Goal: Task Accomplishment & Management: Complete application form

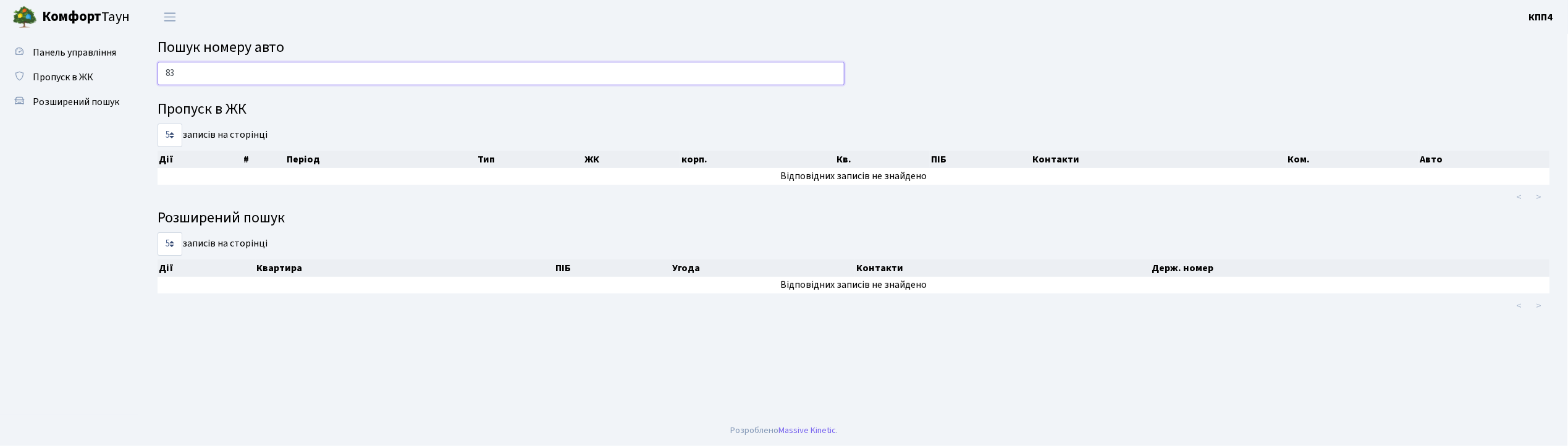
type input "8"
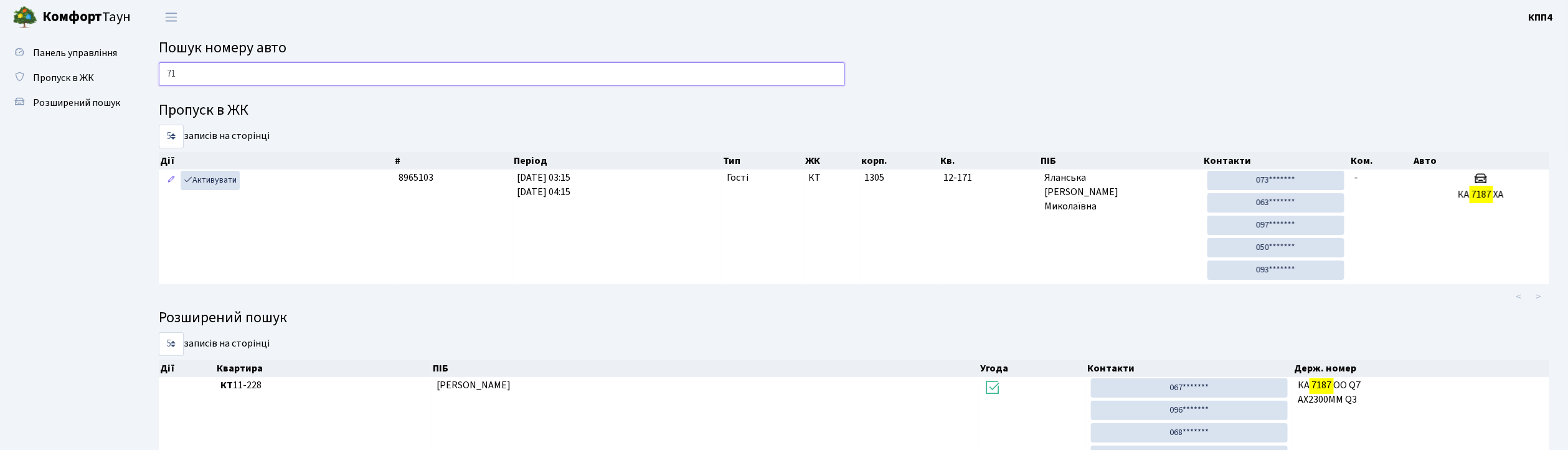
type input "7"
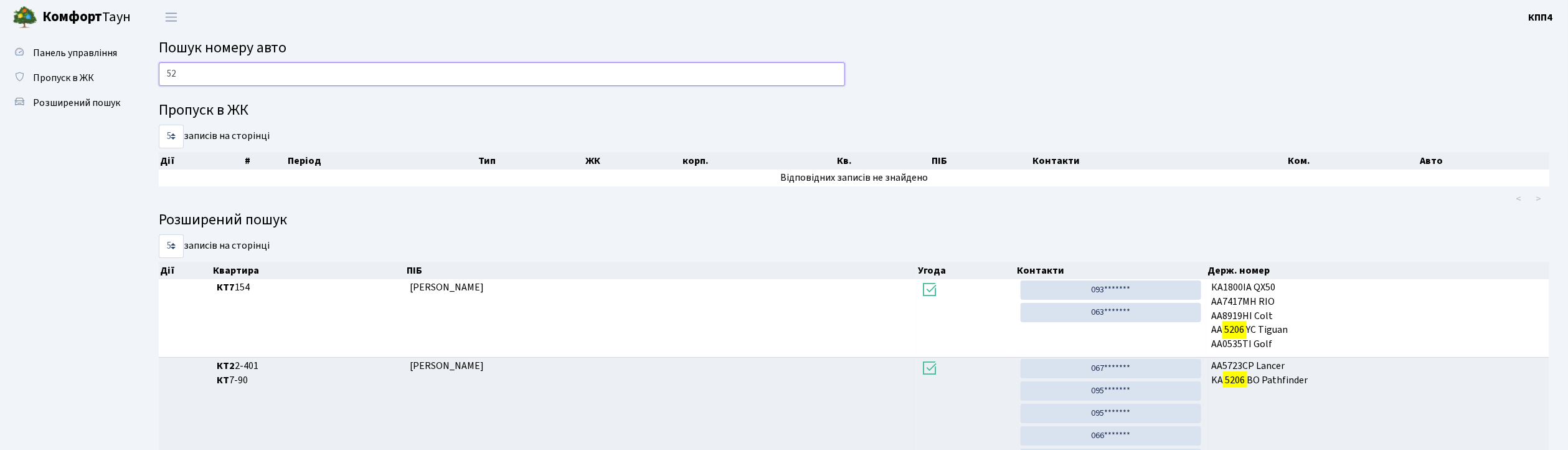
type input "5"
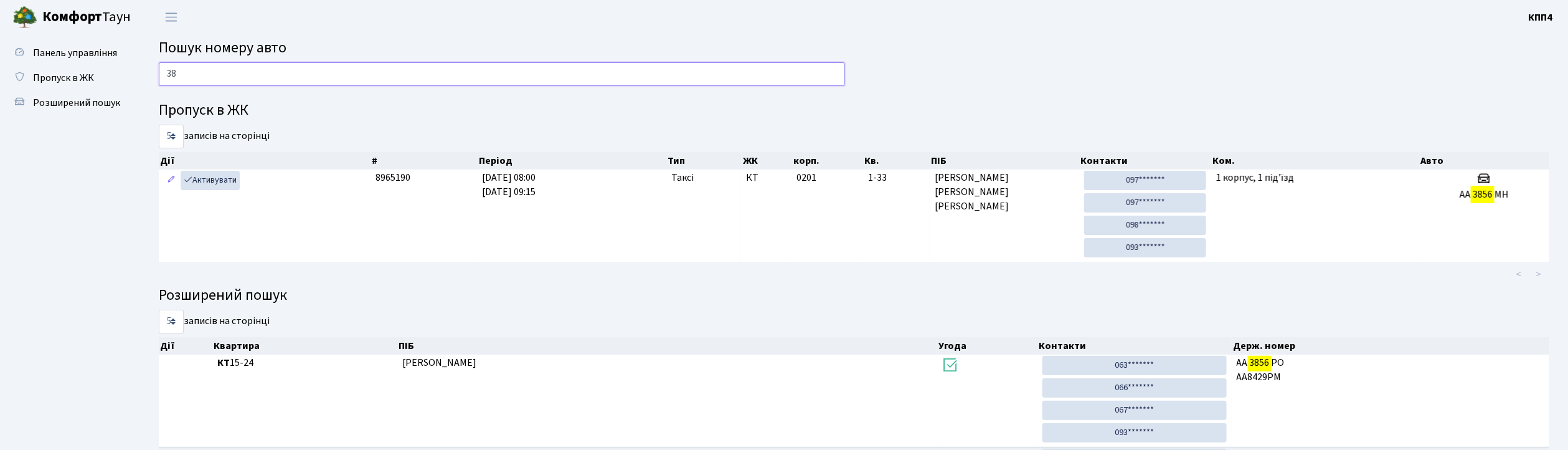
type input "3"
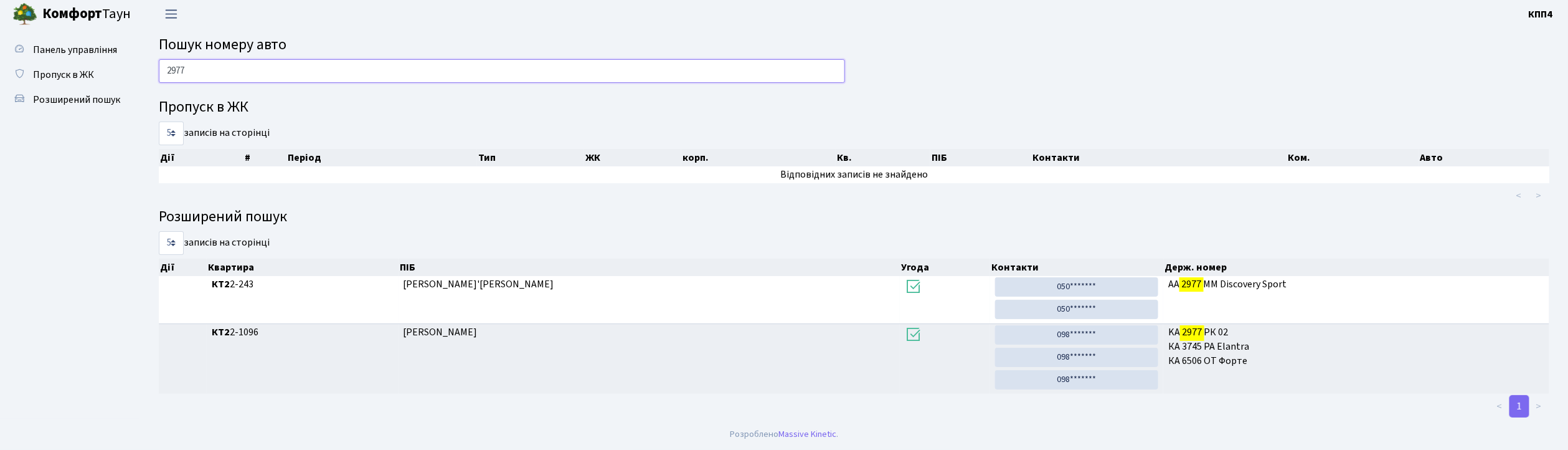
scroll to position [5, 0]
type input "2"
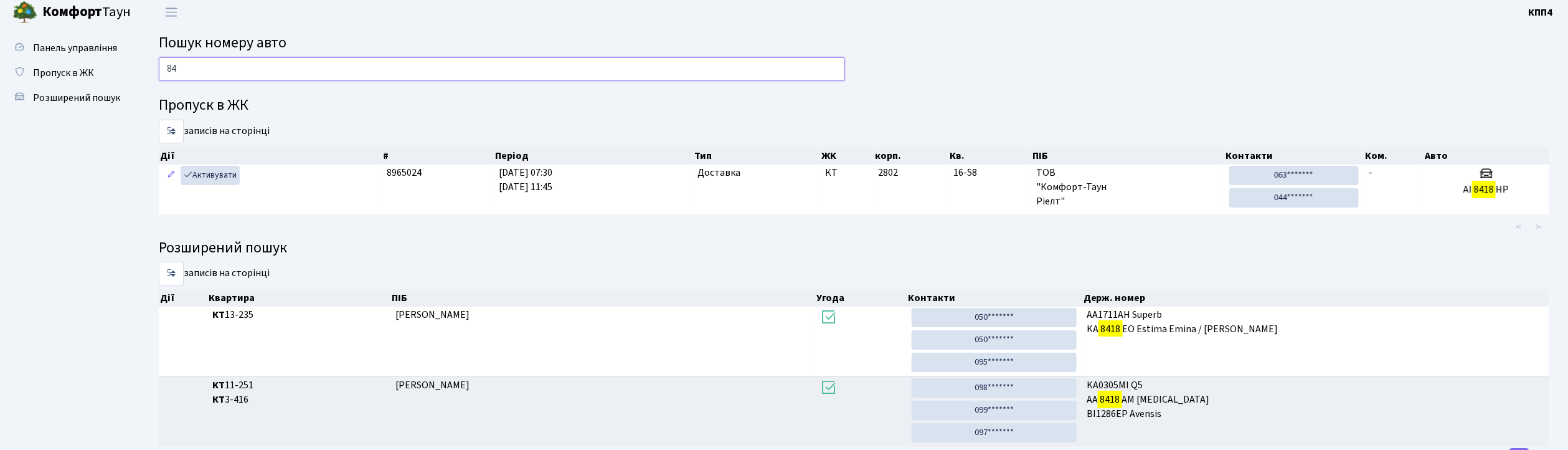
type input "8"
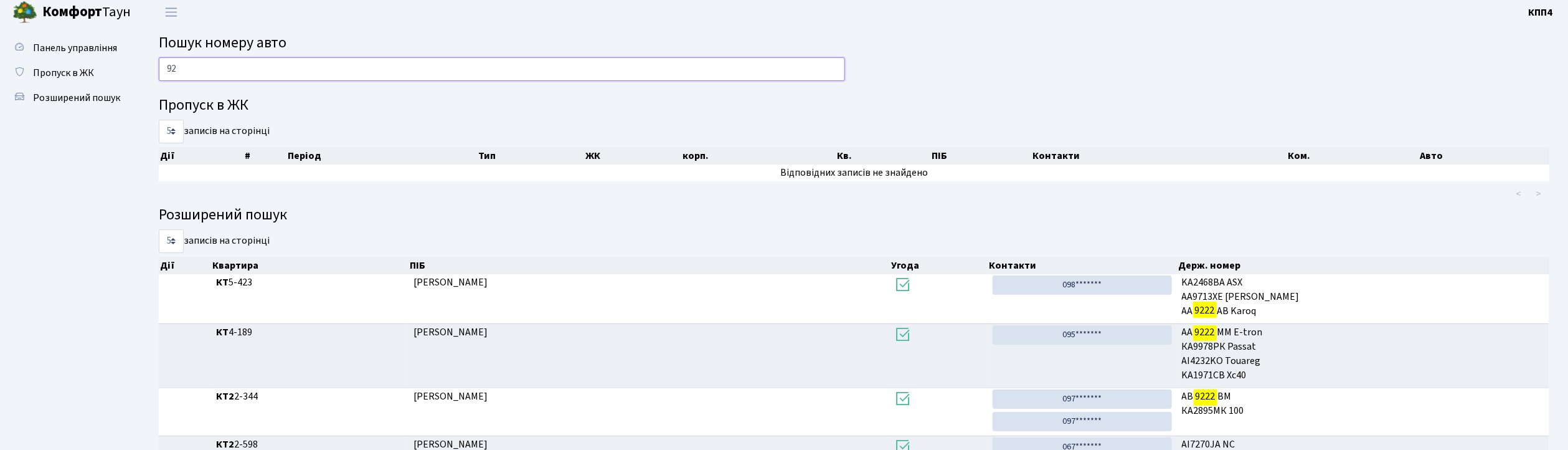
type input "9"
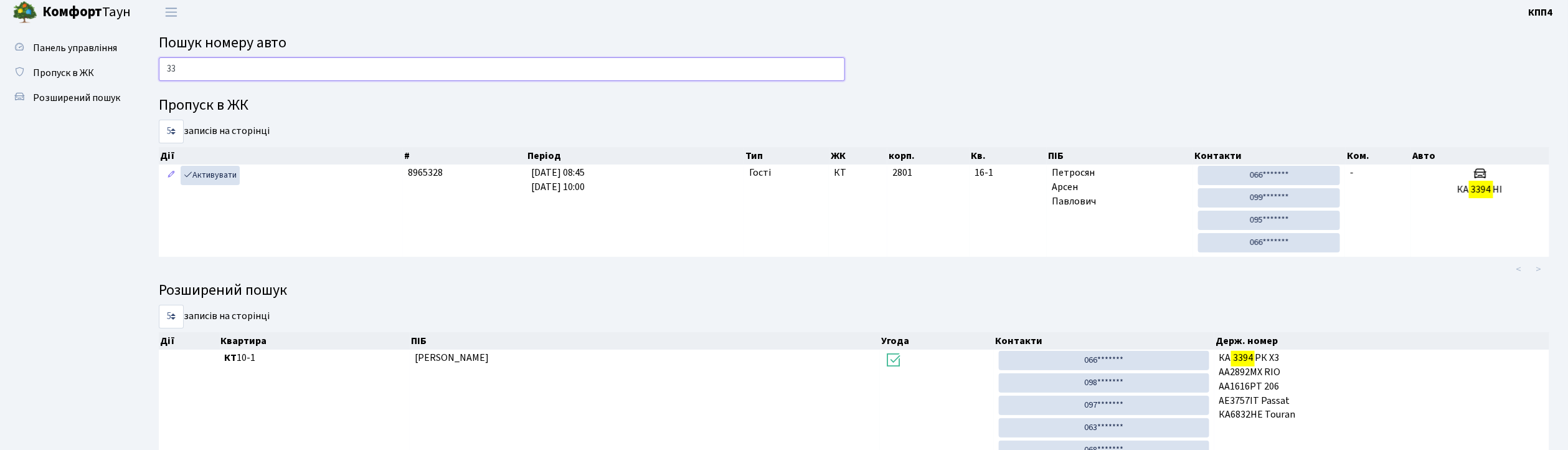
type input "3"
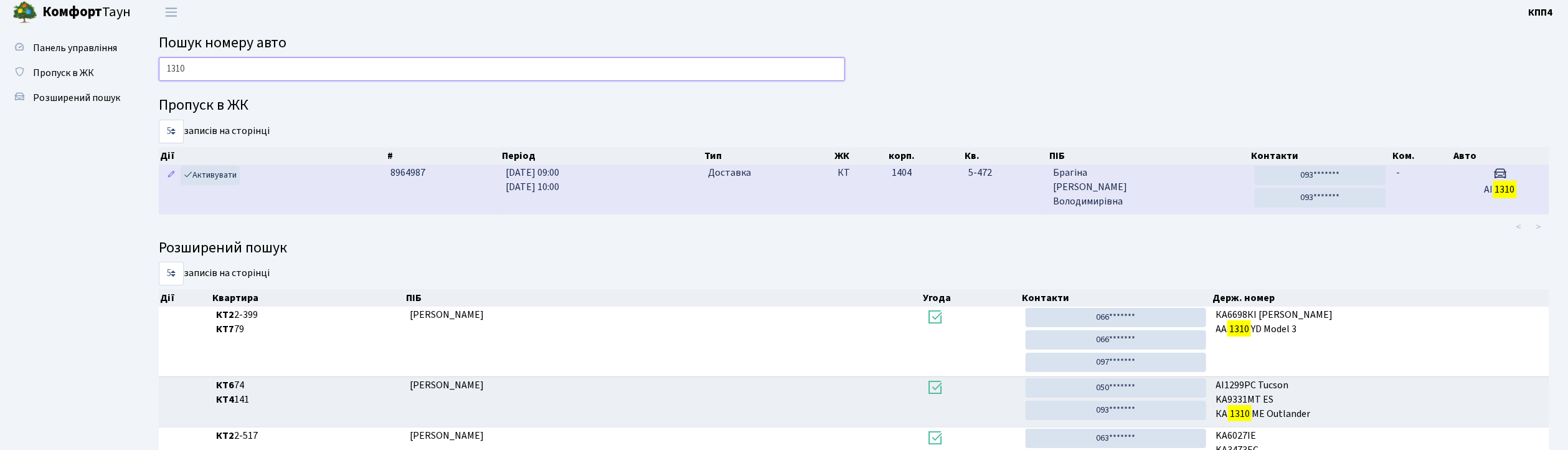
type input "1310"
click at [1179, 194] on span "Брагіна Ольга Володимирівна" at bounding box center [1148, 187] width 192 height 43
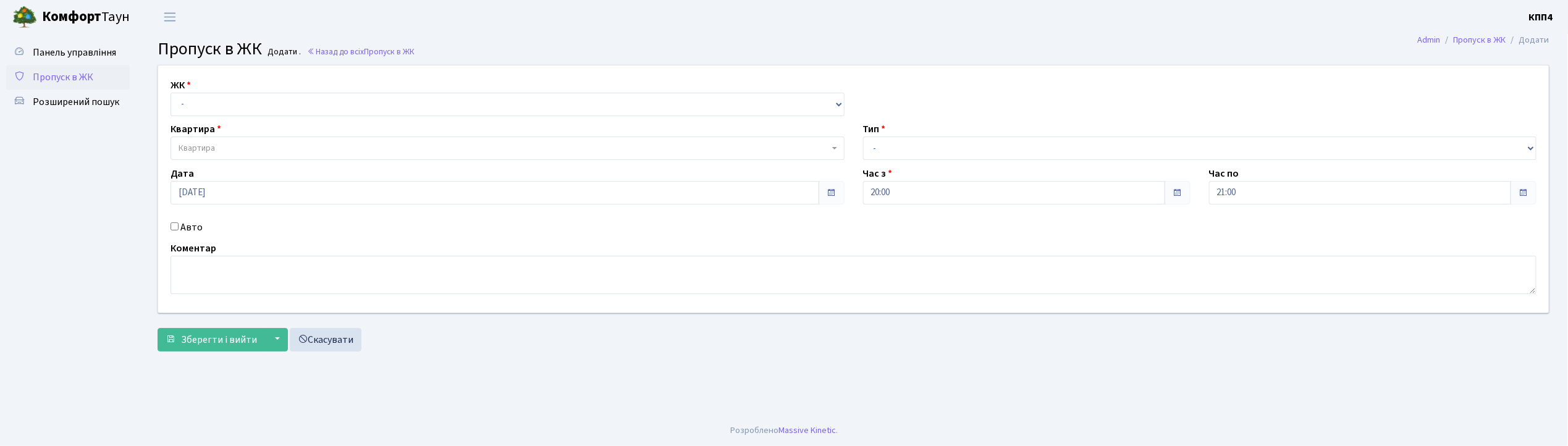
click at [196, 228] on label "Авто" at bounding box center [191, 227] width 22 height 15
click at [179, 228] on input "Авто" at bounding box center [174, 225] width 8 height 8
checkbox input "true"
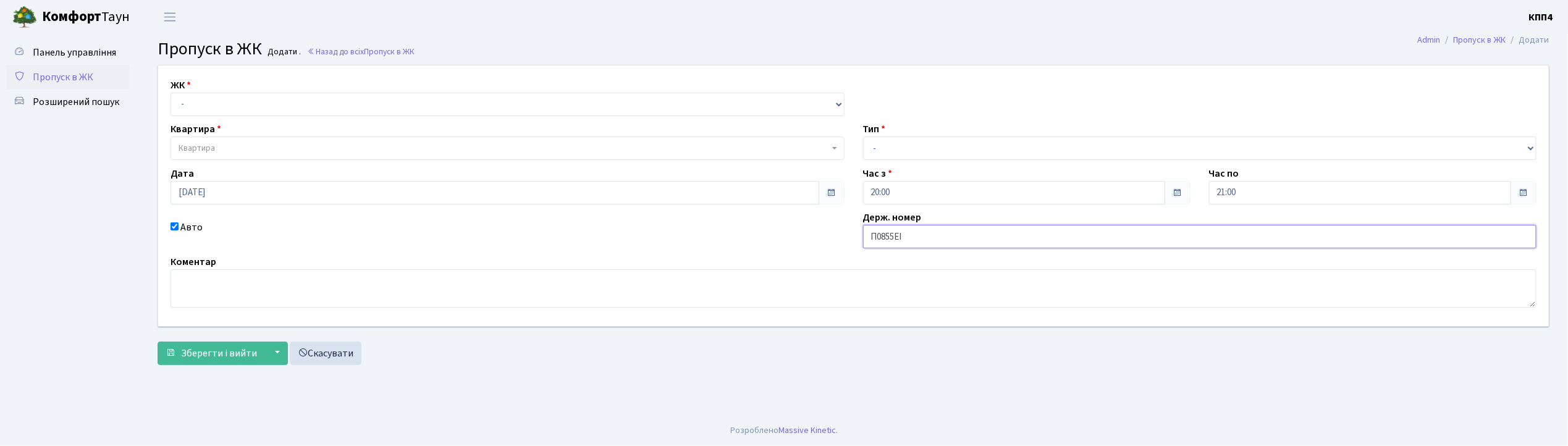
click at [878, 235] on input "П0855ЕІ" at bounding box center [1200, 236] width 674 height 23
type input "АА0855ЕІ"
click at [248, 105] on select "- КТ, вул. Регенераторна, 4 КТ2, просп. Соборності, 17 КТ3, вул. Березнева, 16 …" at bounding box center [507, 104] width 674 height 23
select select "271"
click at [171, 92] on select "- КТ, вул. Регенераторна, 4 КТ2, просп. Соборності, 17 КТ3, вул. Березнева, 16 …" at bounding box center [507, 104] width 674 height 23
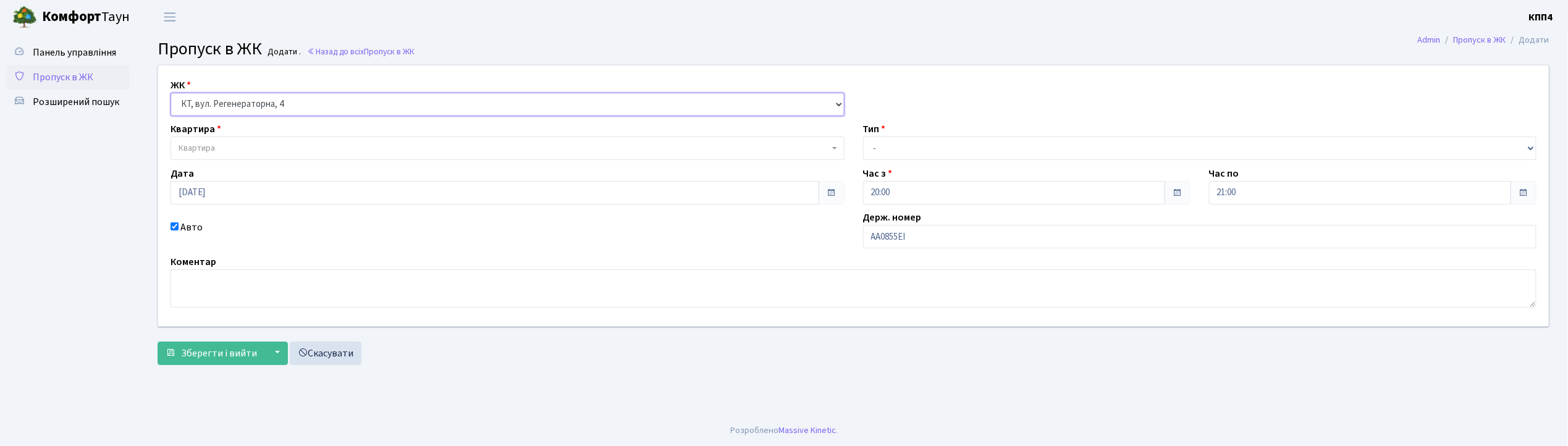
select select
click at [256, 152] on span "Квартира" at bounding box center [504, 148] width 651 height 12
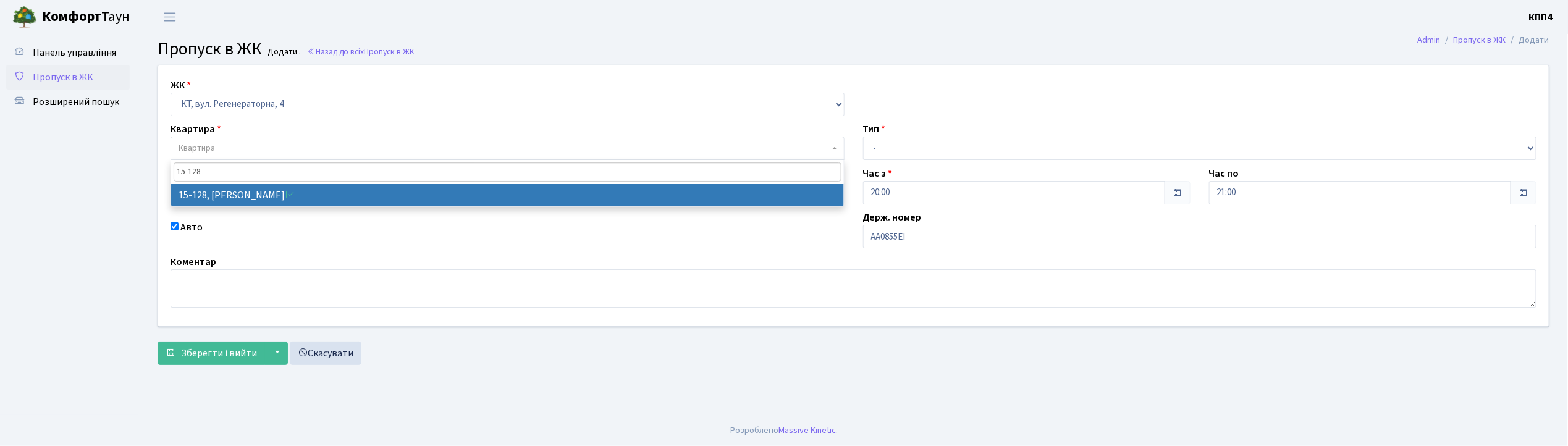
type input "15-128"
select select "8903"
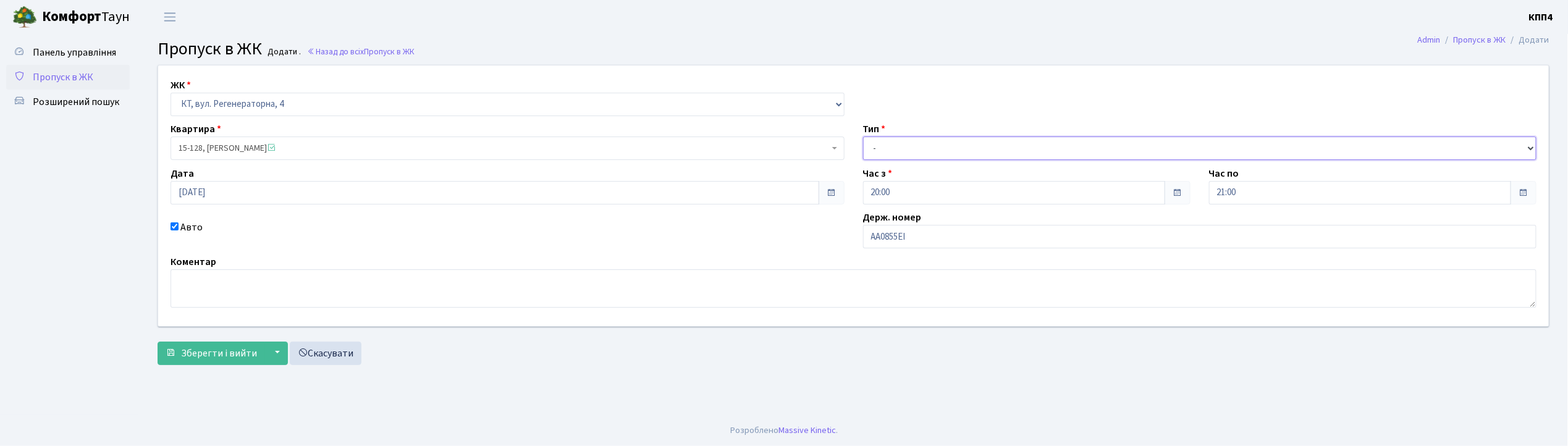
click at [1006, 144] on select "- Доставка Таксі Гості Сервіс" at bounding box center [1200, 148] width 674 height 23
select select "2"
click at [863, 137] on select "- Доставка Таксі Гості Сервіс" at bounding box center [1200, 148] width 674 height 23
click at [210, 354] on span "Зберегти і вийти" at bounding box center [219, 353] width 76 height 14
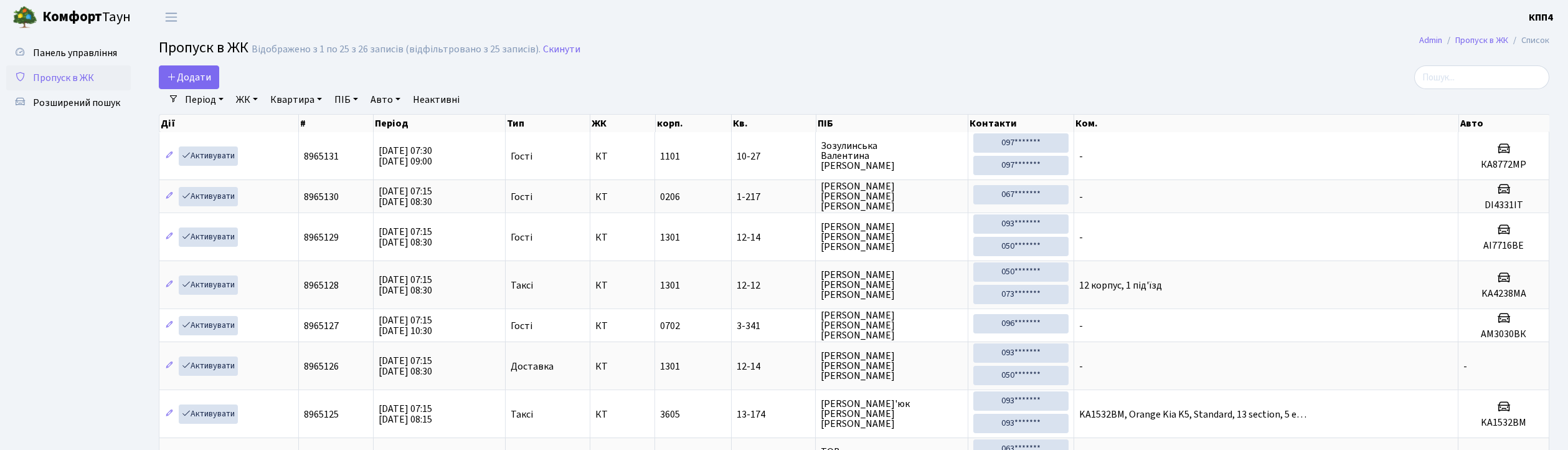
select select "25"
click at [168, 70] on span "Додати" at bounding box center [189, 77] width 44 height 14
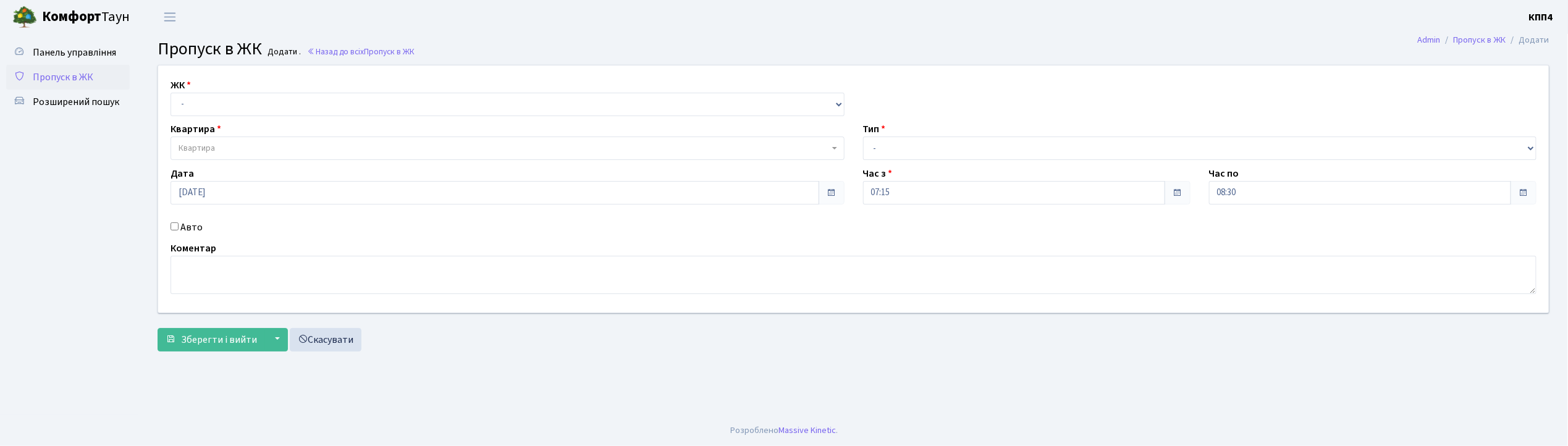
click at [183, 227] on label "Авто" at bounding box center [191, 227] width 22 height 15
click at [179, 227] on input "Авто" at bounding box center [174, 225] width 8 height 8
checkbox input "true"
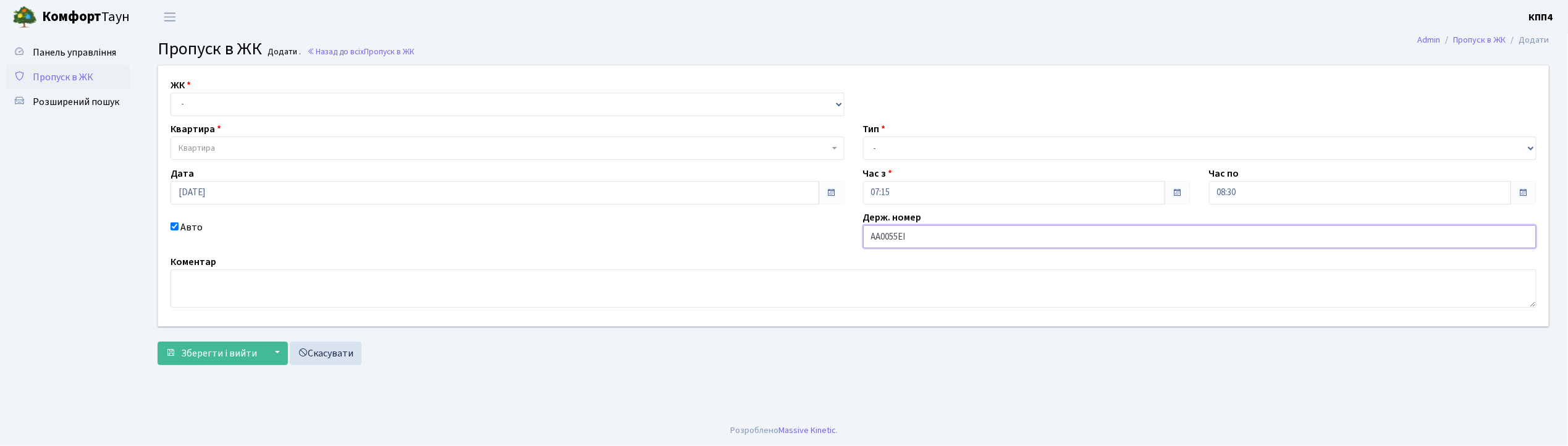
type input "АА0055ЕІ"
click at [261, 105] on select "- КТ, вул. Регенераторна, 4 КТ2, просп. Соборності, 17 КТ3, вул. Березнева, 16 …" at bounding box center [507, 104] width 674 height 23
select select "271"
click at [171, 92] on select "- КТ, вул. Регенераторна, 4 КТ2, просп. Соборності, 17 КТ3, вул. Березнева, 16 …" at bounding box center [507, 104] width 674 height 23
select select
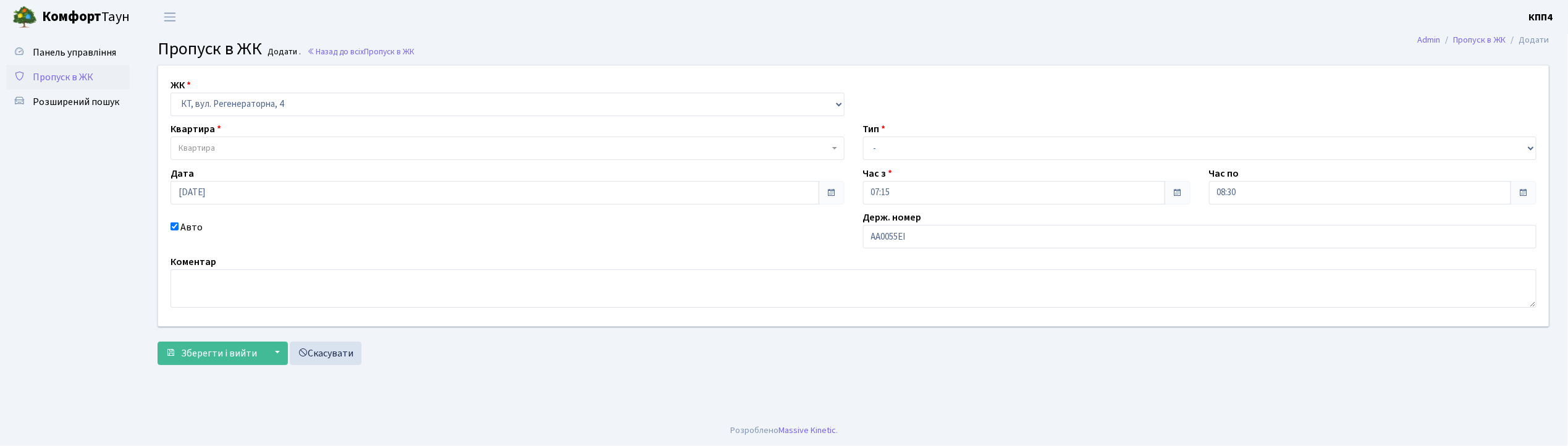
click at [218, 147] on span "Квартира" at bounding box center [504, 148] width 651 height 12
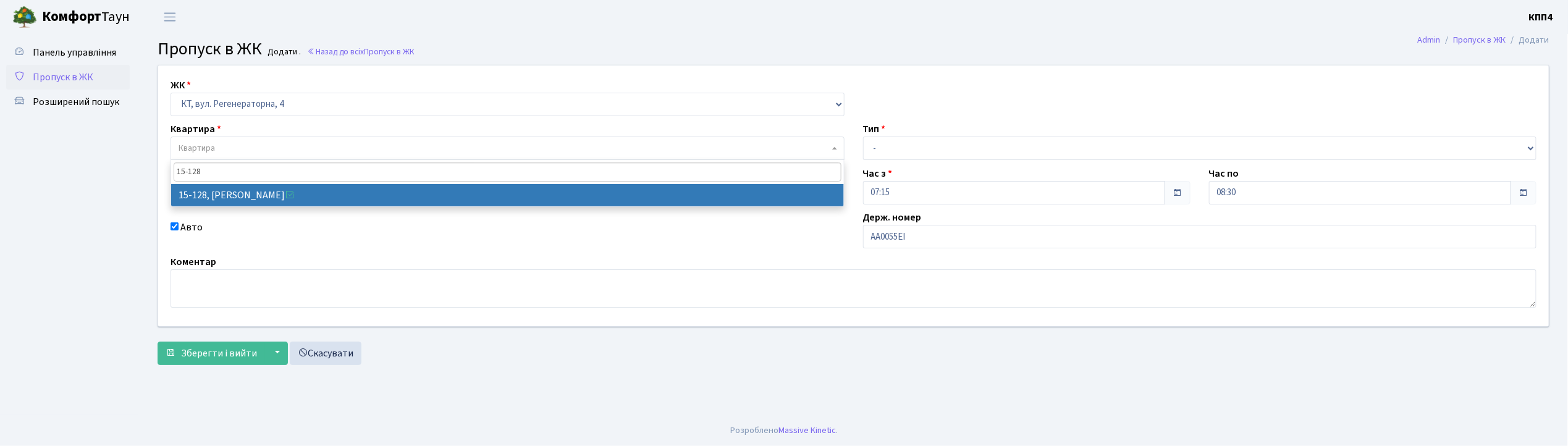
type input "15-128"
select select "8903"
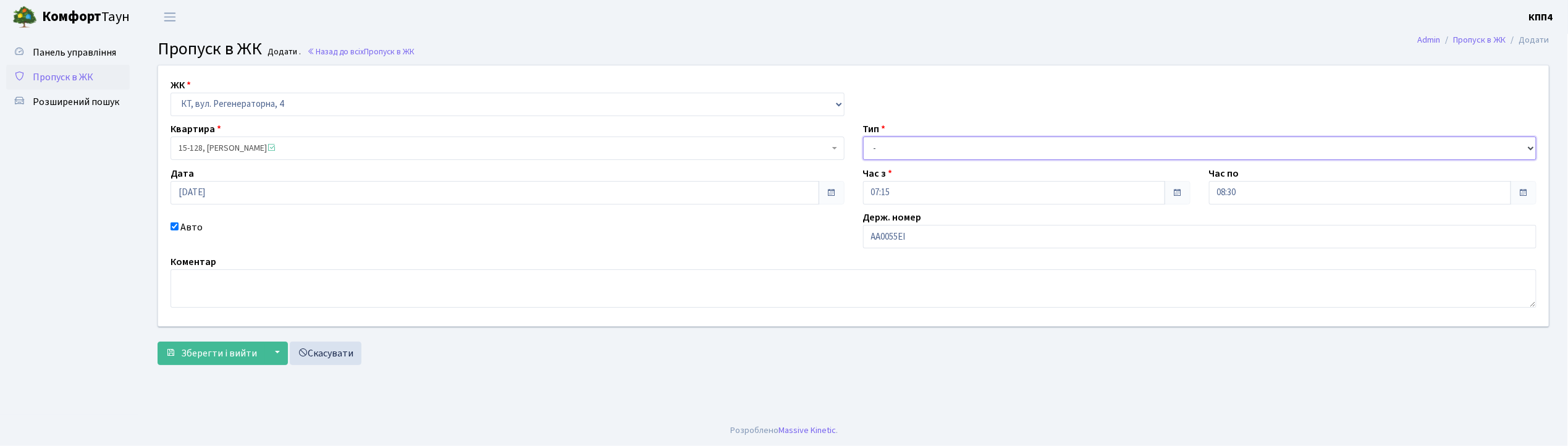
drag, startPoint x: 994, startPoint y: 151, endPoint x: 984, endPoint y: 156, distance: 11.2
click at [994, 151] on select "- Доставка Таксі Гості Сервіс" at bounding box center [1200, 148] width 674 height 23
select select "3"
click at [863, 137] on select "- Доставка Таксі Гості Сервіс" at bounding box center [1200, 148] width 674 height 23
click at [223, 344] on button "Зберегти і вийти" at bounding box center [211, 353] width 107 height 23
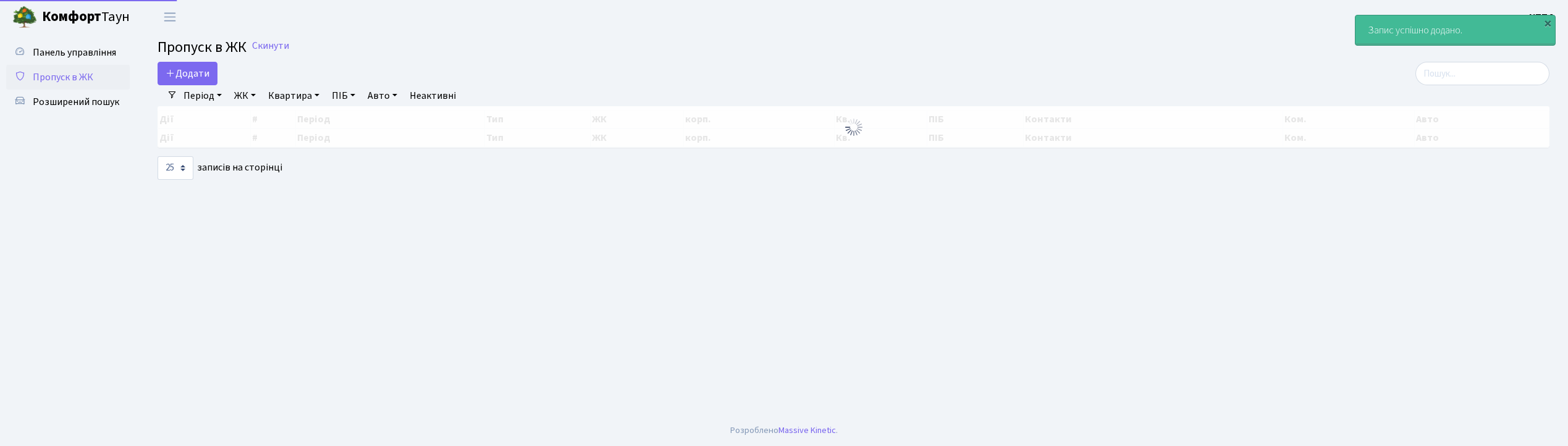
select select "25"
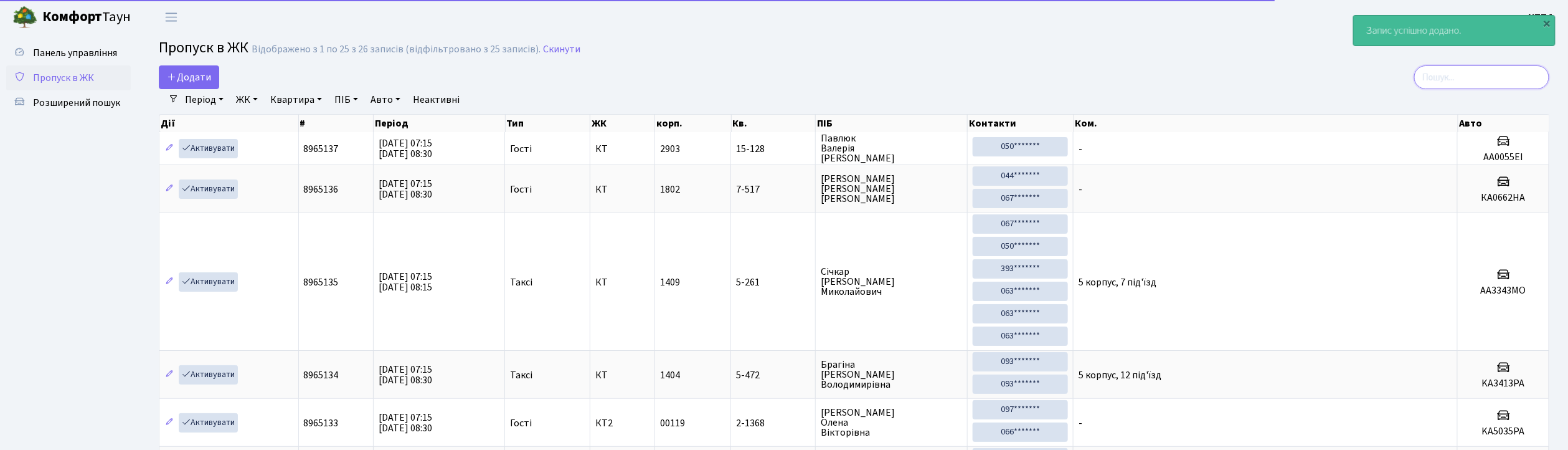
click at [1506, 78] on input "search" at bounding box center [1481, 77] width 135 height 24
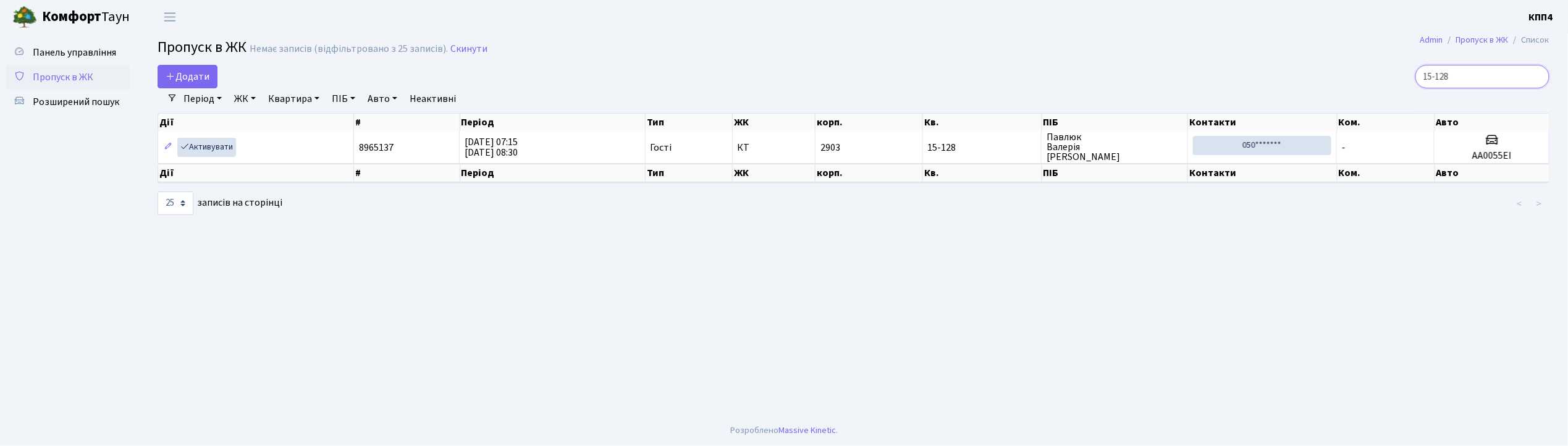
type input "15-128"
click at [59, 65] on link "Пропуск в ЖК" at bounding box center [68, 77] width 124 height 25
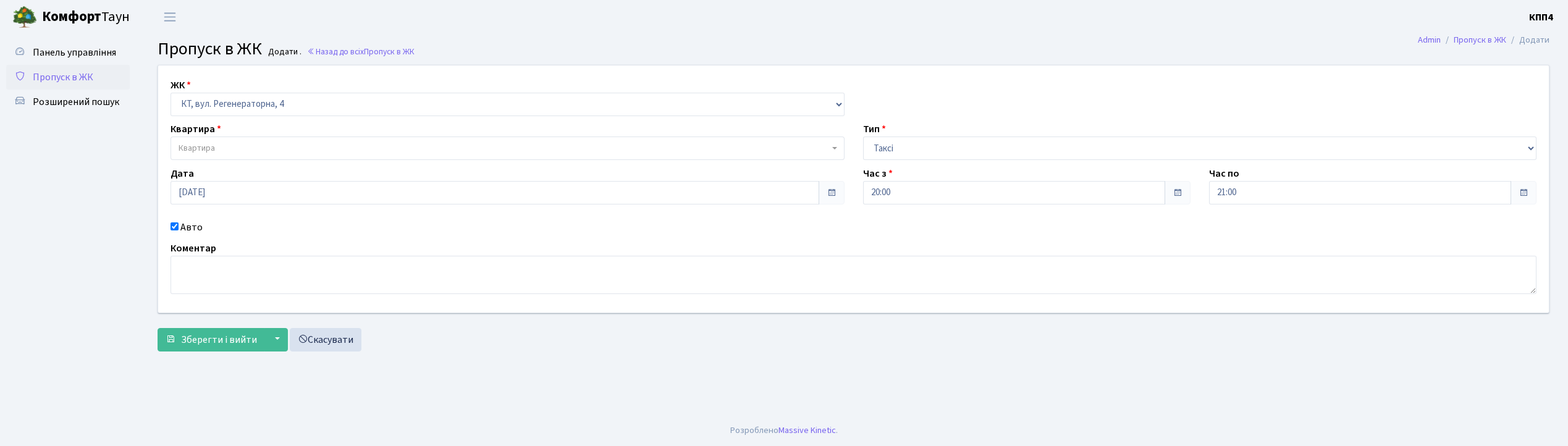
select select "271"
select select "2"
click at [210, 351] on button "Зберегти і вийти" at bounding box center [211, 339] width 107 height 23
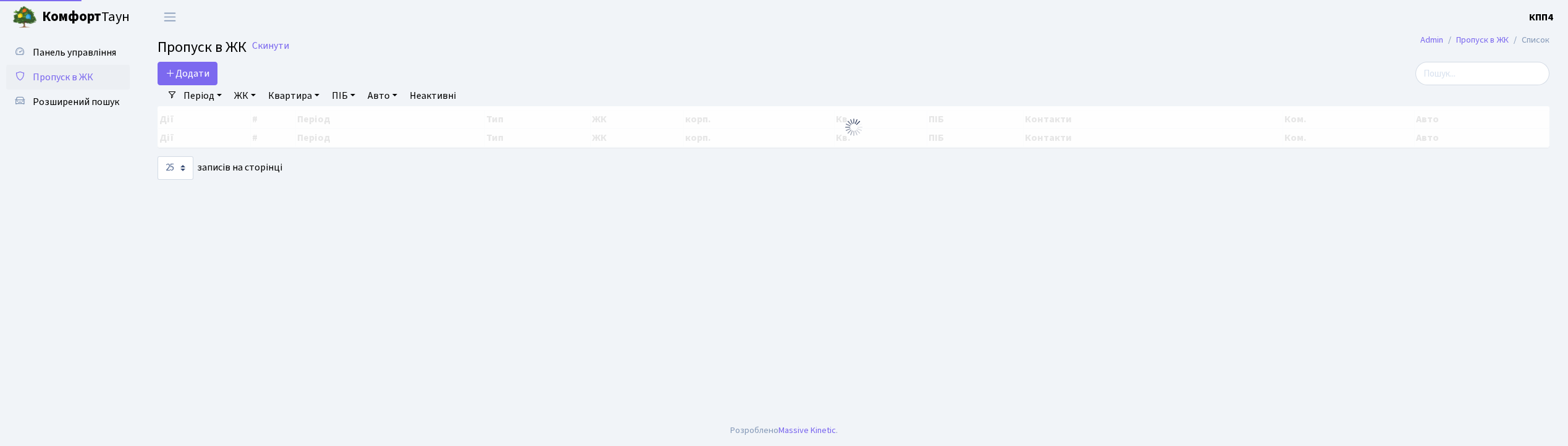
select select "25"
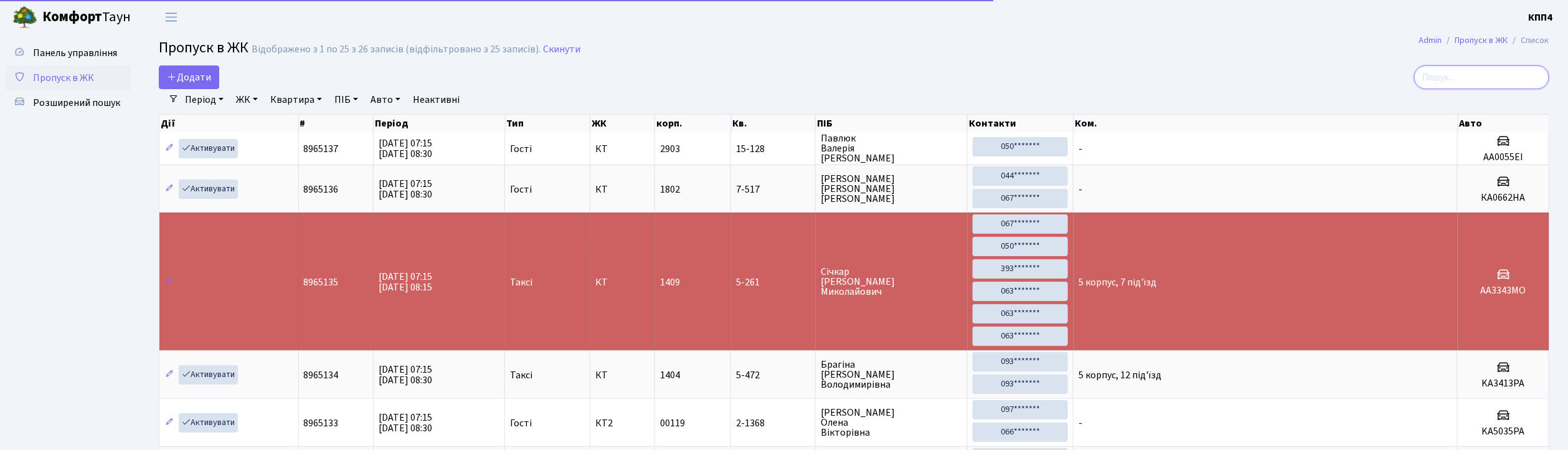
click at [1483, 83] on input "search" at bounding box center [1481, 77] width 135 height 24
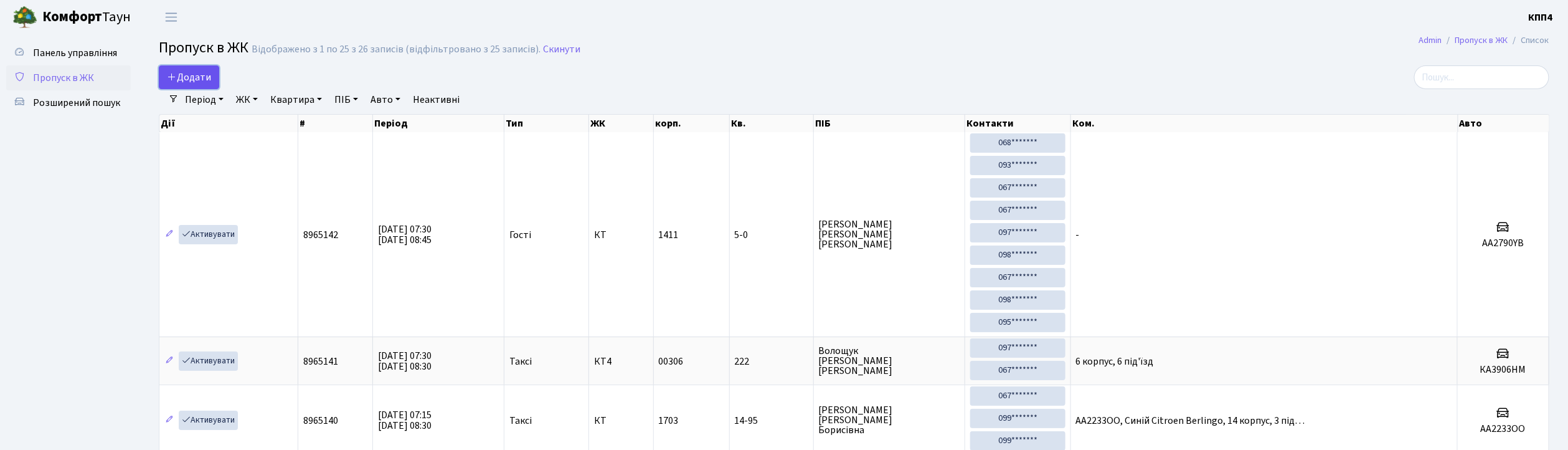
click at [190, 75] on span "Додати" at bounding box center [189, 77] width 44 height 14
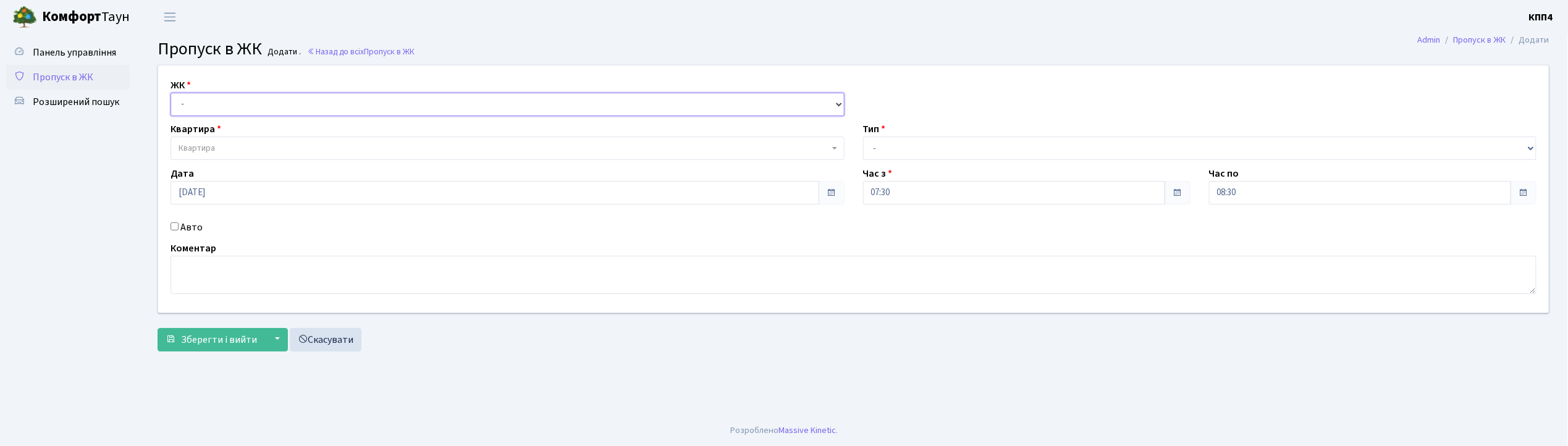
click at [196, 101] on select "- КТ, вул. Регенераторна, 4 КТ2, просп. Соборності, 17 КТ3, вул. Березнева, 16 …" at bounding box center [507, 104] width 674 height 23
select select "271"
click at [171, 92] on select "- КТ, вул. Регенераторна, 4 КТ2, просп. [STREET_ADDRESS] [STREET_ADDRESS] [PERS…" at bounding box center [507, 104] width 674 height 23
select select
click at [189, 231] on label "Авто" at bounding box center [191, 227] width 22 height 15
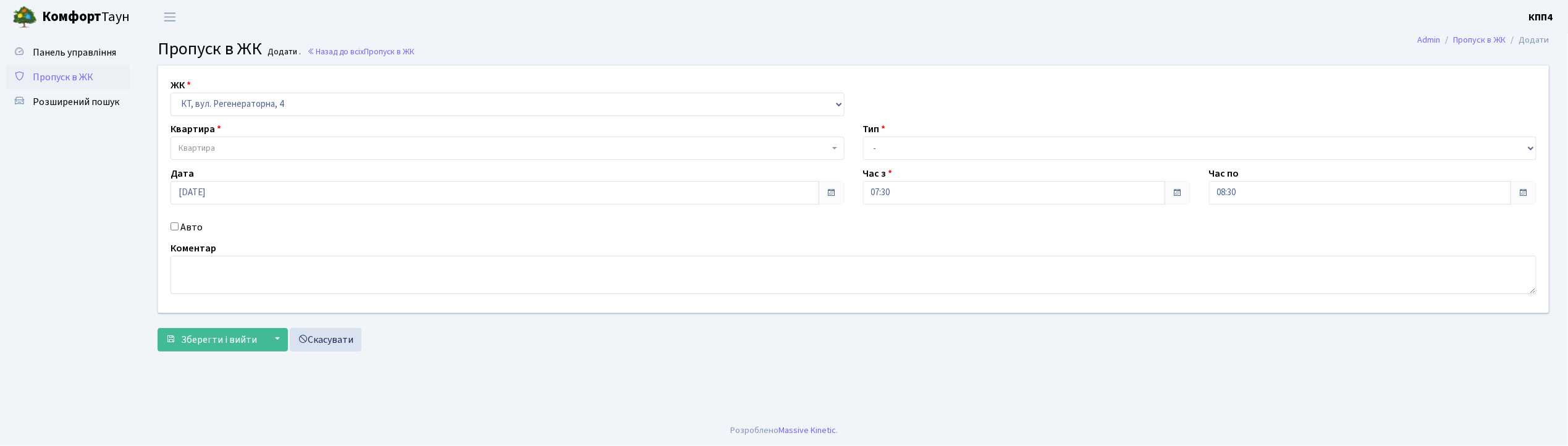
click at [179, 230] on input "Авто" at bounding box center [174, 225] width 8 height 8
checkbox input "true"
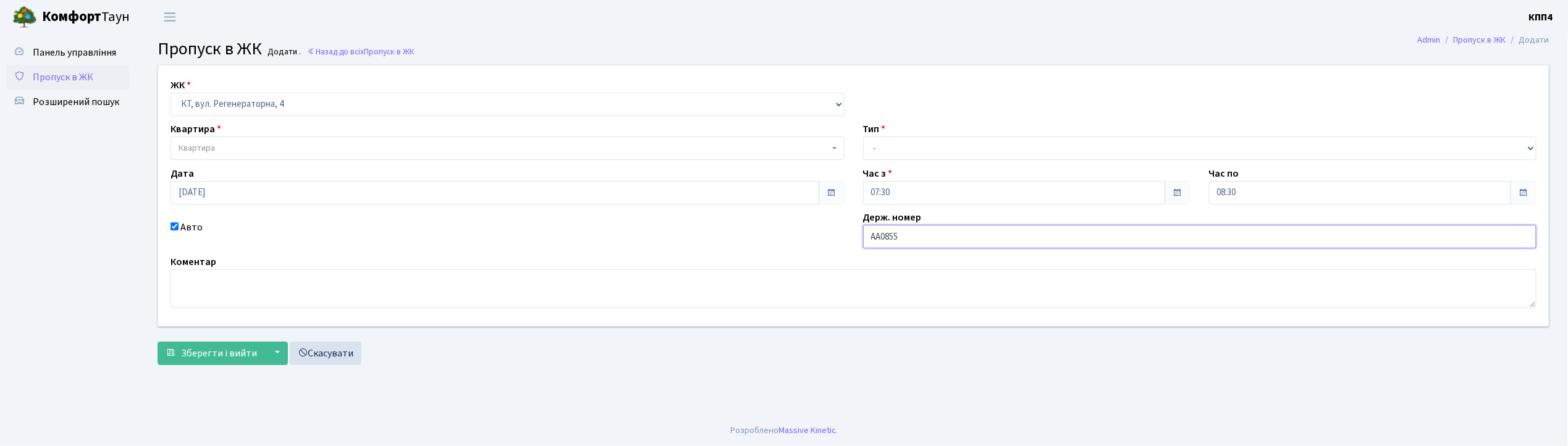
type input "АА0855ЕІ"
click at [231, 141] on span "Квартира" at bounding box center [507, 148] width 674 height 23
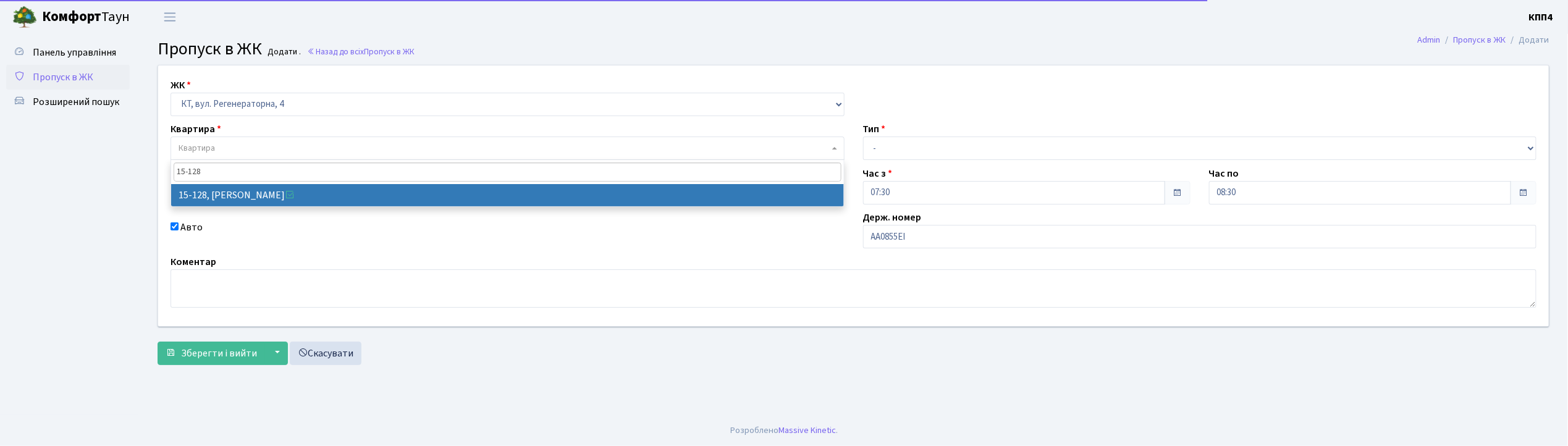
type input "15-128"
select select "8903"
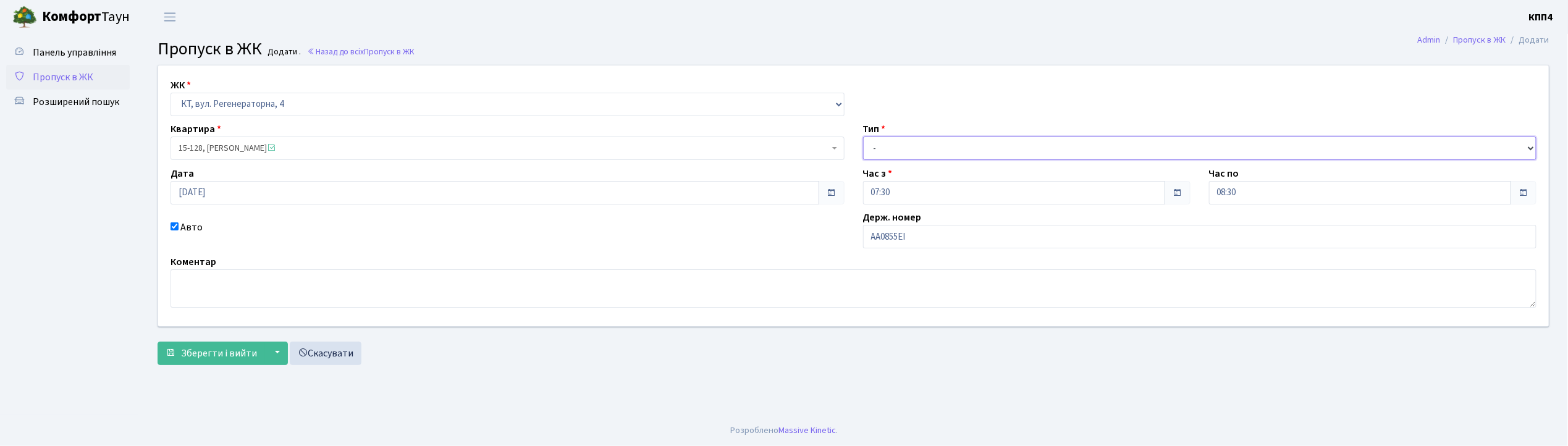
click at [907, 143] on select "- Доставка Таксі Гості Сервіс" at bounding box center [1200, 148] width 674 height 23
select select "3"
click at [863, 137] on select "- Доставка Таксі Гості Сервіс" at bounding box center [1200, 148] width 674 height 23
click at [189, 363] on button "Зберегти і вийти" at bounding box center [211, 353] width 107 height 23
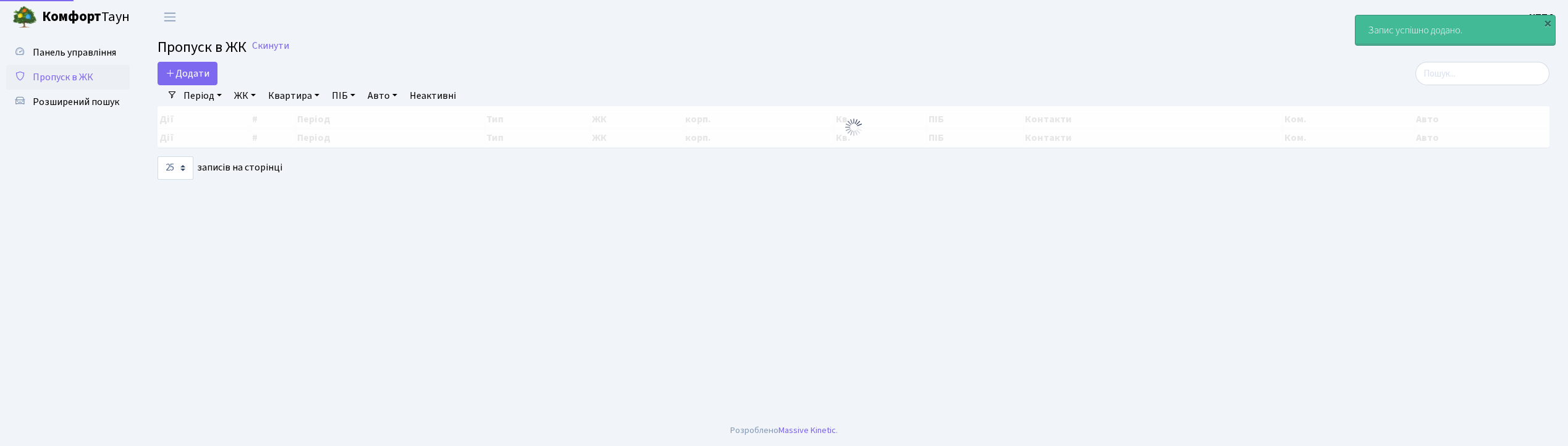
select select "25"
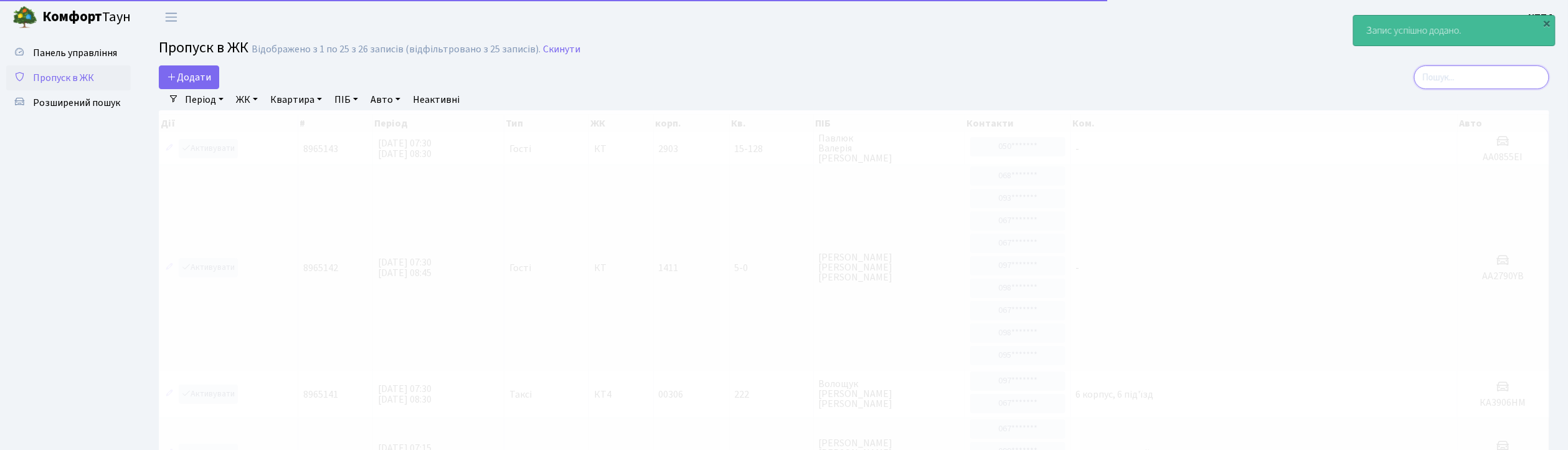
drag, startPoint x: 1460, startPoint y: 80, endPoint x: 1123, endPoint y: 78, distance: 337.0
click at [1460, 80] on input "search" at bounding box center [1481, 77] width 135 height 24
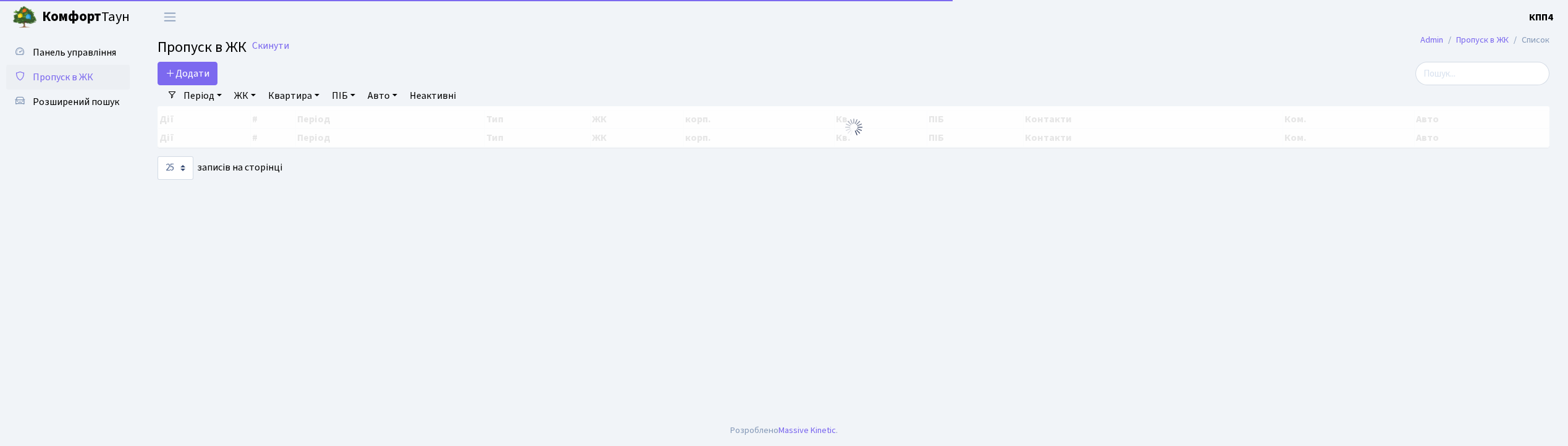
select select "25"
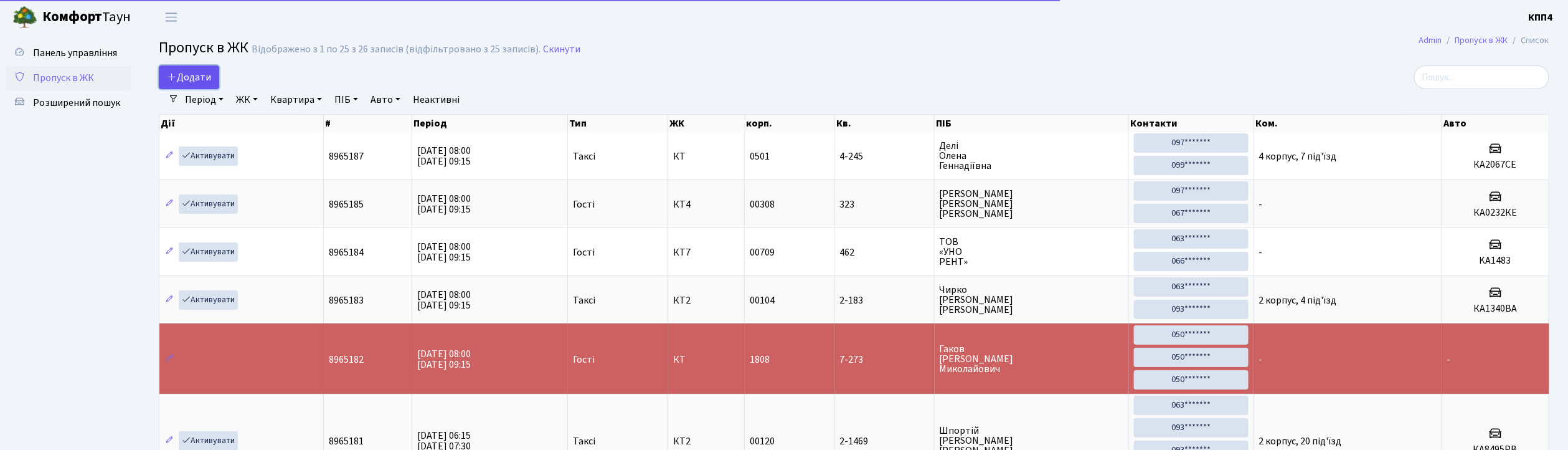
click at [203, 73] on span "Додати" at bounding box center [189, 77] width 44 height 14
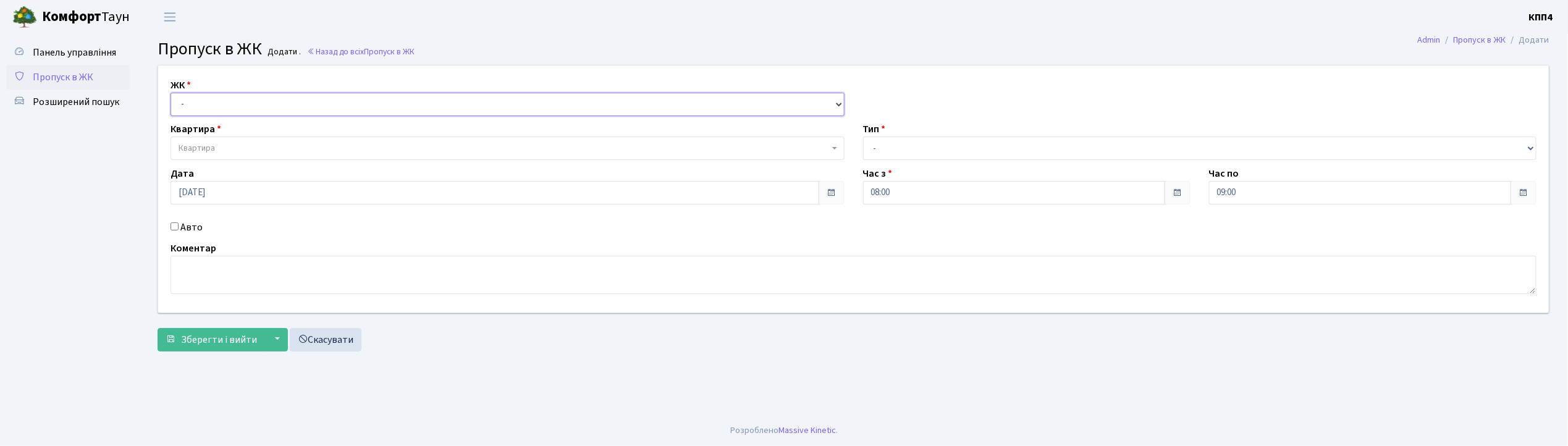
click at [258, 101] on select "- КТ, вул. Регенераторна, 4 КТ2, просп. [STREET_ADDRESS] [STREET_ADDRESS] [PERS…" at bounding box center [507, 104] width 674 height 23
select select "271"
click at [171, 92] on select "- КТ, вул. Регенераторна, 4 КТ2, просп. [STREET_ADDRESS] [STREET_ADDRESS] [PERS…" at bounding box center [507, 104] width 674 height 23
select select
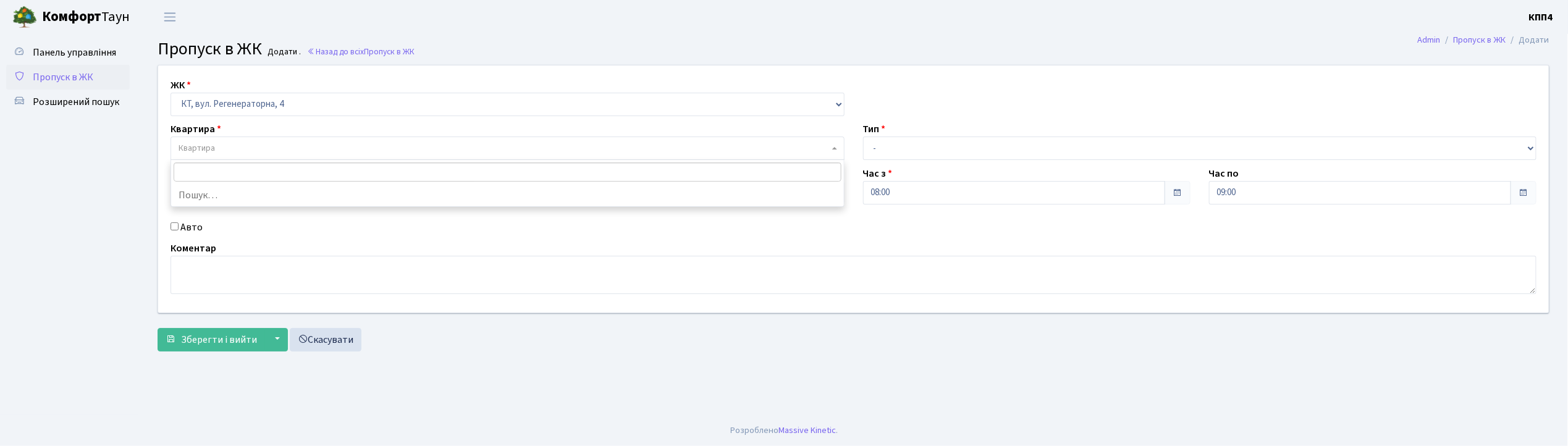
click at [241, 144] on span "Квартира" at bounding box center [504, 148] width 651 height 12
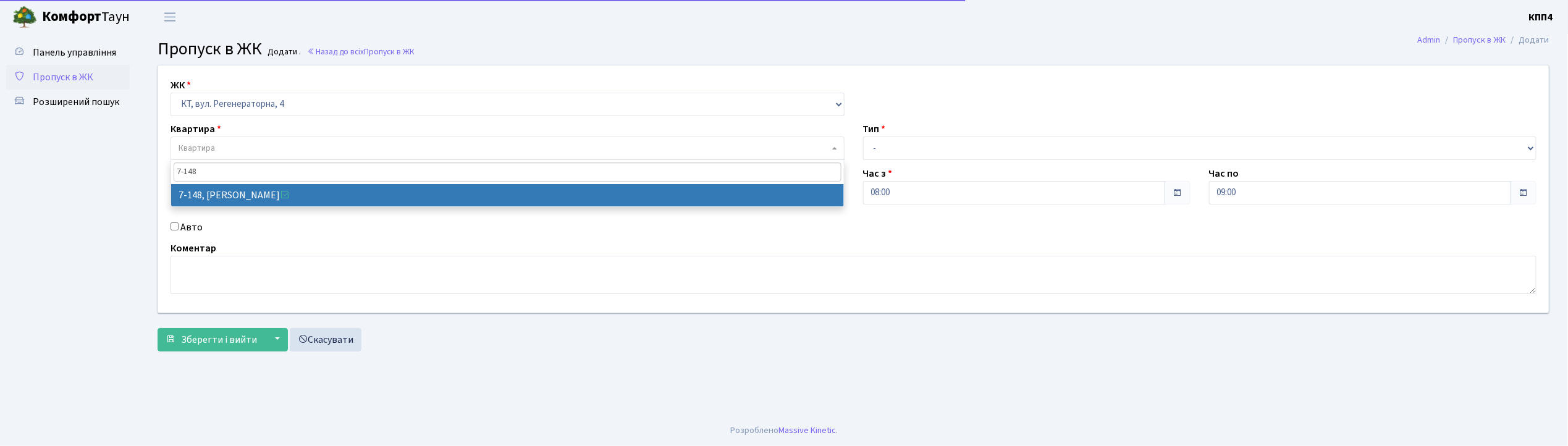
type input "7-148"
select select "5069"
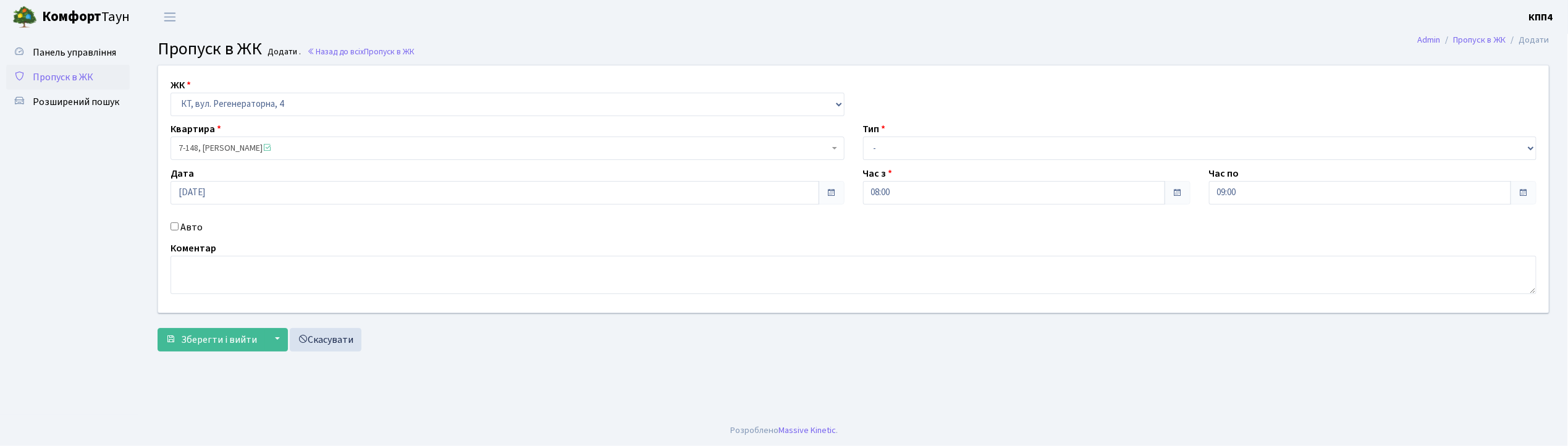
click at [178, 225] on input "Авто" at bounding box center [174, 225] width 8 height 8
checkbox input "true"
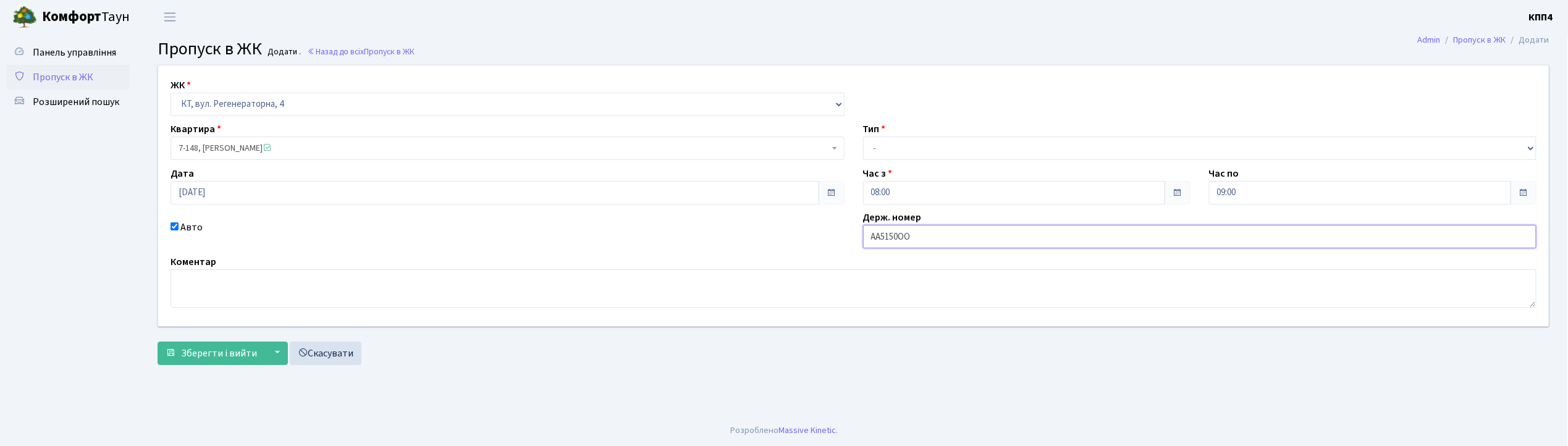
type input "АА5150ОО"
click at [878, 137] on select "- Доставка Таксі Гості Сервіс" at bounding box center [1200, 148] width 674 height 23
select select "3"
click at [863, 137] on select "- Доставка Таксі Гості Сервіс" at bounding box center [1200, 148] width 674 height 23
click at [208, 292] on textarea at bounding box center [853, 288] width 1366 height 38
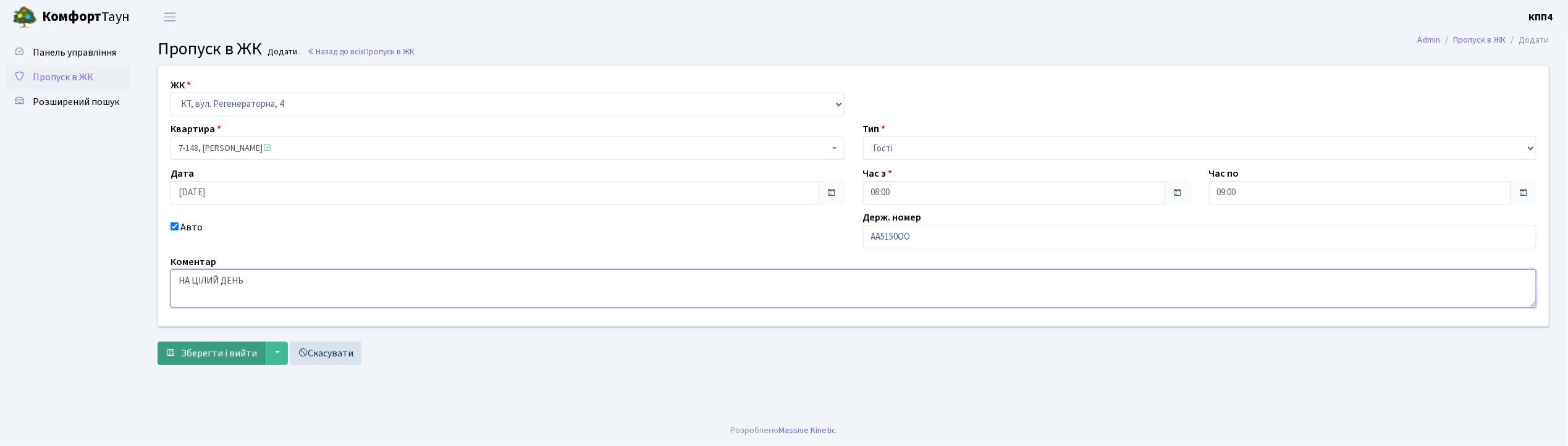
type textarea "НА ЦІЛИЙ ДЕНЬ"
click at [211, 346] on span "Зберегти і вийти" at bounding box center [219, 353] width 76 height 14
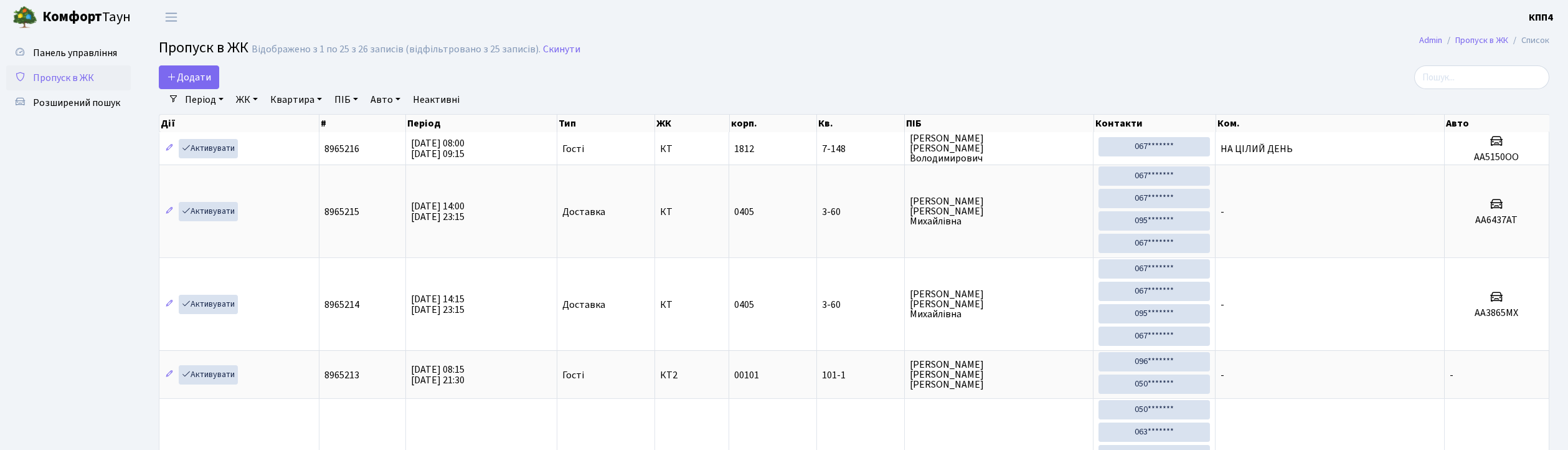
select select "25"
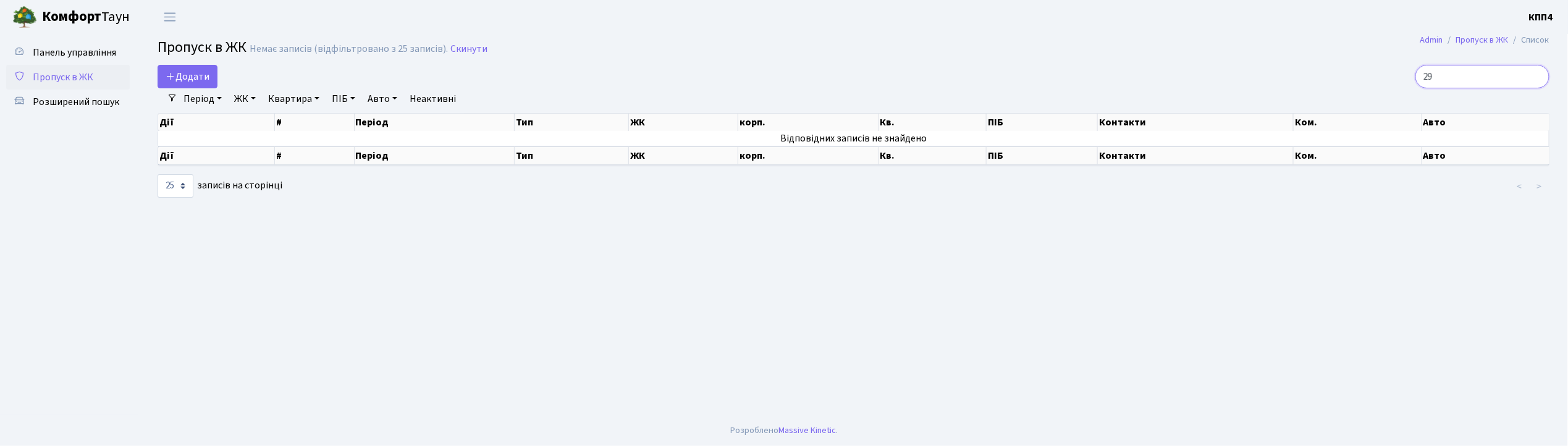
type input "2"
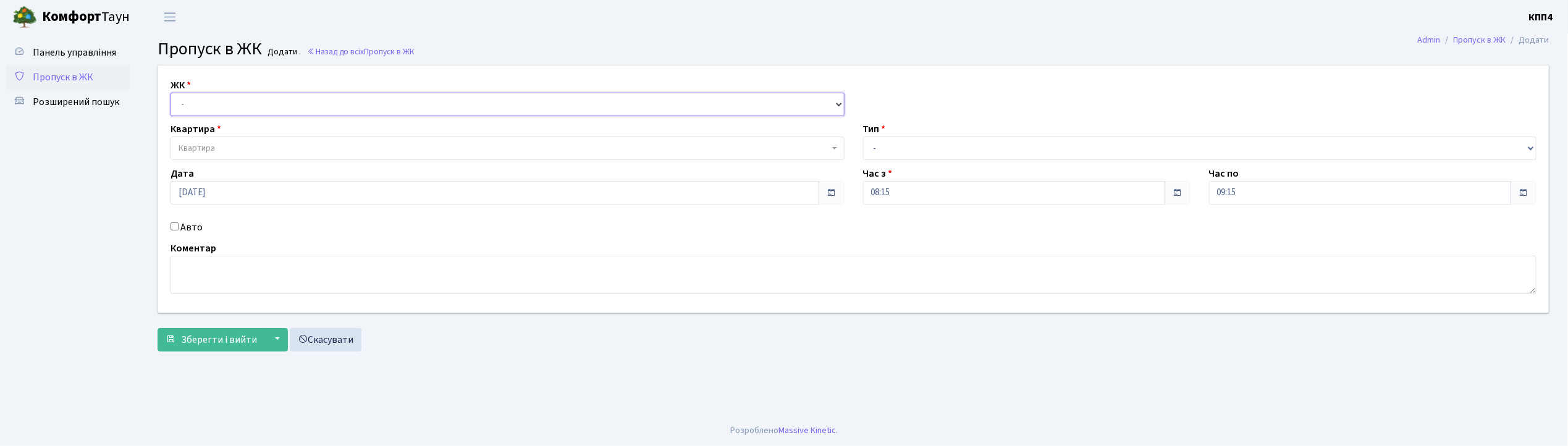
drag, startPoint x: 0, startPoint y: 0, endPoint x: 214, endPoint y: 97, distance: 235.0
click at [214, 97] on select "- КТ, вул. Регенераторна, 4 КТ2, просп. [STREET_ADDRESS] [STREET_ADDRESS] [PERS…" at bounding box center [507, 104] width 674 height 23
select select "271"
click at [171, 92] on select "- КТ, вул. Регенераторна, 4 КТ2, просп. Соборності, 17 КТ3, вул. Березнева, 16 …" at bounding box center [507, 104] width 674 height 23
select select
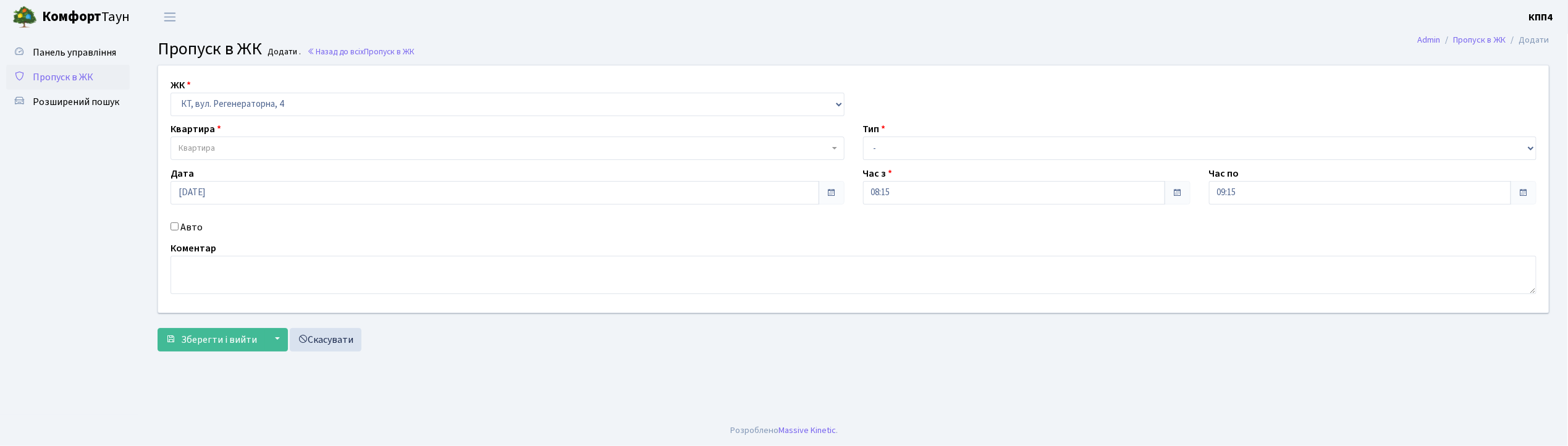
click at [213, 142] on span "Квартира" at bounding box center [196, 148] width 36 height 12
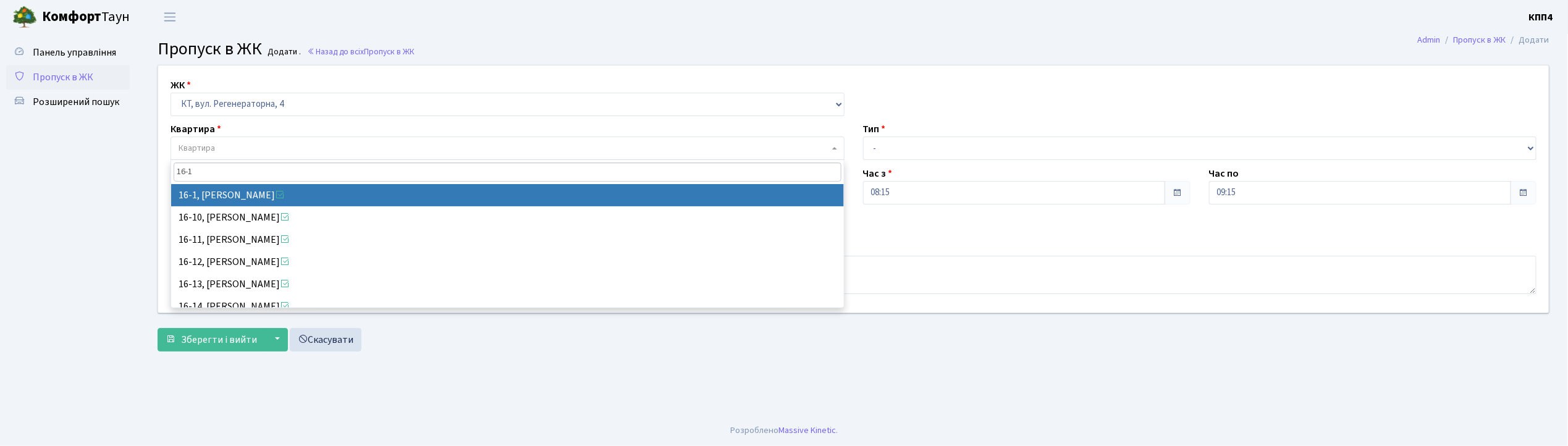
type input "16-1"
select select "8562"
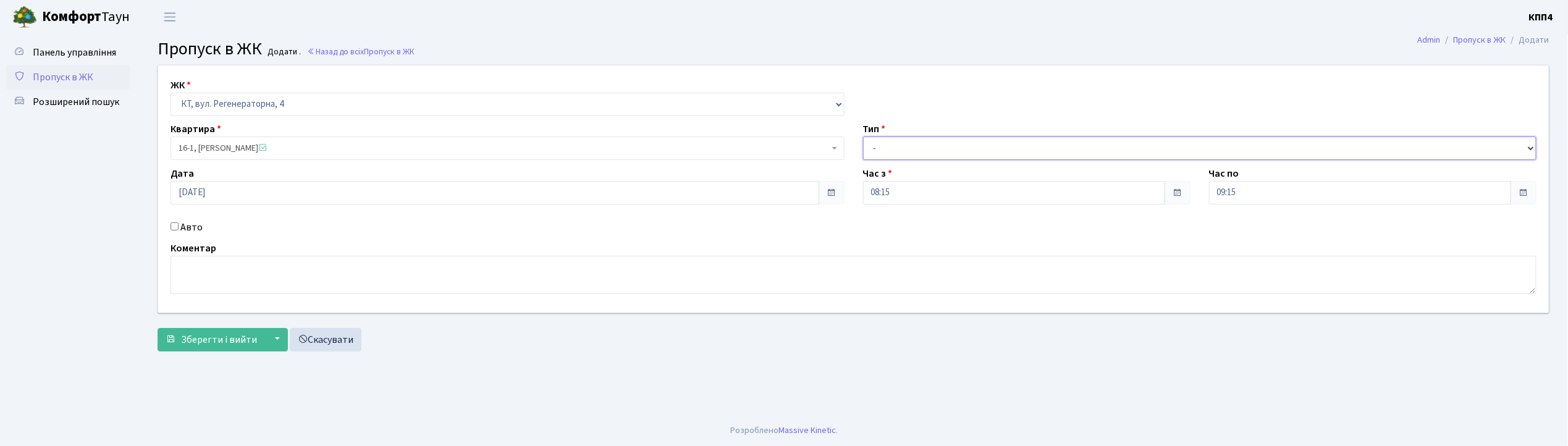
click at [886, 152] on select "- Доставка Таксі Гості Сервіс" at bounding box center [1200, 148] width 674 height 23
select select "3"
click at [863, 137] on select "- Доставка Таксі Гості Сервіс" at bounding box center [1200, 148] width 674 height 23
drag, startPoint x: 204, startPoint y: 283, endPoint x: 203, endPoint y: 277, distance: 6.1
click at [203, 282] on textarea at bounding box center [853, 275] width 1366 height 38
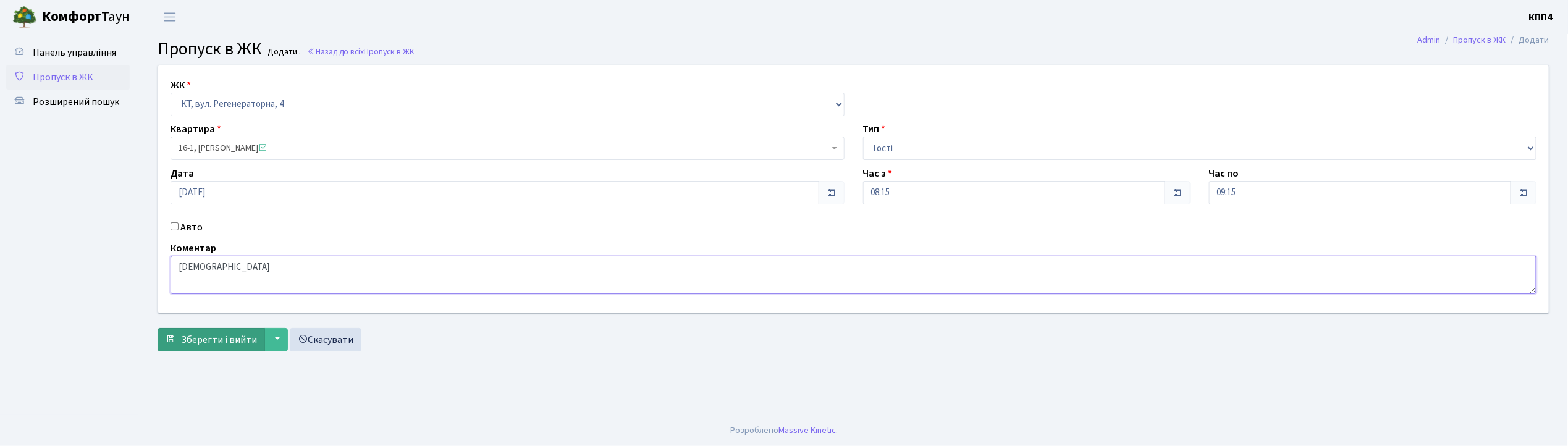
type textarea "ВСІХХХХ"
click at [233, 341] on span "Зберегти і вийти" at bounding box center [219, 339] width 76 height 14
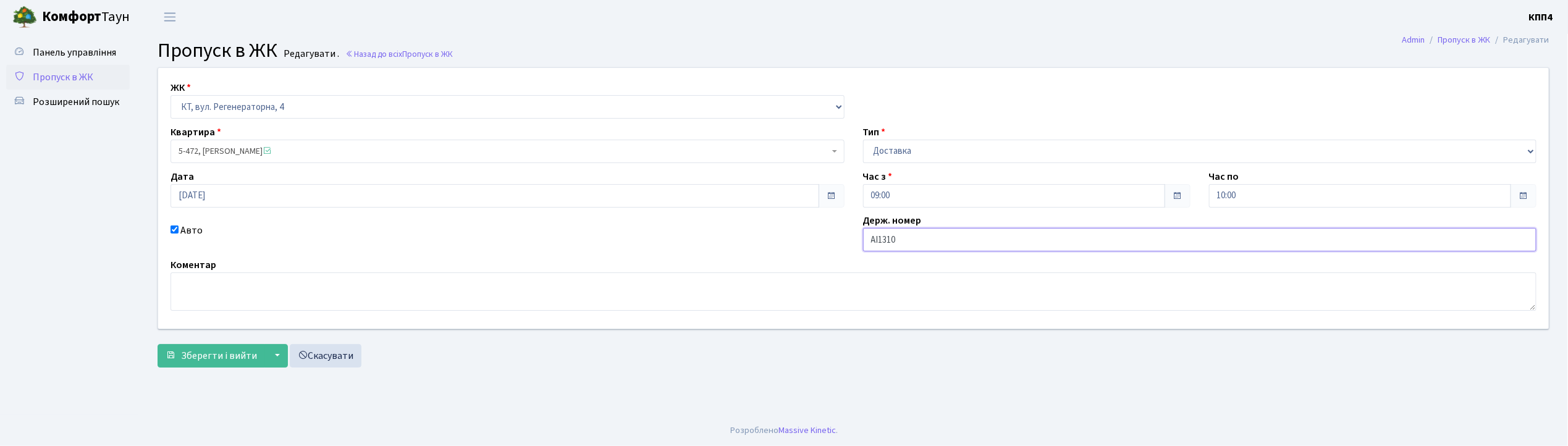
click at [918, 245] on input "АІ1310" at bounding box center [1200, 239] width 674 height 23
type input "АІ1310МТ"
click at [203, 356] on span "Зберегти і вийти" at bounding box center [219, 355] width 76 height 14
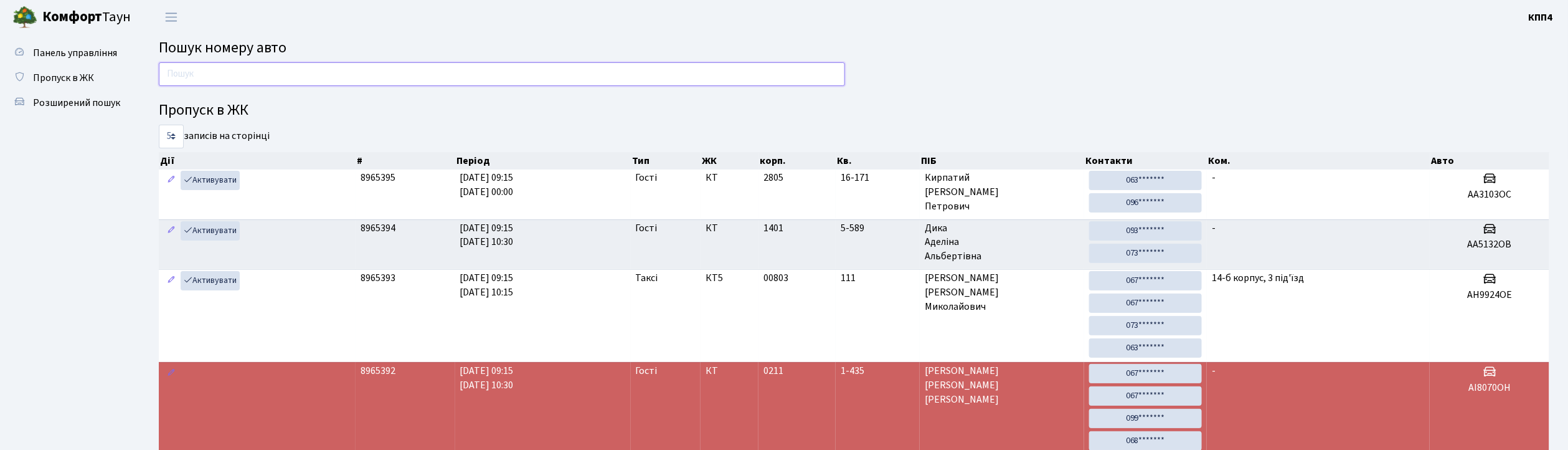
click at [213, 72] on input "text" at bounding box center [501, 74] width 686 height 24
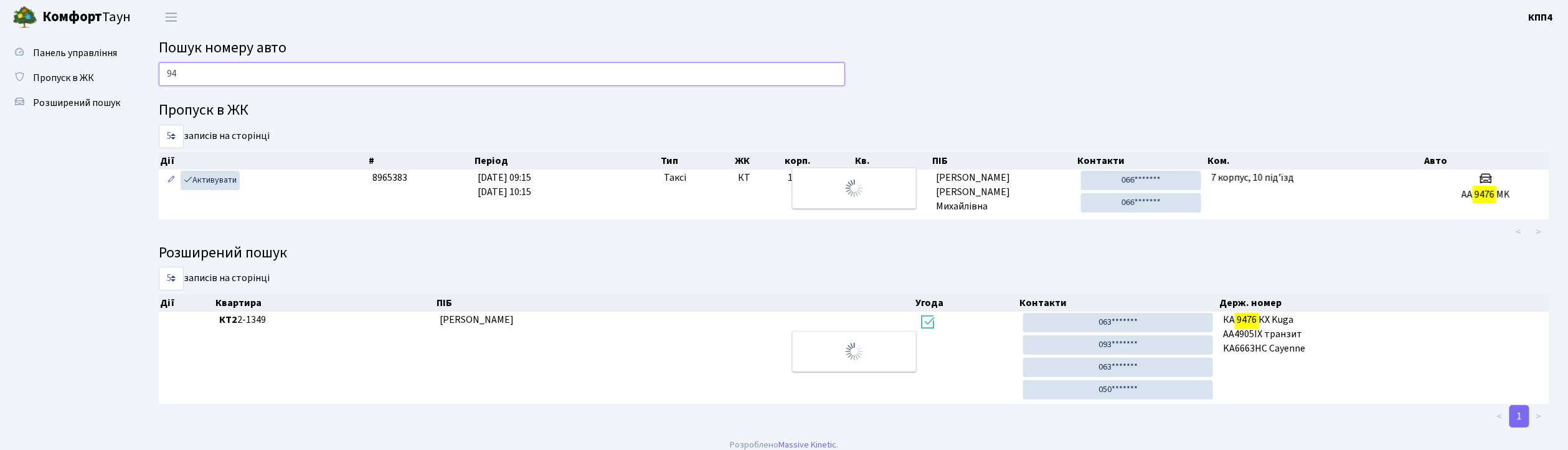
type input "9"
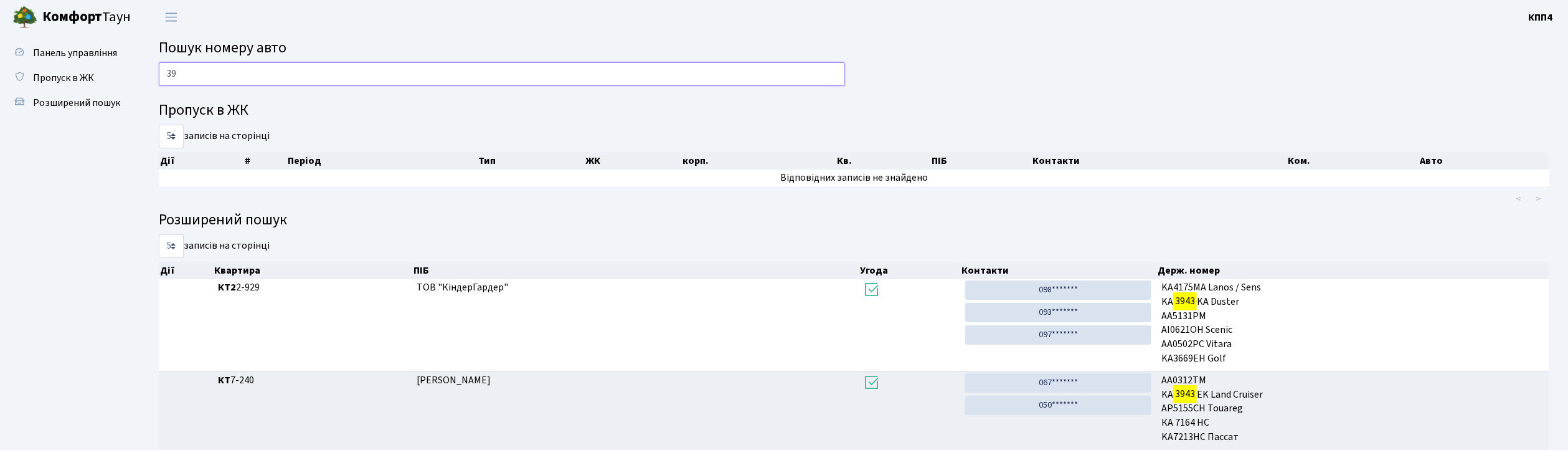
type input "3"
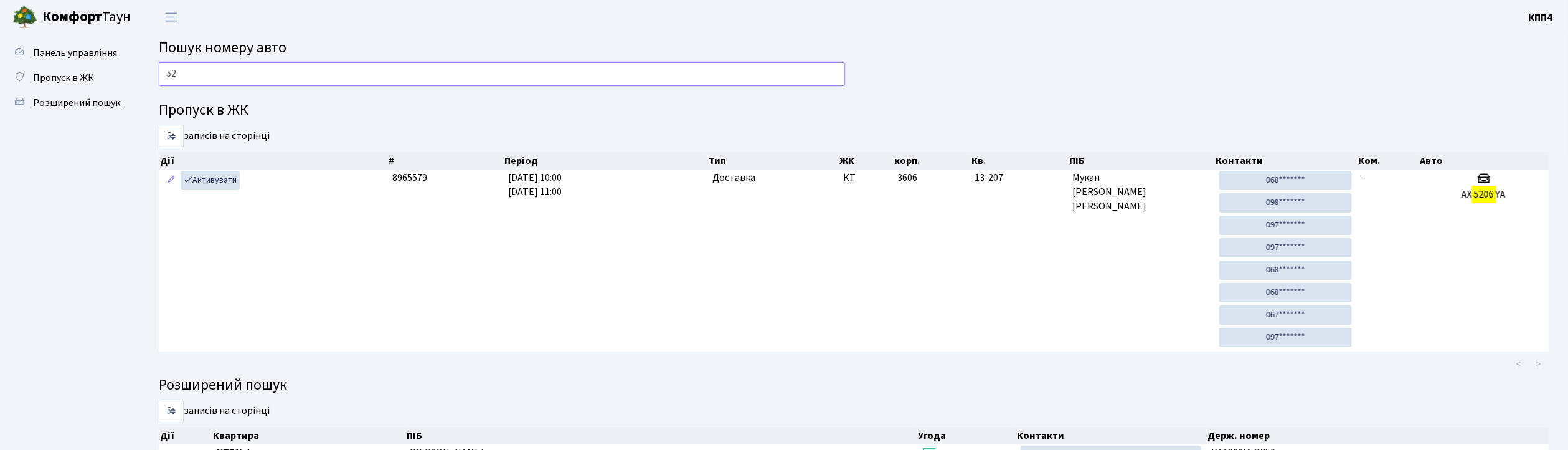
type input "5"
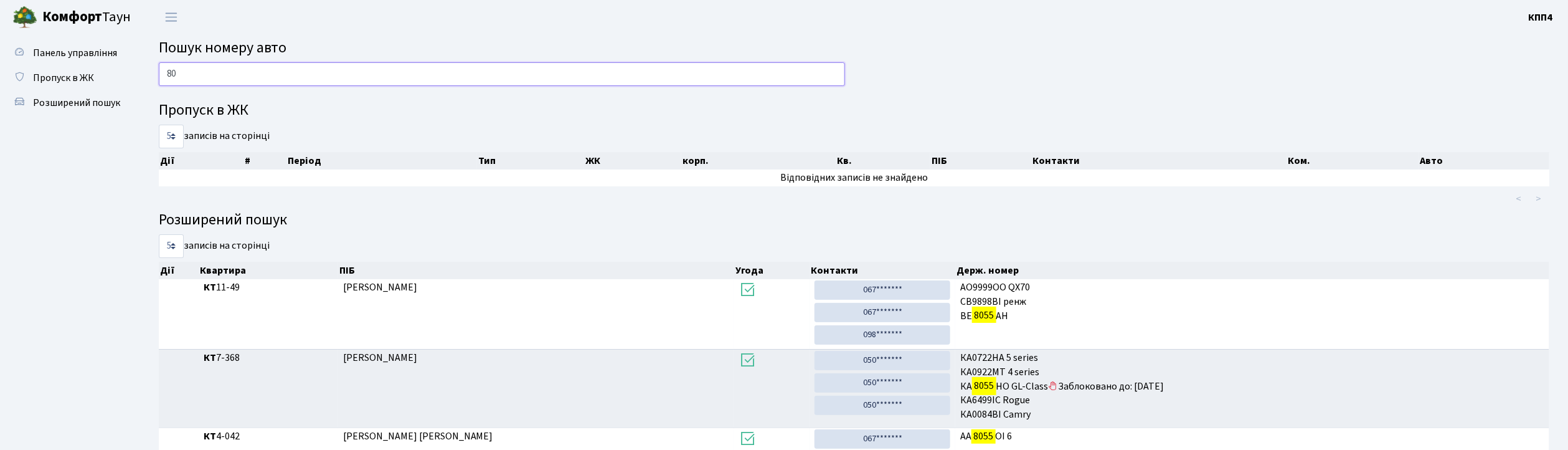
type input "8"
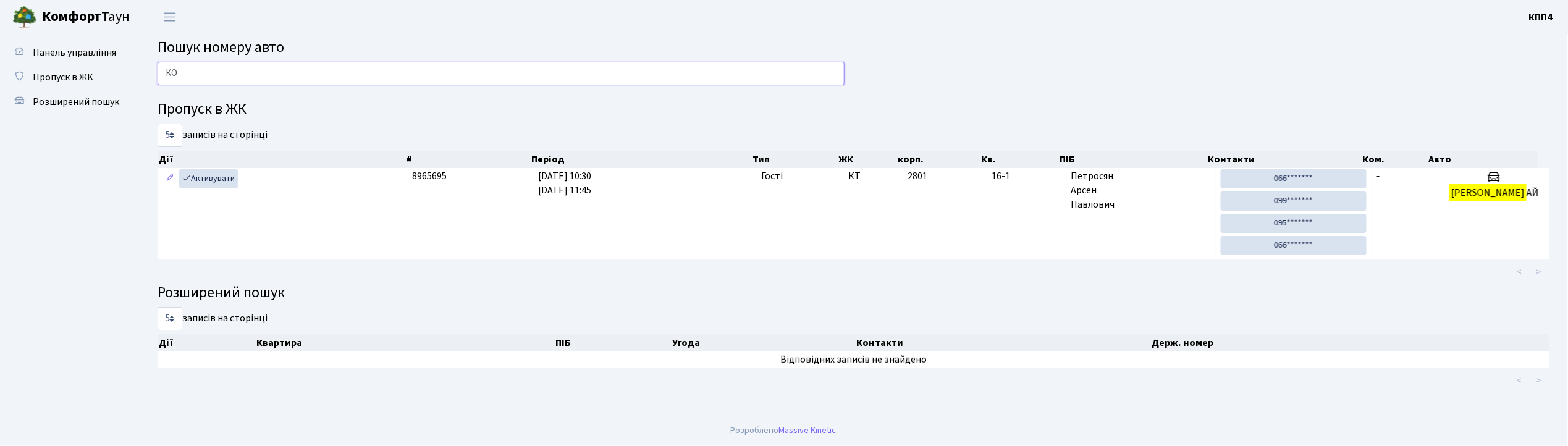
type input "К"
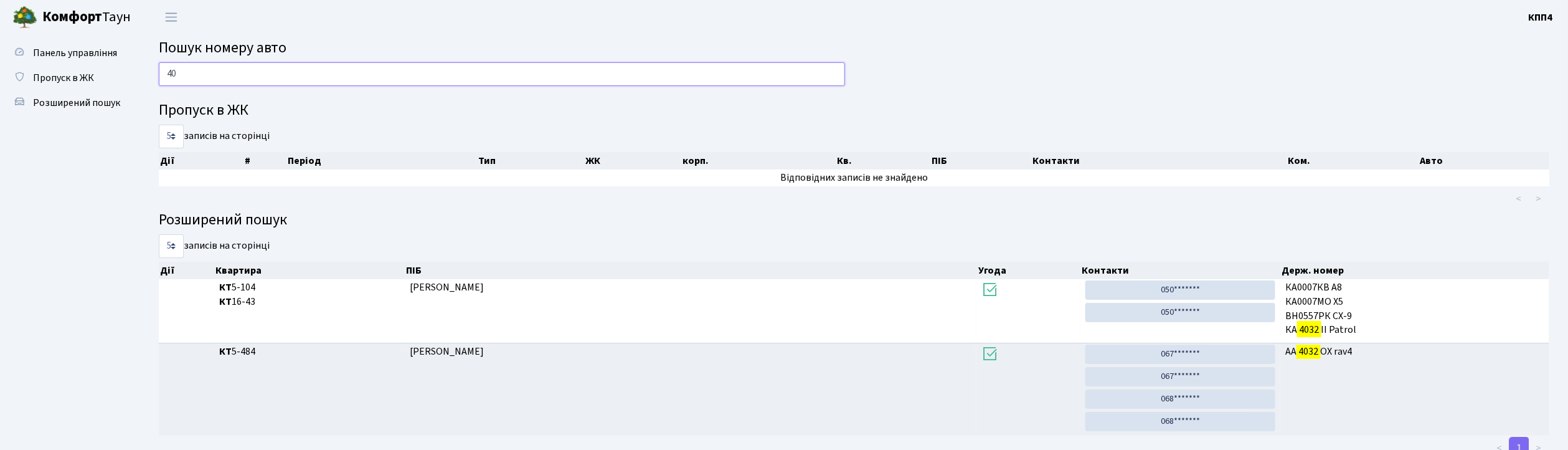
type input "4"
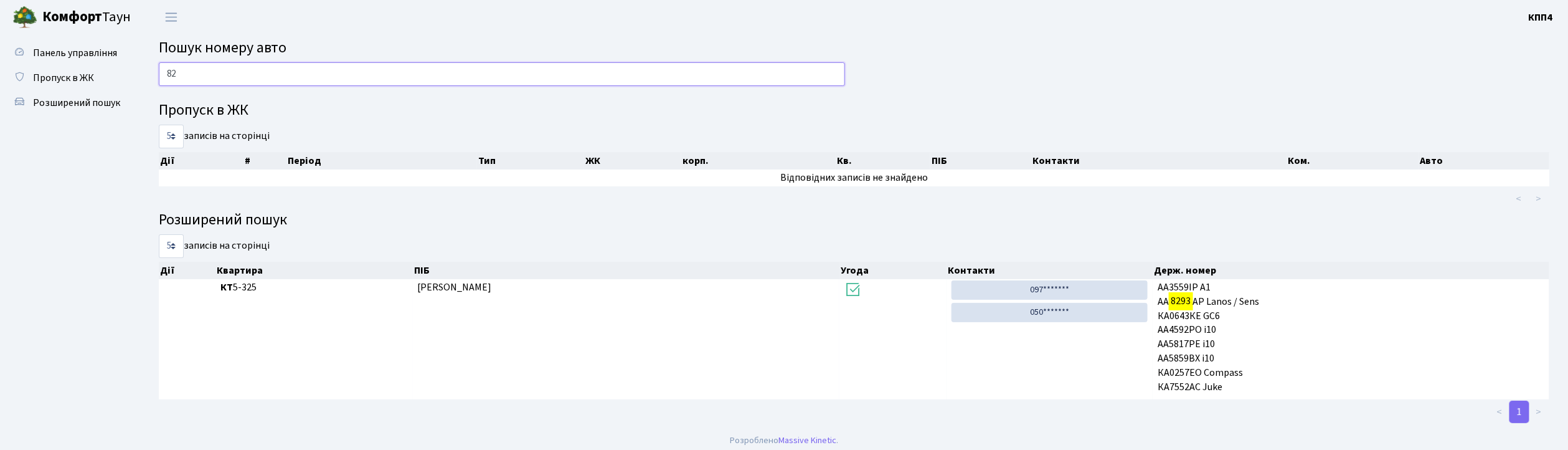
type input "8"
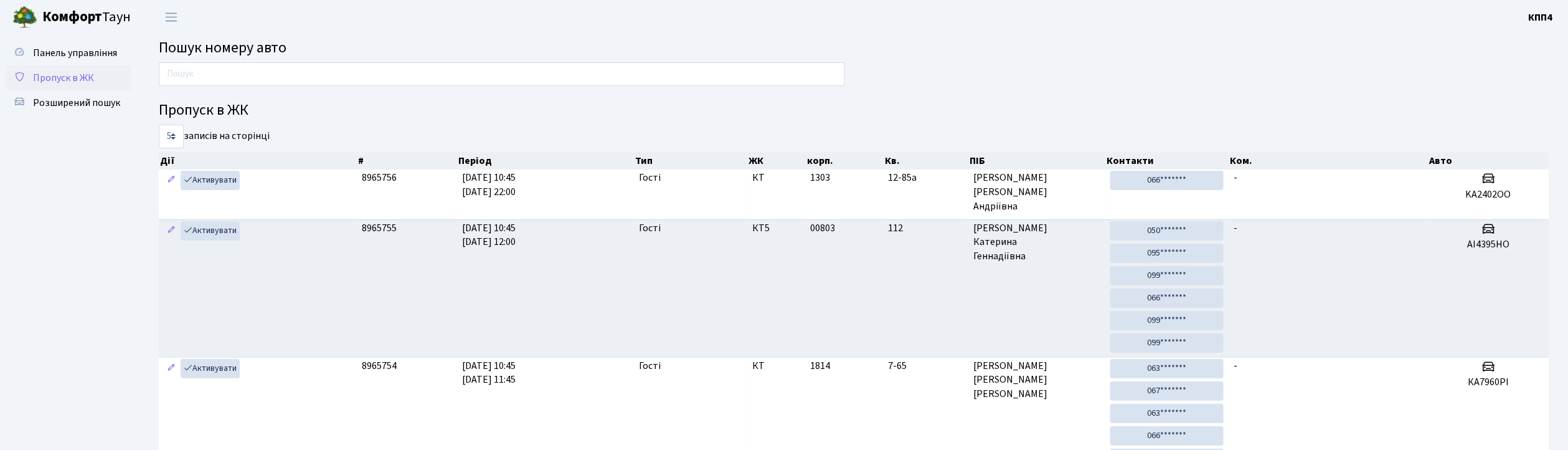
click at [90, 76] on span "Пропуск в ЖК" at bounding box center [63, 78] width 61 height 14
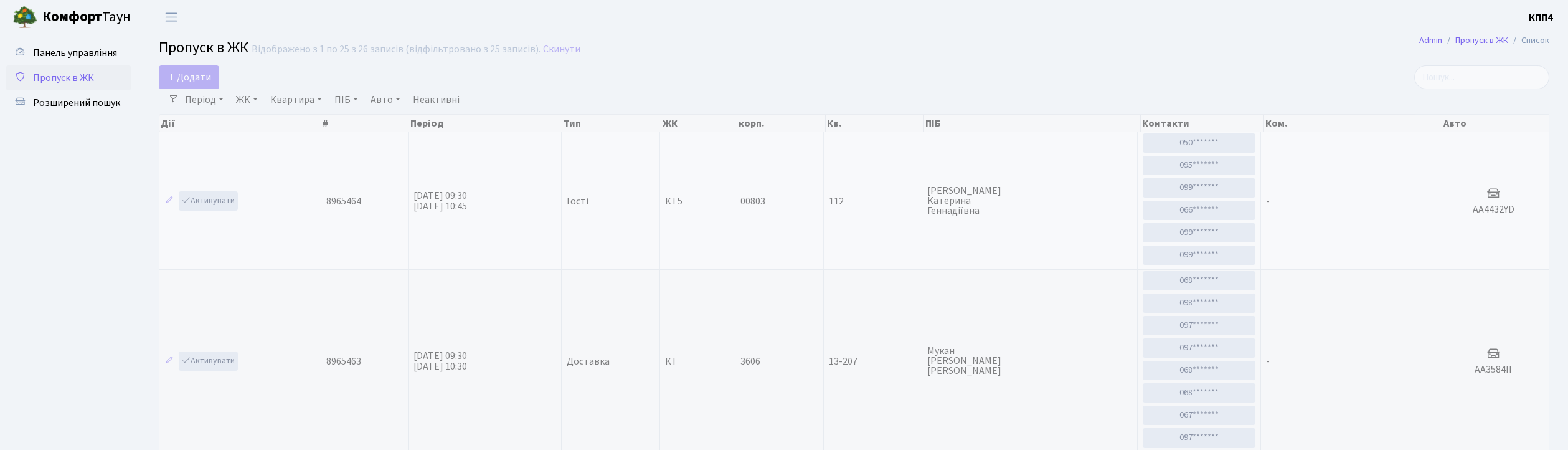
select select "25"
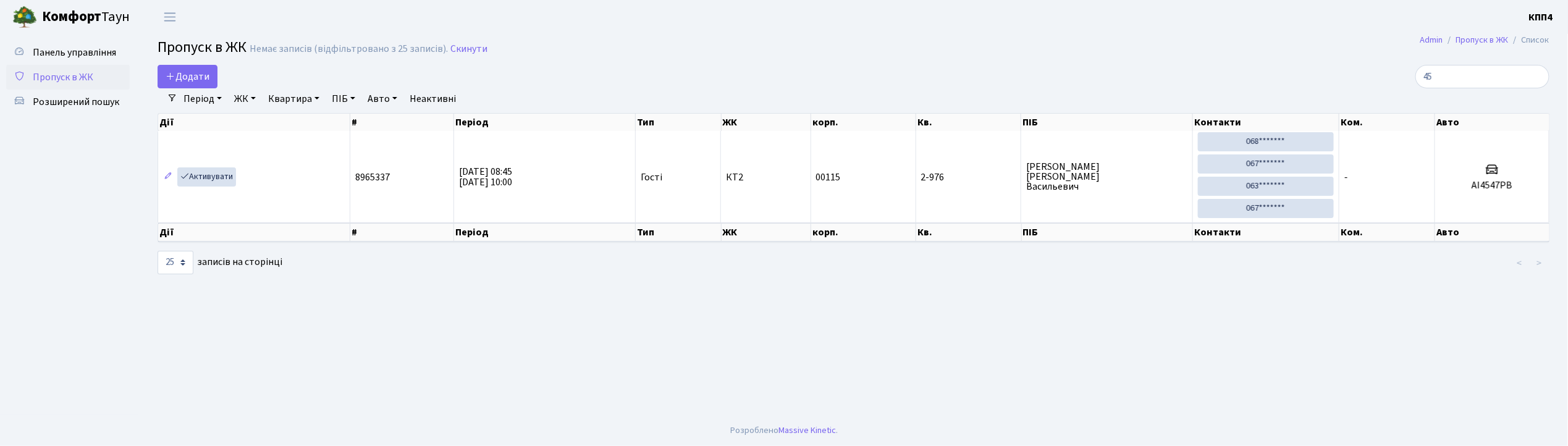
type input "4"
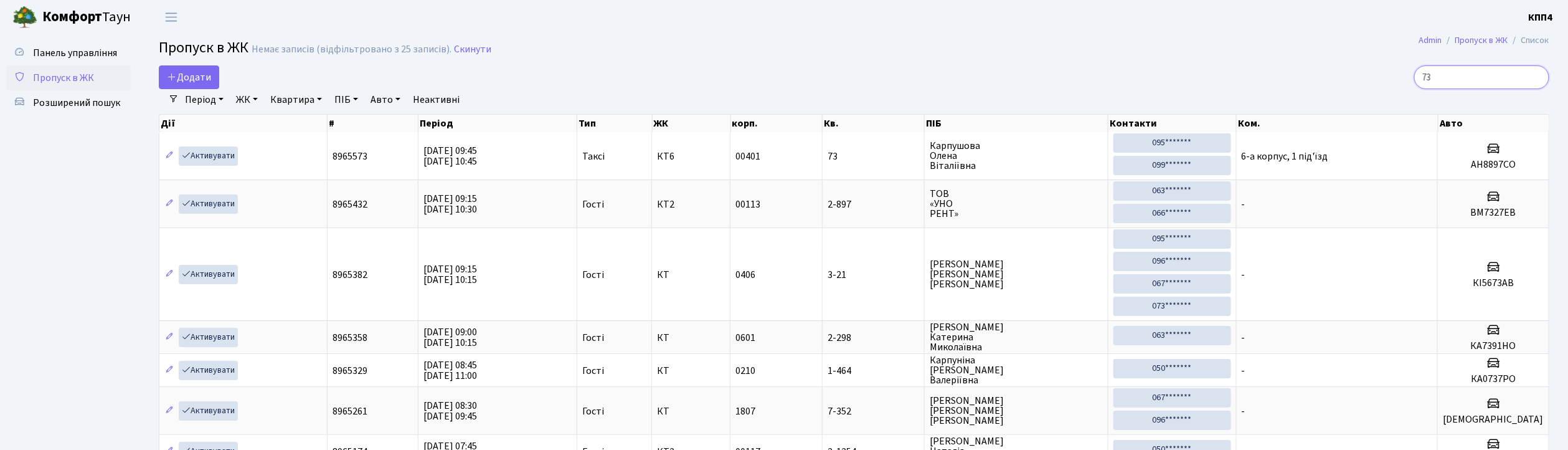
type input "7"
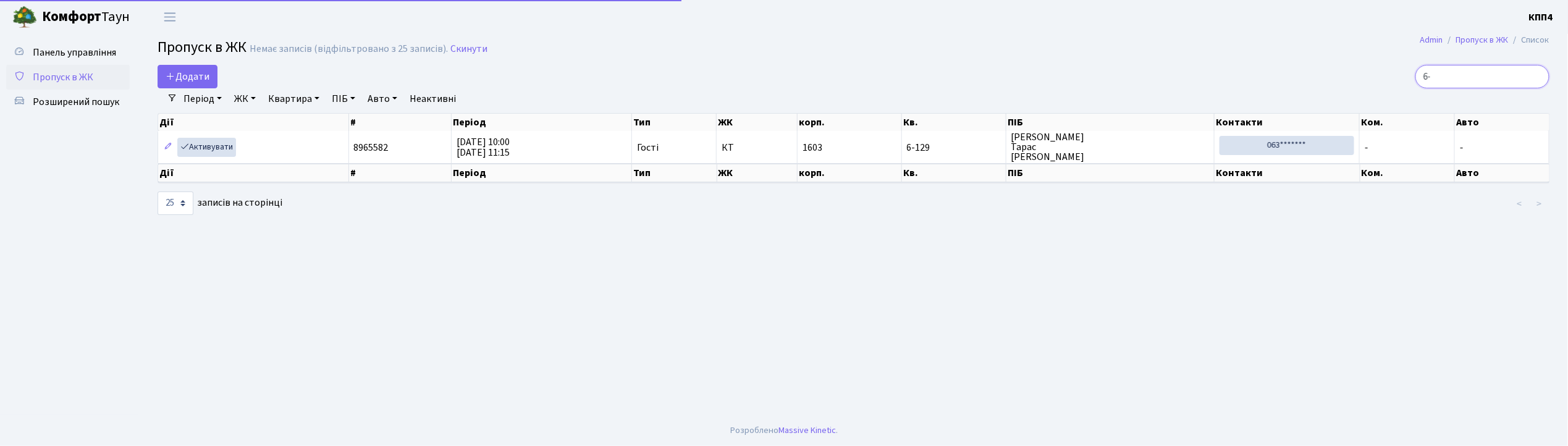
type input "6"
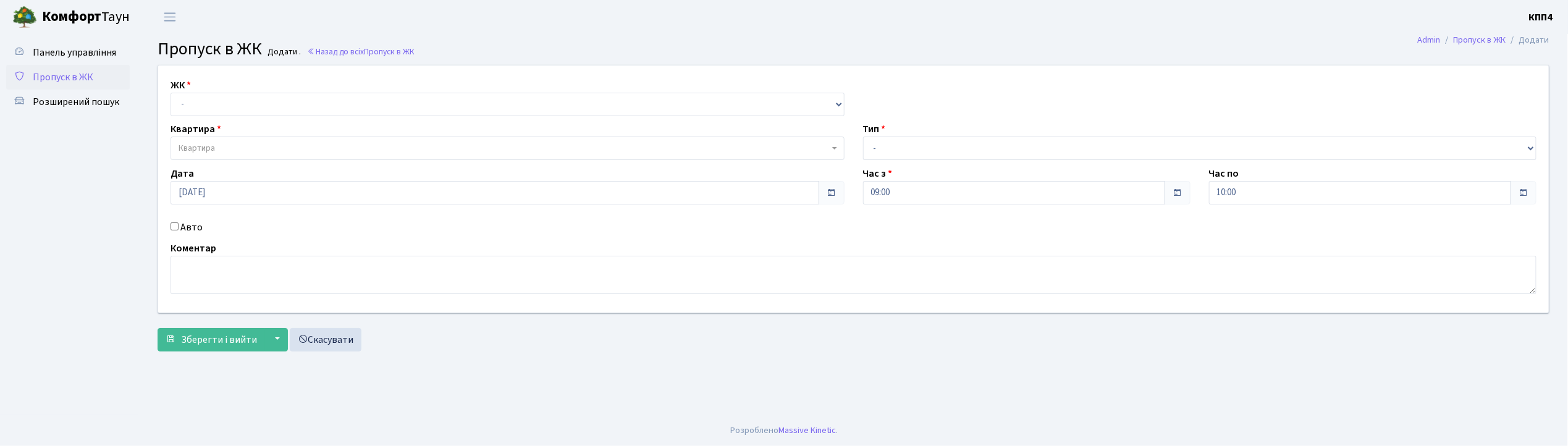
click at [174, 227] on input "Авто" at bounding box center [174, 225] width 8 height 8
checkbox input "true"
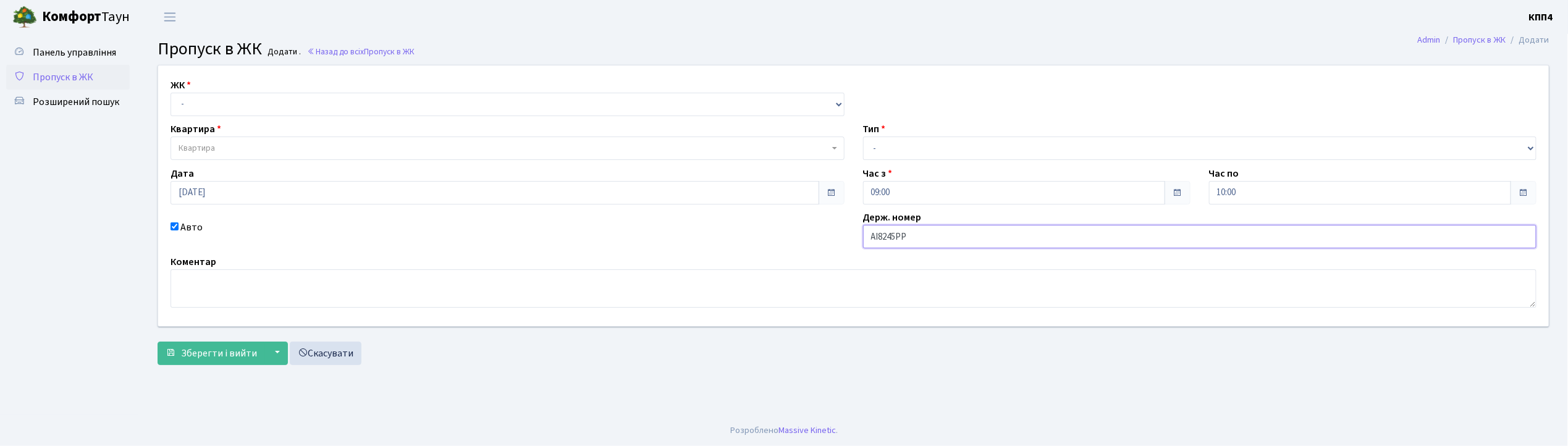
type input "АІ8245РР"
click at [193, 96] on select "- КТ, вул. Регенераторна, 4 КТ2, просп. [STREET_ADDRESS] [STREET_ADDRESS] [PERS…" at bounding box center [507, 104] width 674 height 23
select select "271"
click at [171, 92] on select "- КТ, вул. Регенераторна, 4 КТ2, просп. [STREET_ADDRESS] [STREET_ADDRESS] [PERS…" at bounding box center [507, 104] width 674 height 23
select select
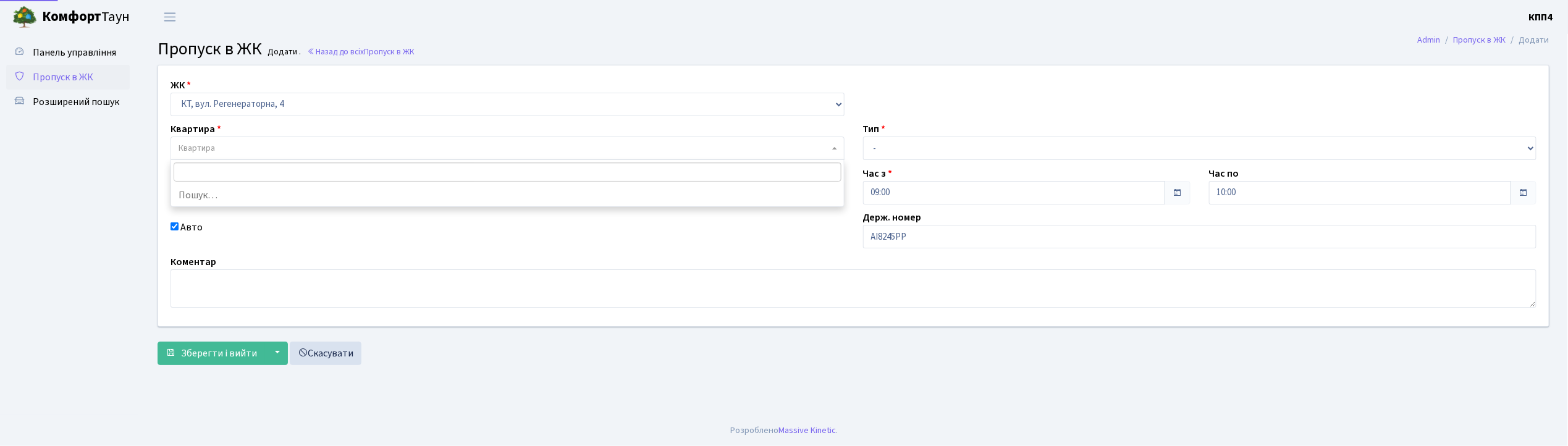
click at [193, 144] on span "Квартира" at bounding box center [196, 148] width 36 height 12
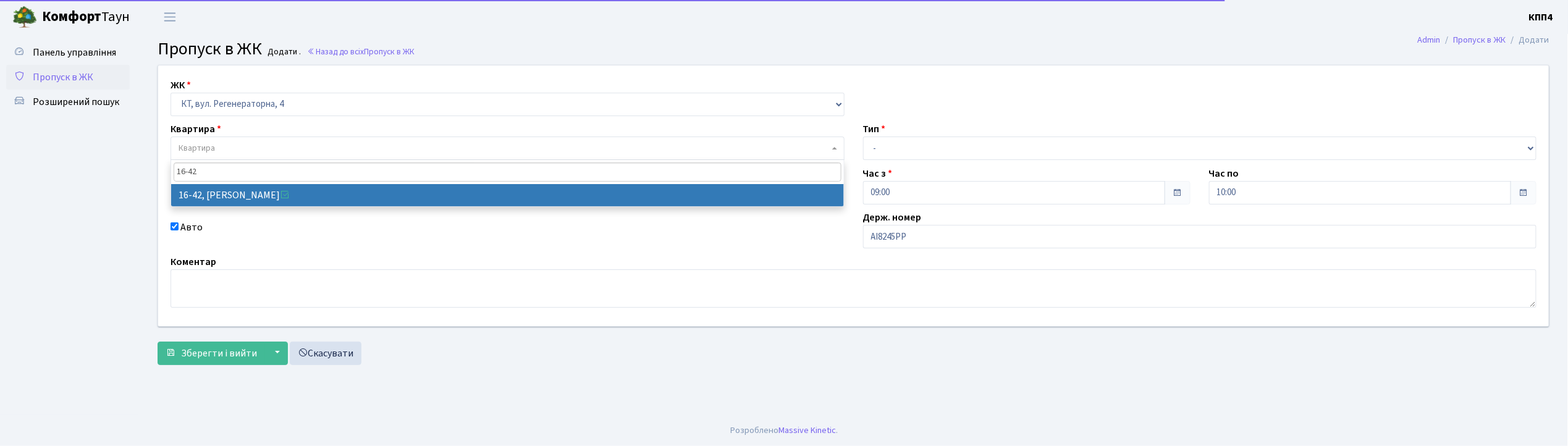
type input "16-42"
select select "8603"
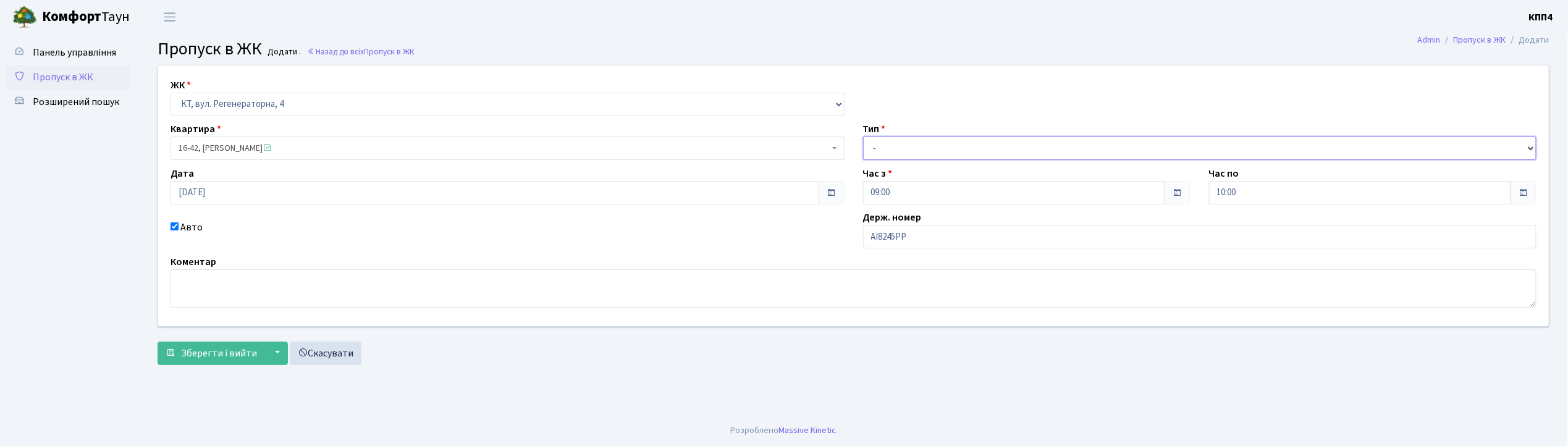
click at [917, 151] on select "- Доставка Таксі Гості Сервіс" at bounding box center [1200, 148] width 674 height 23
select select "2"
click at [863, 137] on select "- Доставка Таксі Гості Сервіс" at bounding box center [1200, 148] width 674 height 23
click at [241, 356] on span "Зберегти і вийти" at bounding box center [219, 353] width 76 height 14
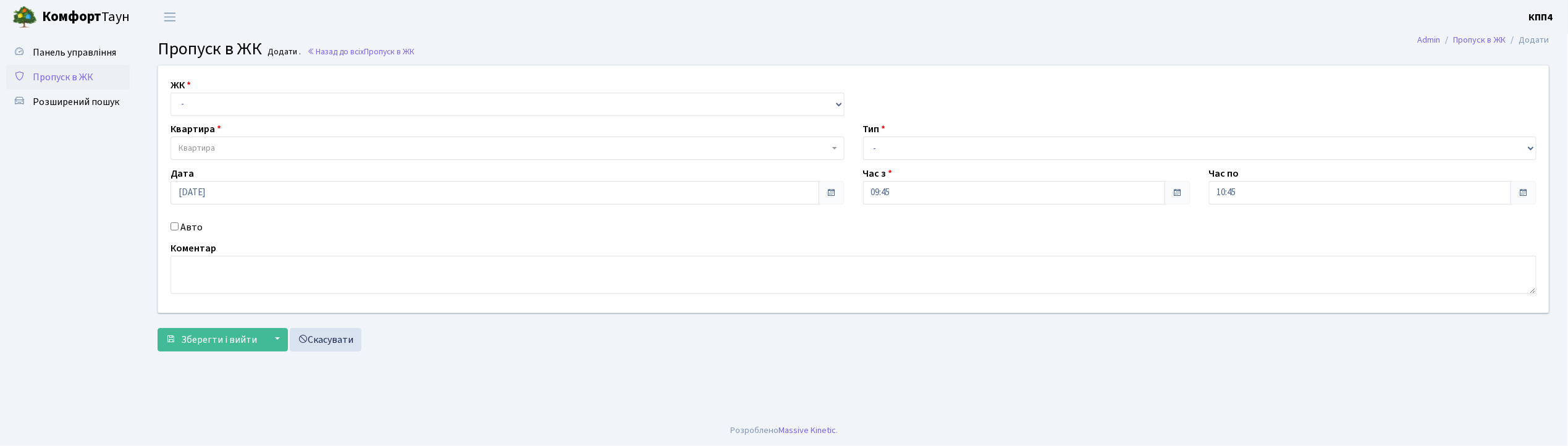
click at [178, 225] on input "Авто" at bounding box center [174, 225] width 8 height 8
checkbox input "true"
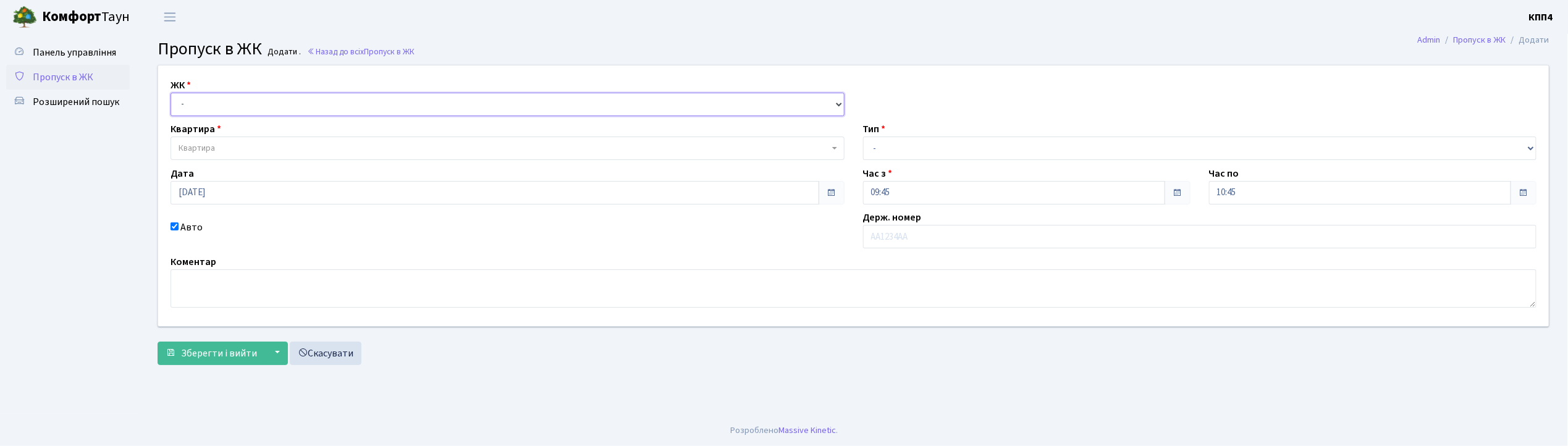
click at [196, 106] on select "- КТ, вул. Регенераторна, 4 КТ2, просп. [STREET_ADDRESS] [STREET_ADDRESS] [PERS…" at bounding box center [507, 104] width 674 height 23
select select "304"
click at [171, 92] on select "- КТ, вул. Регенераторна, 4 КТ2, просп. [STREET_ADDRESS] [STREET_ADDRESS] [PERS…" at bounding box center [507, 104] width 674 height 23
select select
click at [199, 148] on span "Квартира" at bounding box center [196, 148] width 36 height 12
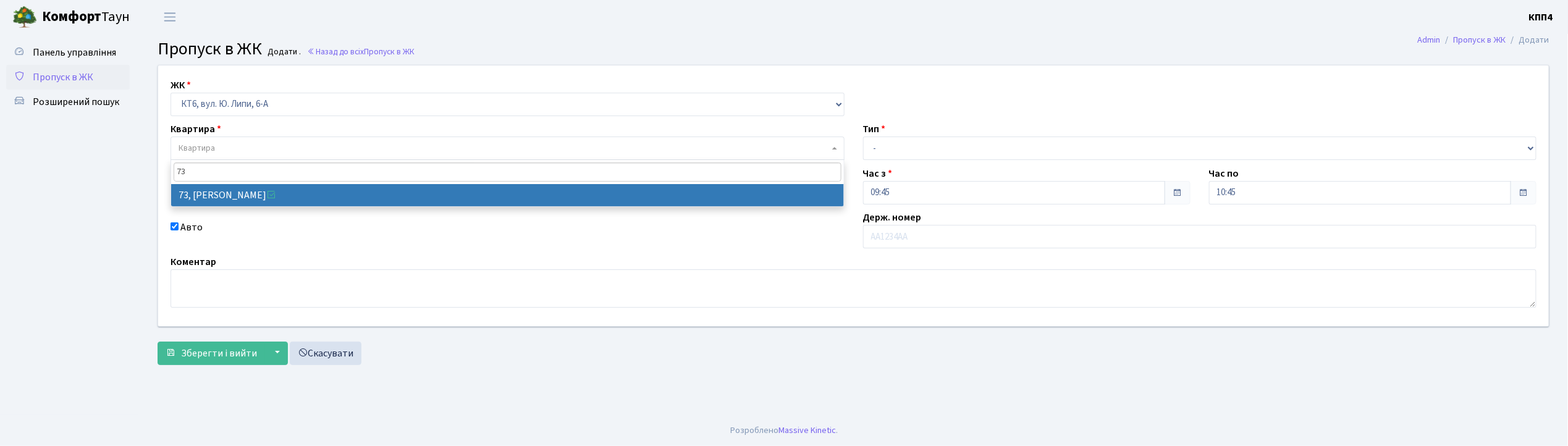
type input "73"
select select "17165"
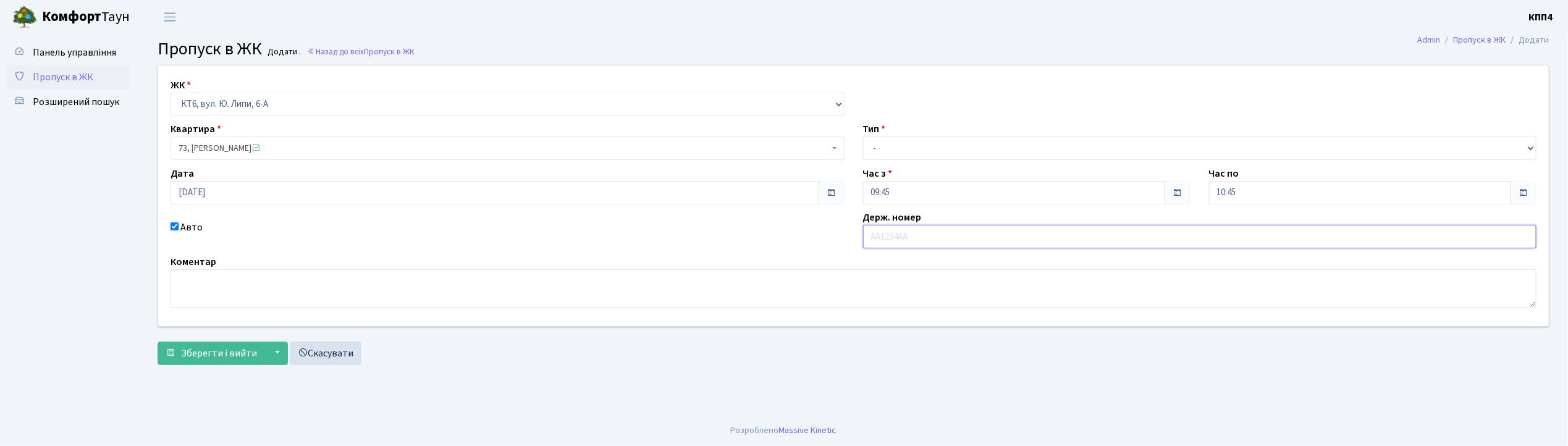
click at [873, 233] on input "text" at bounding box center [1200, 236] width 674 height 23
type input "АН8897СО"
click at [907, 142] on select "- Доставка Таксі Гості Сервіс" at bounding box center [1200, 148] width 674 height 23
select select "2"
click at [863, 137] on select "- Доставка Таксі Гості Сервіс" at bounding box center [1200, 148] width 674 height 23
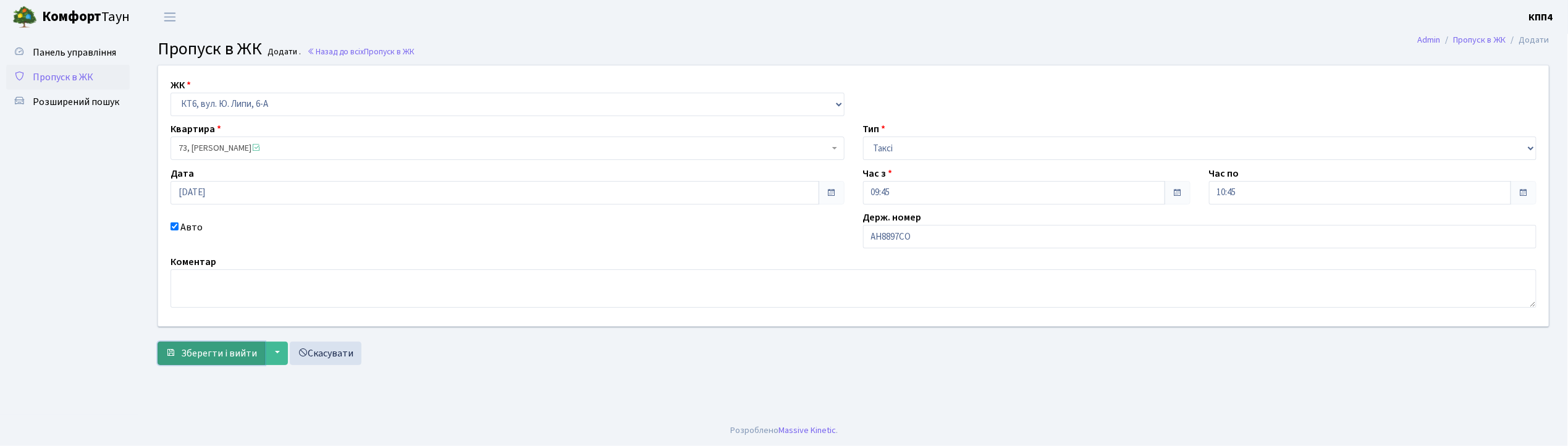
click at [199, 358] on span "Зберегти і вийти" at bounding box center [219, 353] width 76 height 14
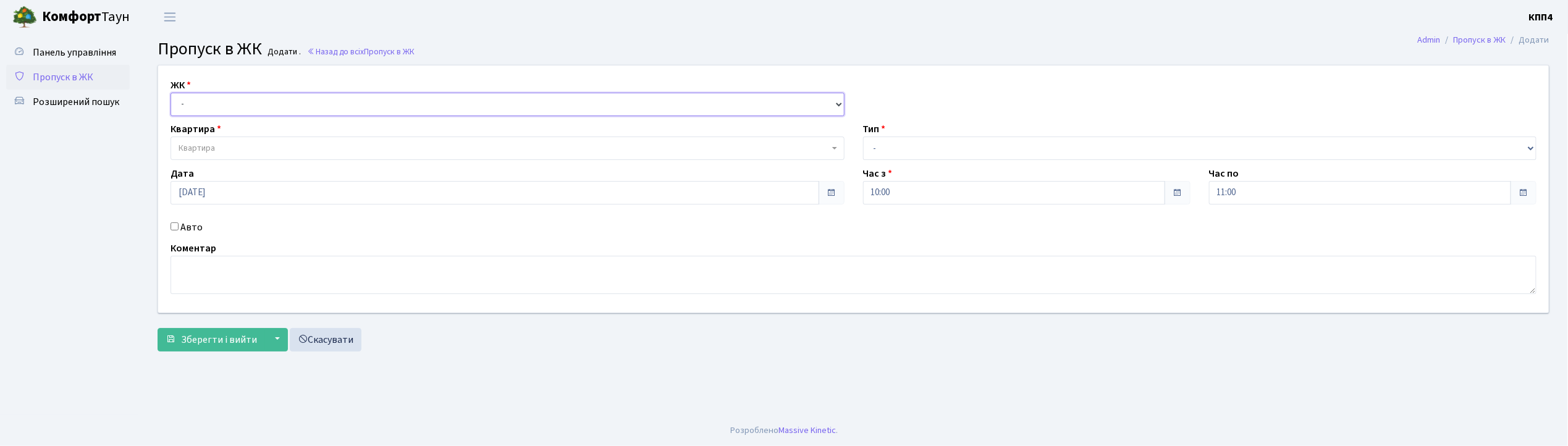
click at [186, 95] on select "- КТ, вул. Регенераторна, 4 КТ2, просп. [STREET_ADDRESS] [STREET_ADDRESS] [PERS…" at bounding box center [507, 104] width 674 height 23
select select "271"
click at [171, 92] on select "- КТ, вул. Регенераторна, 4 КТ2, просп. [STREET_ADDRESS] [STREET_ADDRESS] [PERS…" at bounding box center [507, 104] width 674 height 23
select select
click at [209, 144] on span "Квартира" at bounding box center [196, 148] width 36 height 12
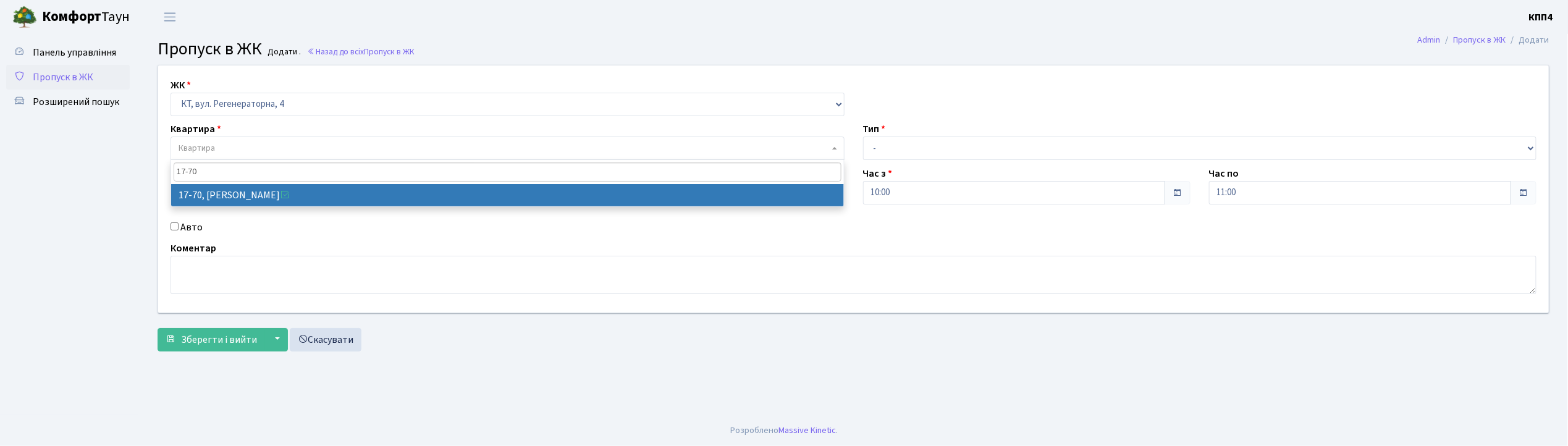
type input "17-70"
select select "9024"
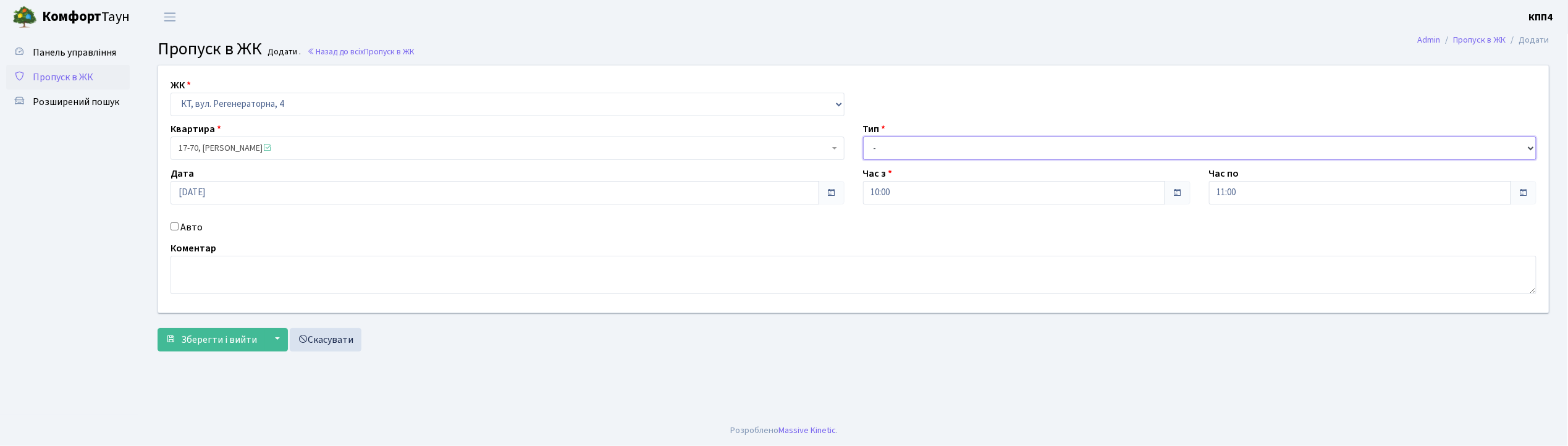
click at [875, 148] on select "- Доставка Таксі Гості Сервіс" at bounding box center [1200, 148] width 674 height 23
select select "1"
click at [863, 137] on select "- Доставка Таксі Гості Сервіс" at bounding box center [1200, 148] width 674 height 23
click at [236, 344] on span "Зберегти і вийти" at bounding box center [219, 339] width 76 height 14
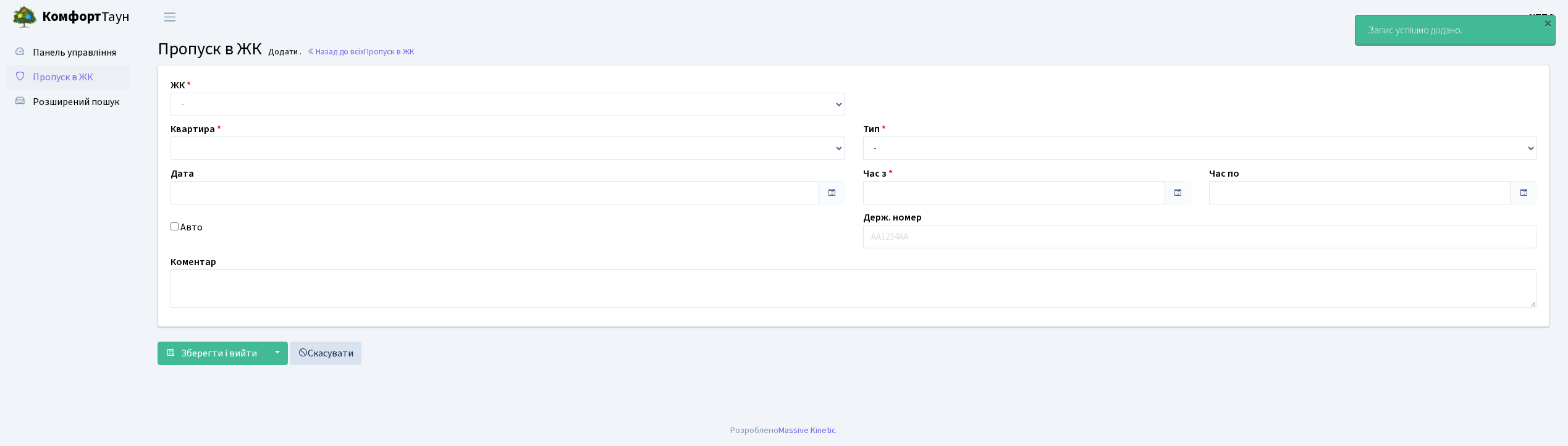
type input "[DATE]"
type input "10:15"
type input "11:15"
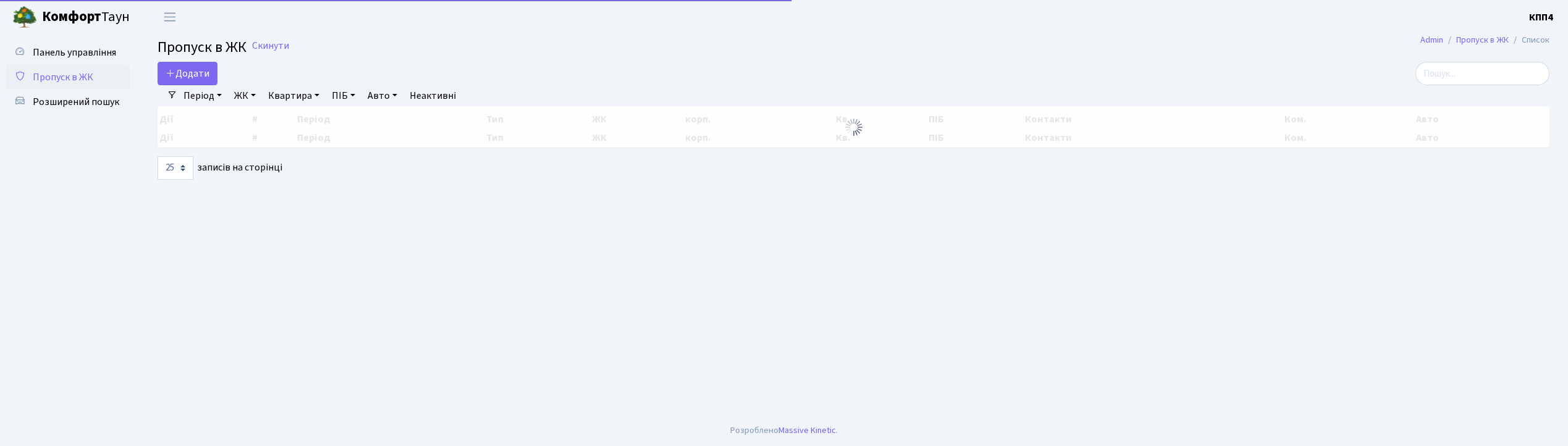
select select "25"
click at [201, 78] on span "Додати" at bounding box center [188, 73] width 44 height 14
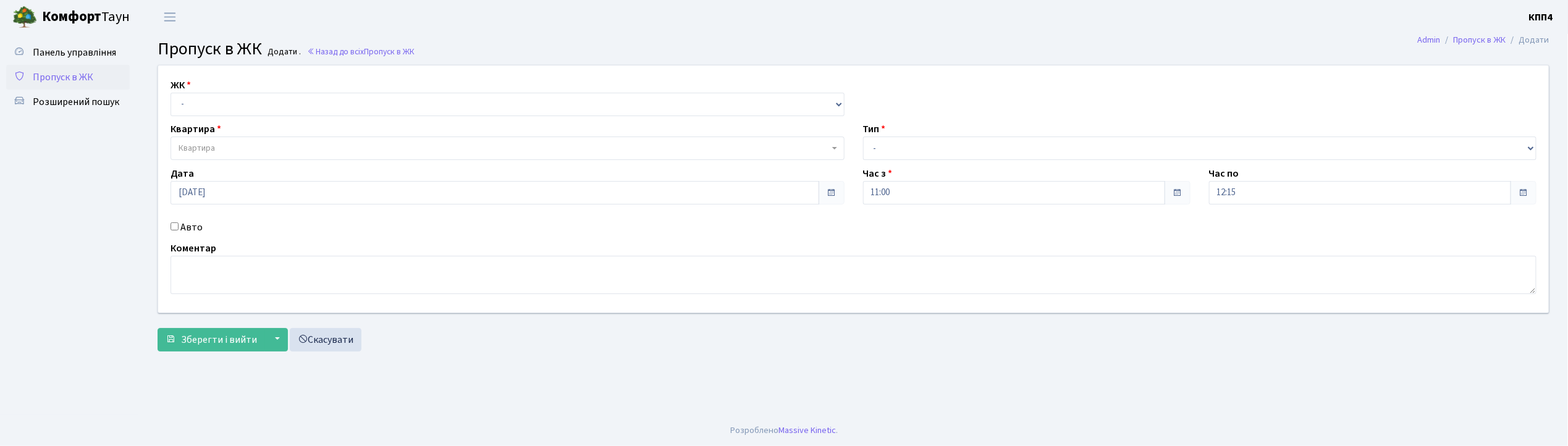
click at [174, 226] on input "Авто" at bounding box center [174, 225] width 8 height 8
checkbox input "true"
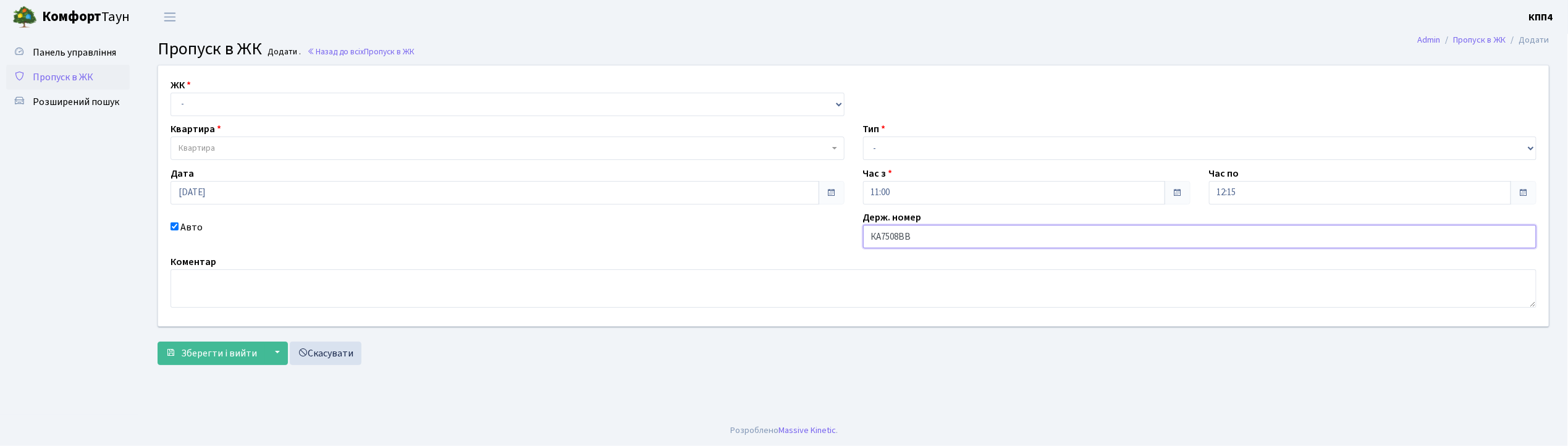
type input "КА7508ВВ"
click at [194, 104] on select "- КТ, вул. Регенераторна, 4 КТ2, просп. Соборності, 17 КТ3, вул. Березнева, 16 …" at bounding box center [507, 104] width 674 height 23
select select "271"
click at [171, 92] on select "- КТ, вул. Регенераторна, 4 КТ2, просп. Соборності, 17 КТ3, вул. Березнева, 16 …" at bounding box center [507, 104] width 674 height 23
select select
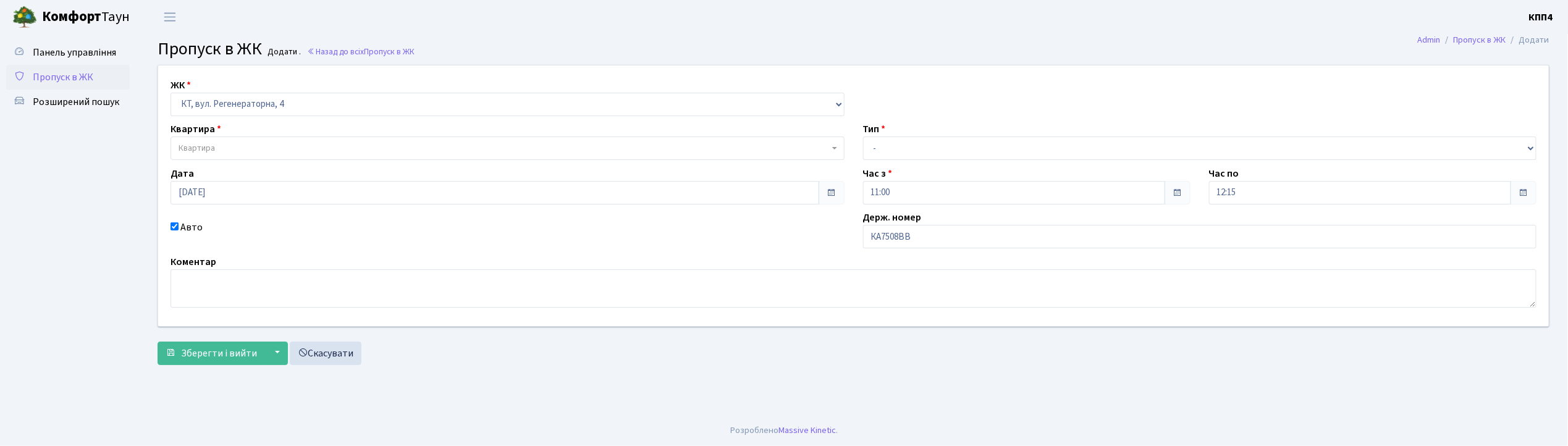
click at [210, 146] on span "Квартира" at bounding box center [196, 148] width 36 height 12
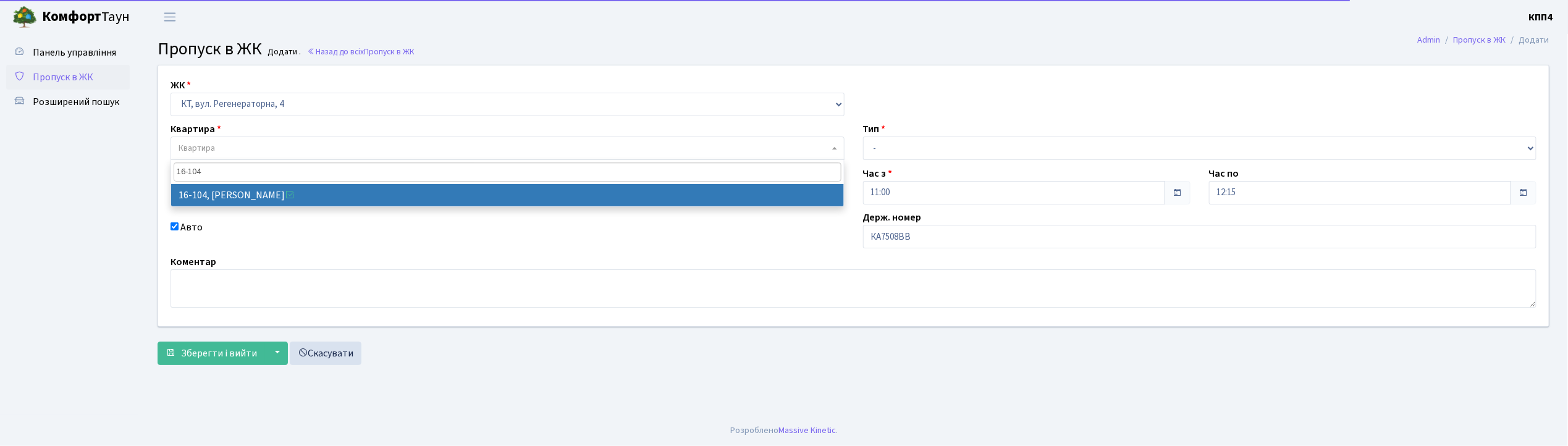
type input "16-104"
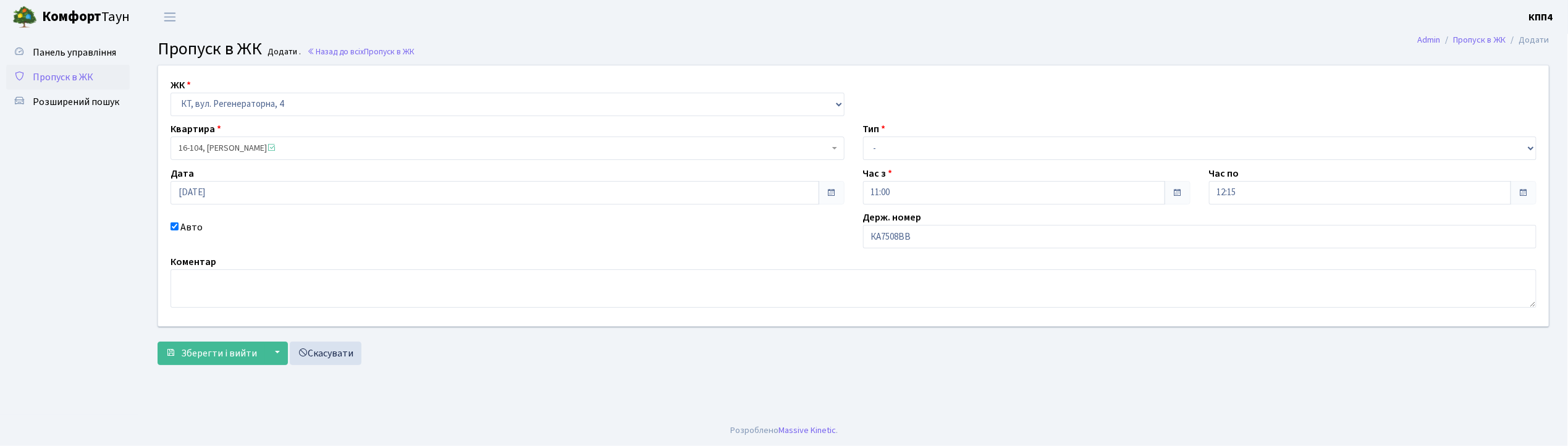
select select "8665"
click at [910, 147] on select "- Доставка Таксі Гості Сервіс" at bounding box center [1200, 148] width 674 height 23
select select "2"
click at [863, 137] on select "- Доставка Таксі Гості Сервіс" at bounding box center [1200, 148] width 674 height 23
click at [195, 356] on span "Зберегти і вийти" at bounding box center [219, 353] width 76 height 14
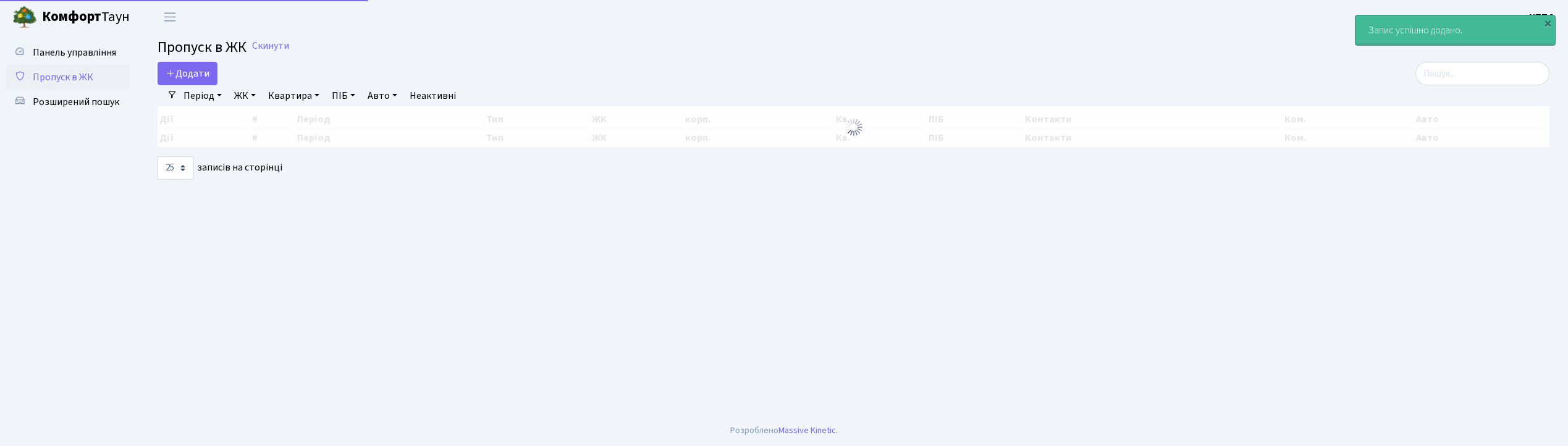
select select "25"
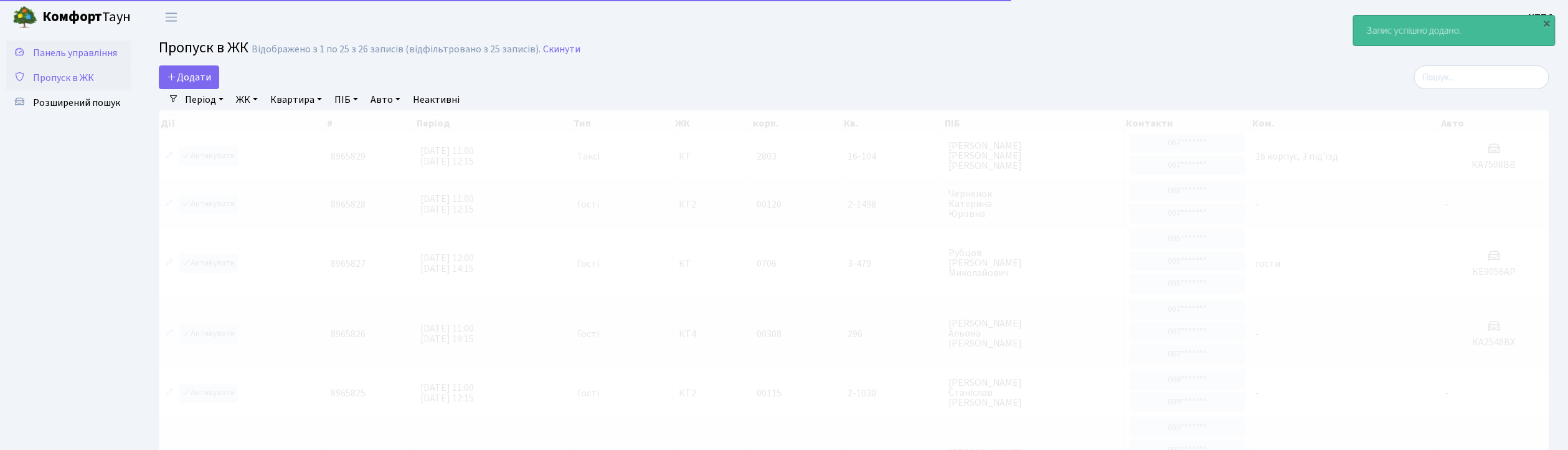
click at [86, 49] on span "Панель управління" at bounding box center [75, 52] width 84 height 14
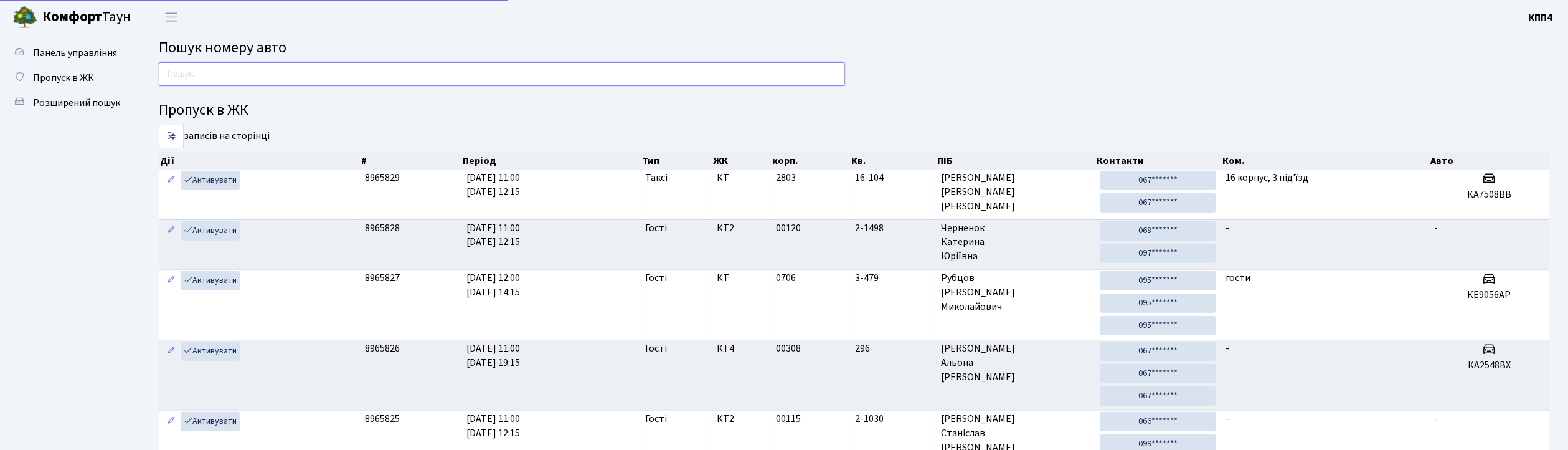
drag, startPoint x: 0, startPoint y: 0, endPoint x: 199, endPoint y: 66, distance: 209.7
click at [199, 66] on input "text" at bounding box center [501, 74] width 686 height 24
click at [22, 83] on icon at bounding box center [19, 76] width 12 height 11
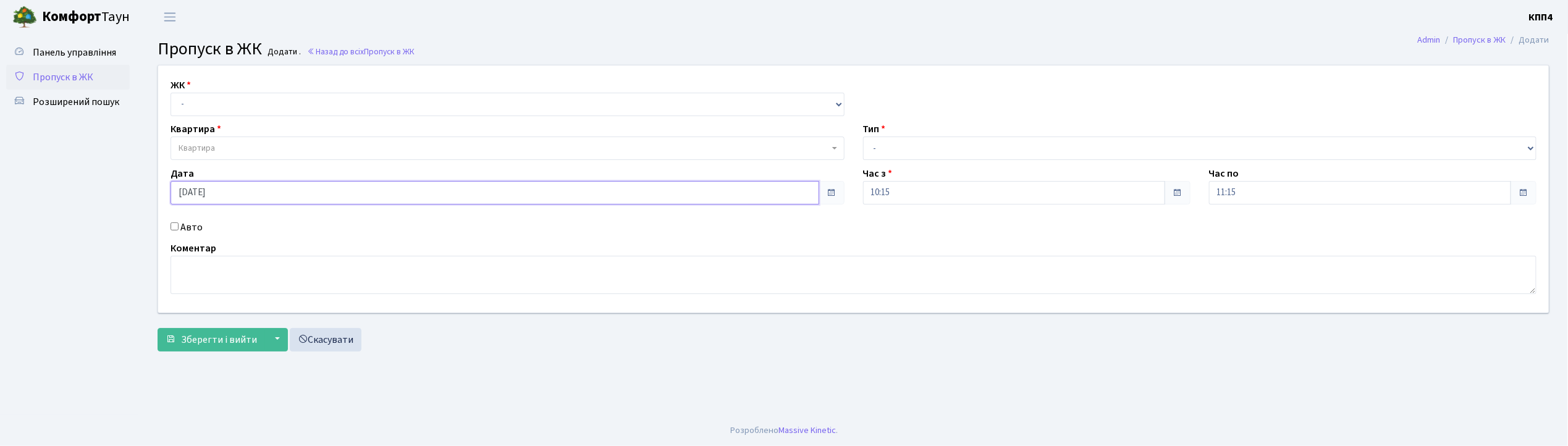
click at [195, 193] on input "[DATE]" at bounding box center [495, 192] width 648 height 23
click at [222, 110] on td "10" at bounding box center [220, 111] width 19 height 18
click at [174, 225] on input "Авто" at bounding box center [174, 225] width 8 height 8
checkbox input "true"
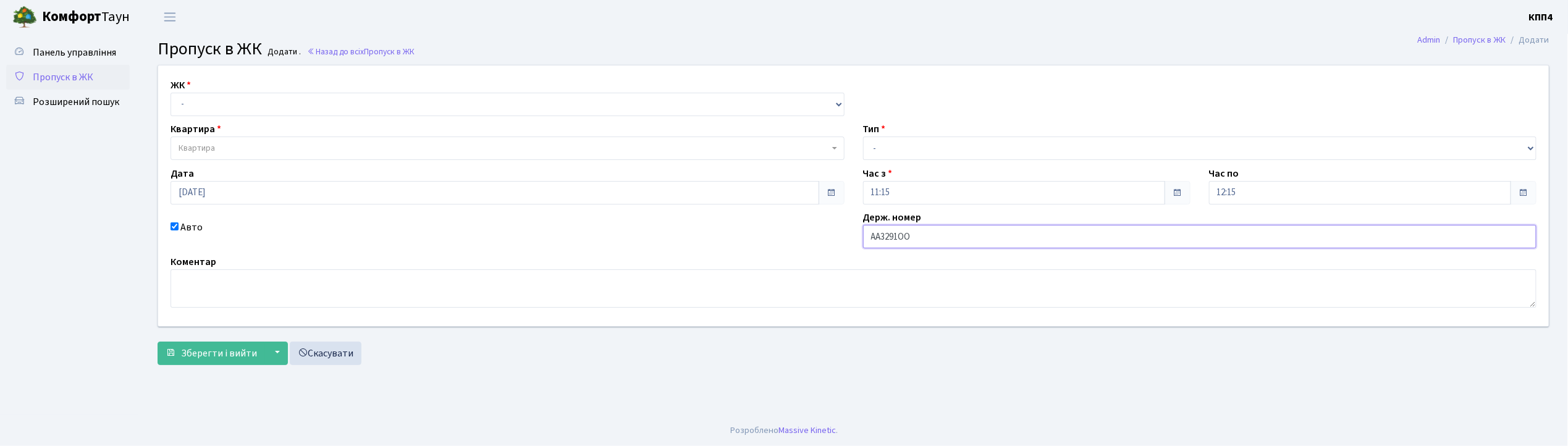
type input "АА3291ОО"
click at [288, 112] on select "- КТ, вул. Регенераторна, 4 КТ2, просп. Соборності, 17 КТ3, вул. Березнева, 16 …" at bounding box center [507, 104] width 674 height 23
select select "271"
click at [171, 92] on select "- КТ, вул. Регенераторна, 4 КТ2, просп. Соборності, 17 КТ3, вул. Березнева, 16 …" at bounding box center [507, 104] width 674 height 23
select select
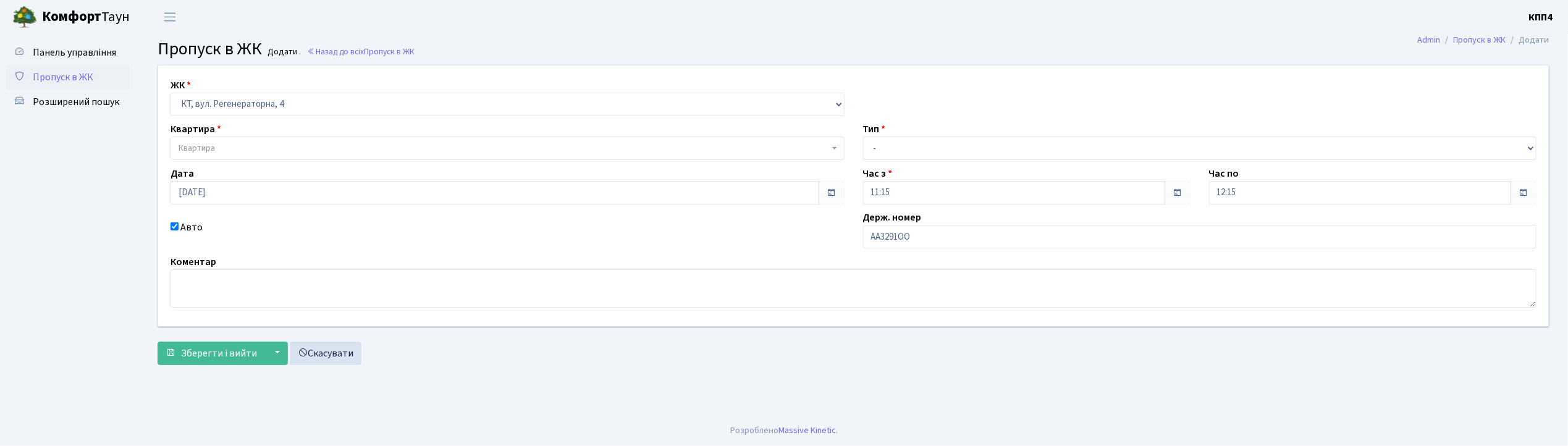
click at [280, 149] on span "Квартира" at bounding box center [504, 148] width 651 height 12
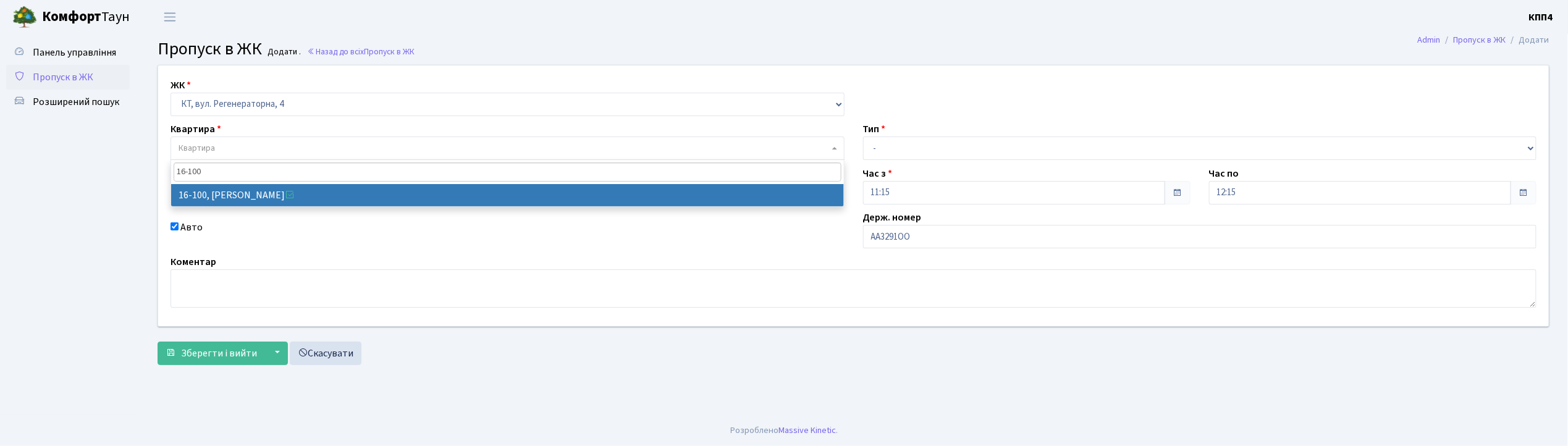
type input "16-100"
select select "8661"
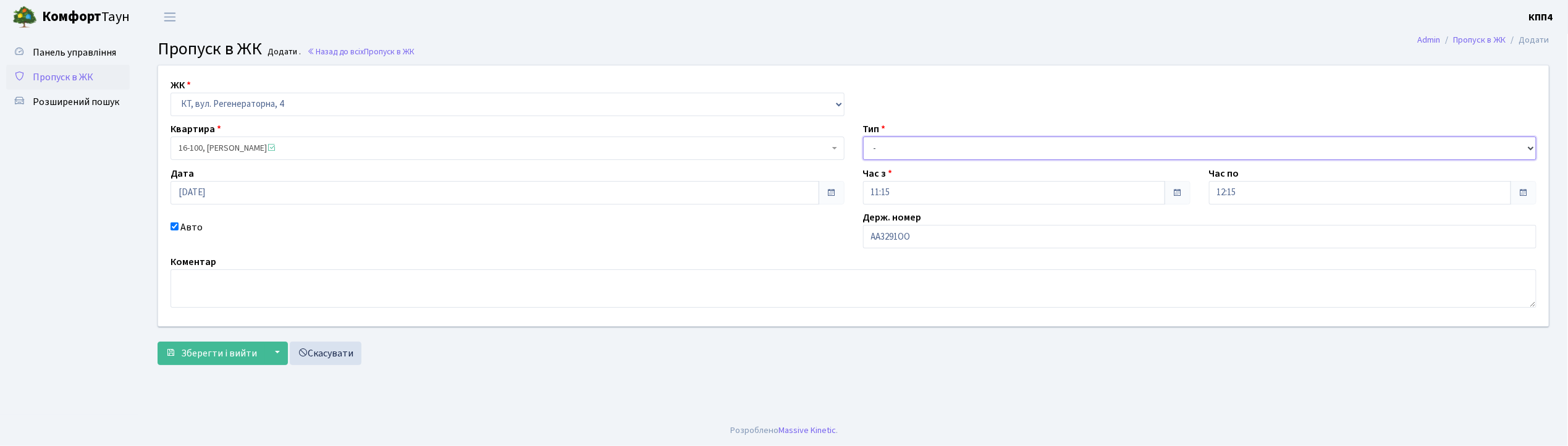
drag, startPoint x: 918, startPoint y: 146, endPoint x: 918, endPoint y: 156, distance: 10.0
click at [918, 146] on select "- Доставка Таксі Гості Сервіс" at bounding box center [1200, 148] width 674 height 23
select select "3"
click at [863, 137] on select "- Доставка Таксі Гості Сервіс" at bounding box center [1200, 148] width 674 height 23
click at [218, 359] on span "Зберегти і вийти" at bounding box center [219, 353] width 76 height 14
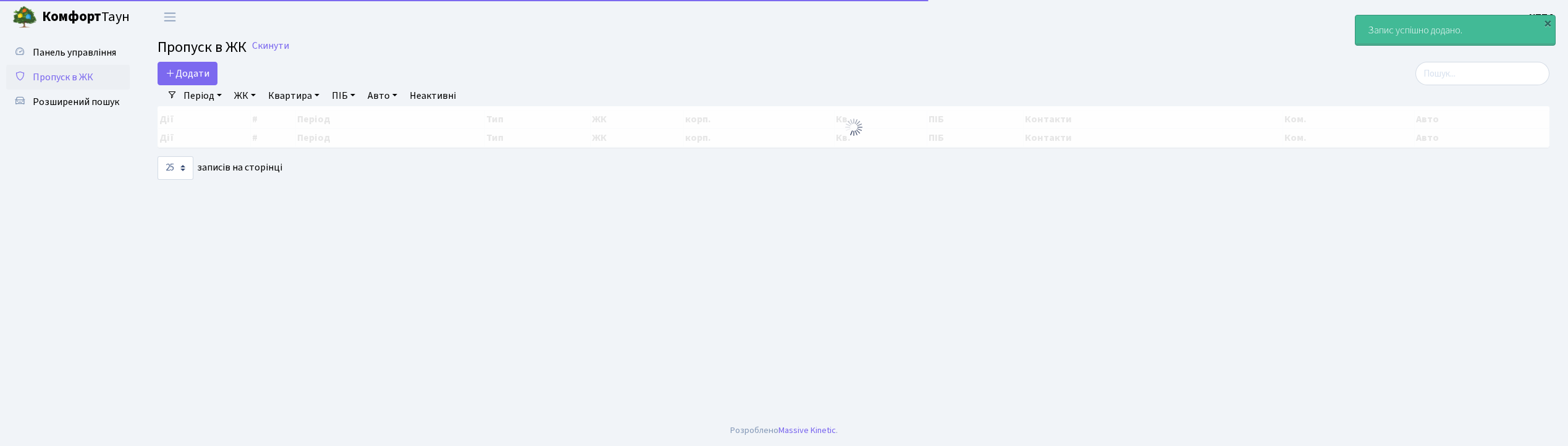
select select "25"
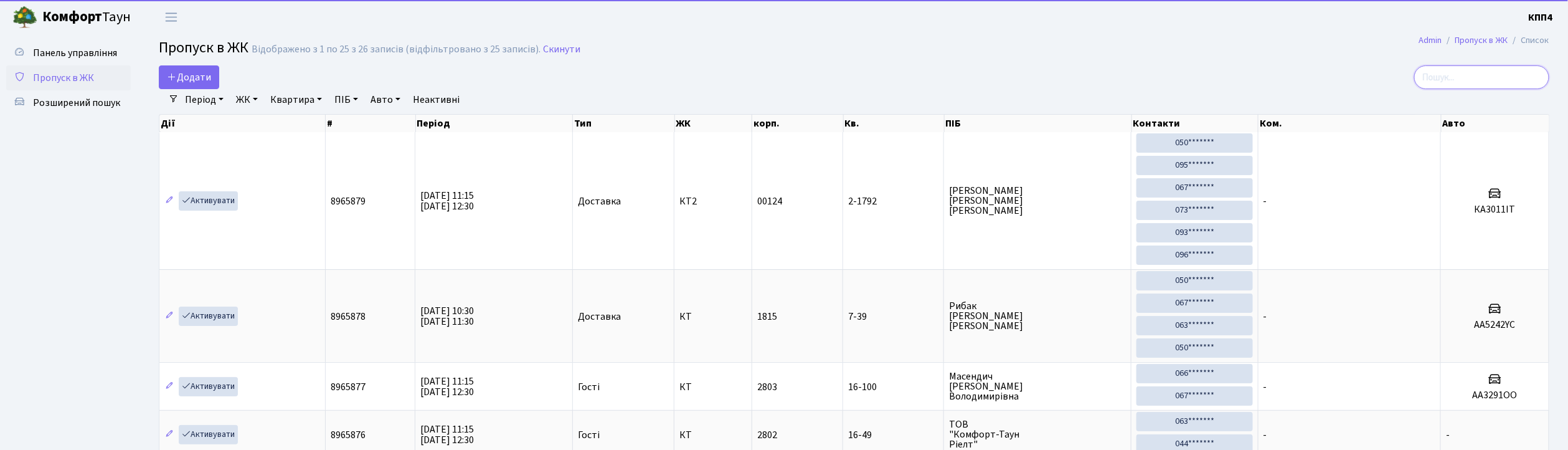
click at [1455, 81] on input "search" at bounding box center [1481, 77] width 135 height 24
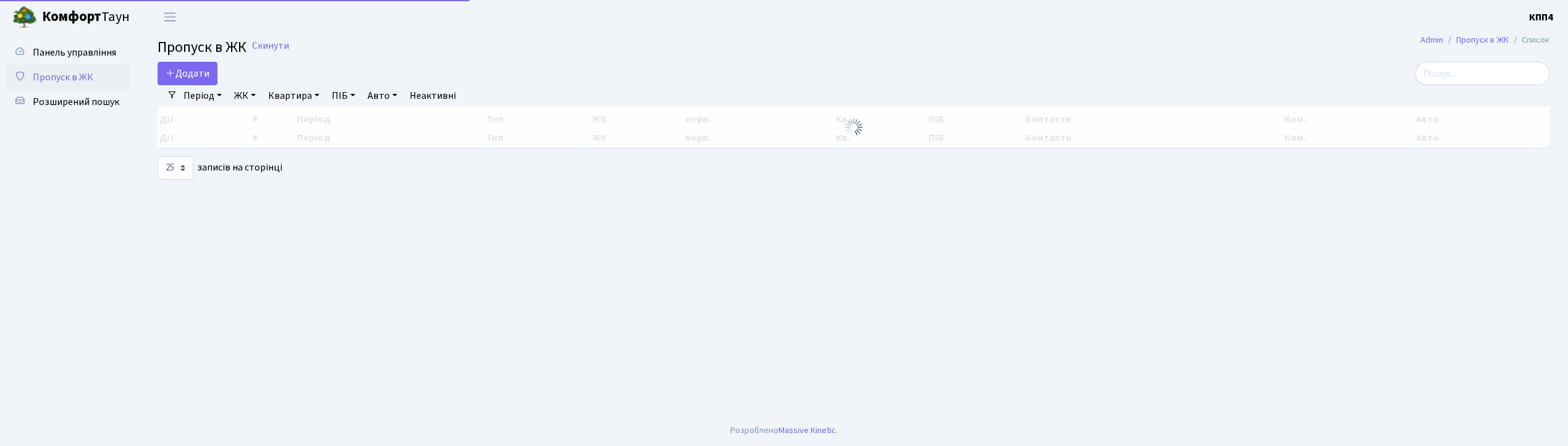
select select "25"
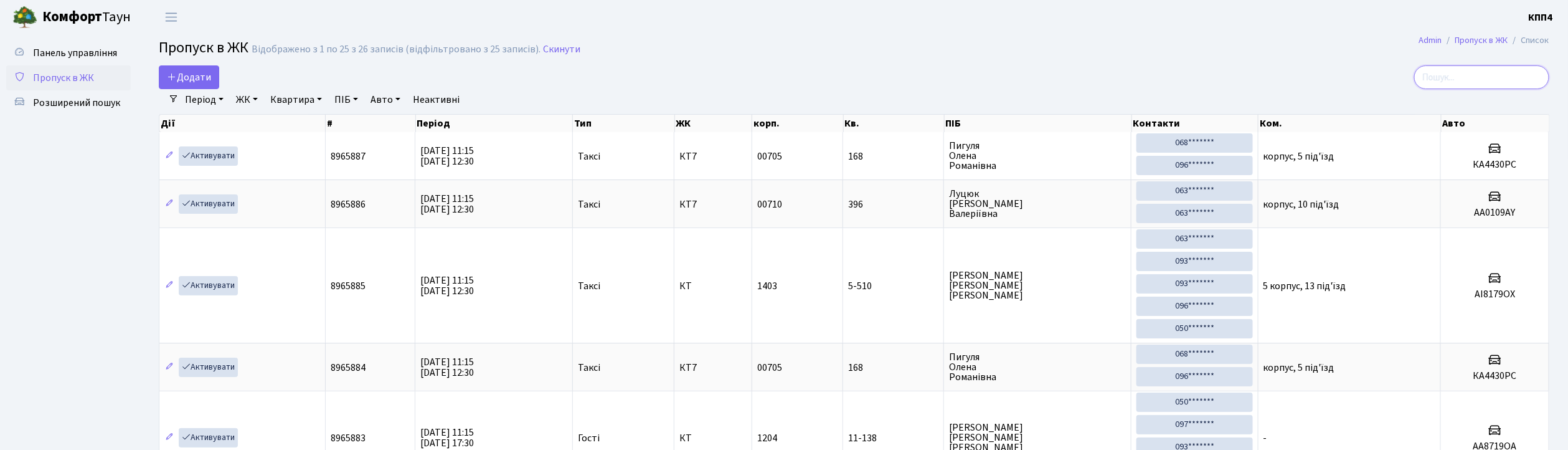
click at [1500, 83] on input "search" at bounding box center [1481, 77] width 135 height 24
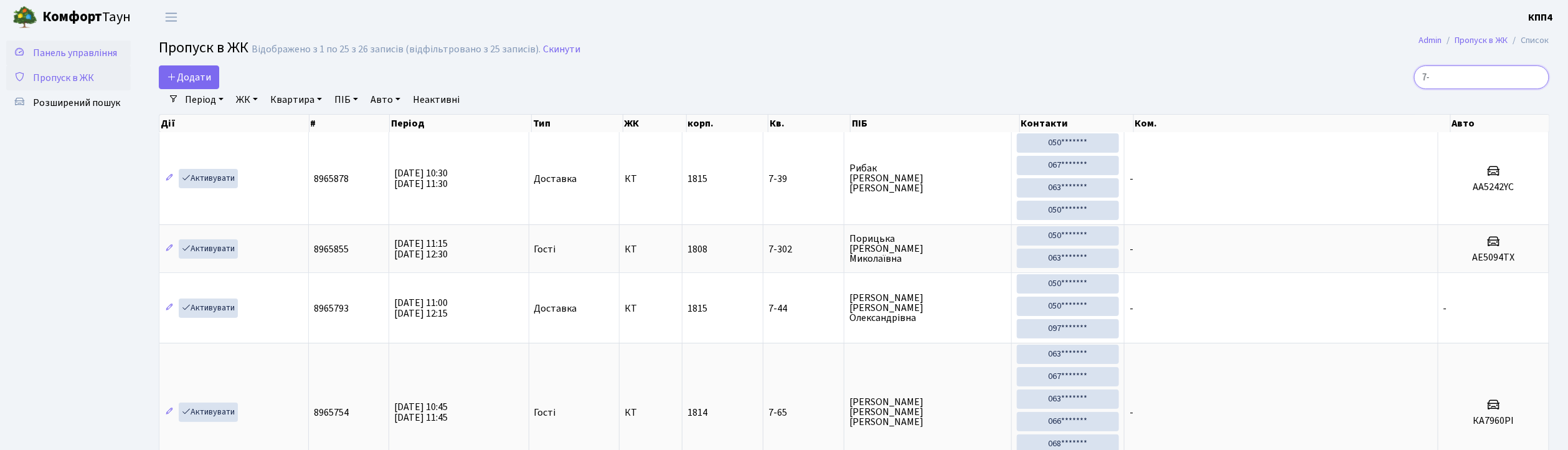
type input "7-"
click at [70, 53] on span "Панель управління" at bounding box center [75, 52] width 84 height 14
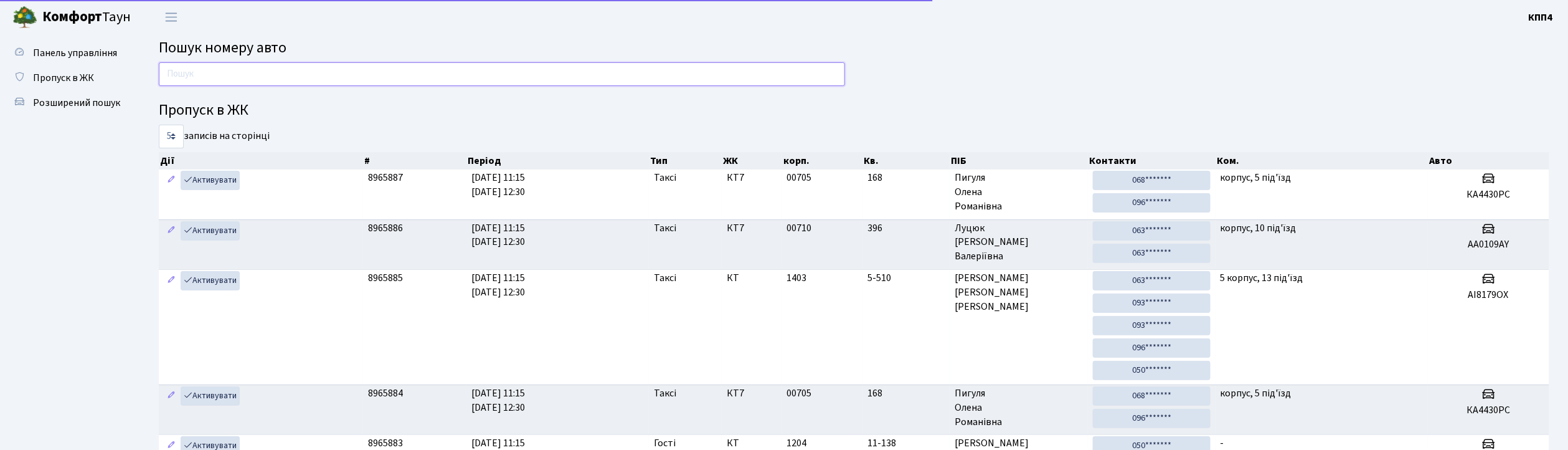
click at [189, 75] on input "text" at bounding box center [501, 74] width 686 height 24
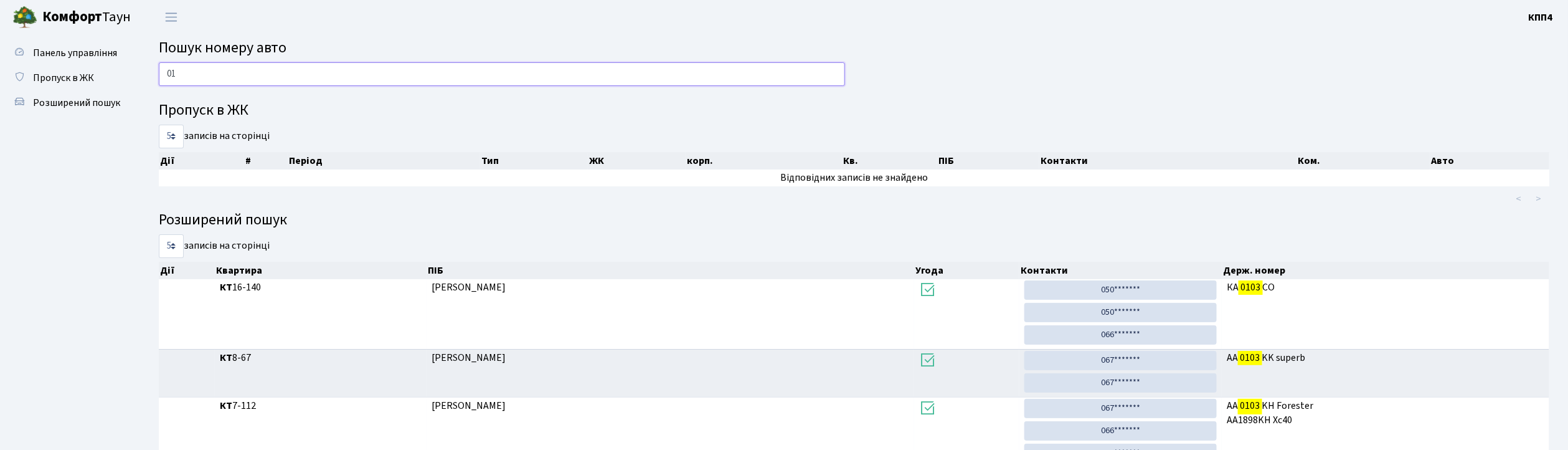
type input "0"
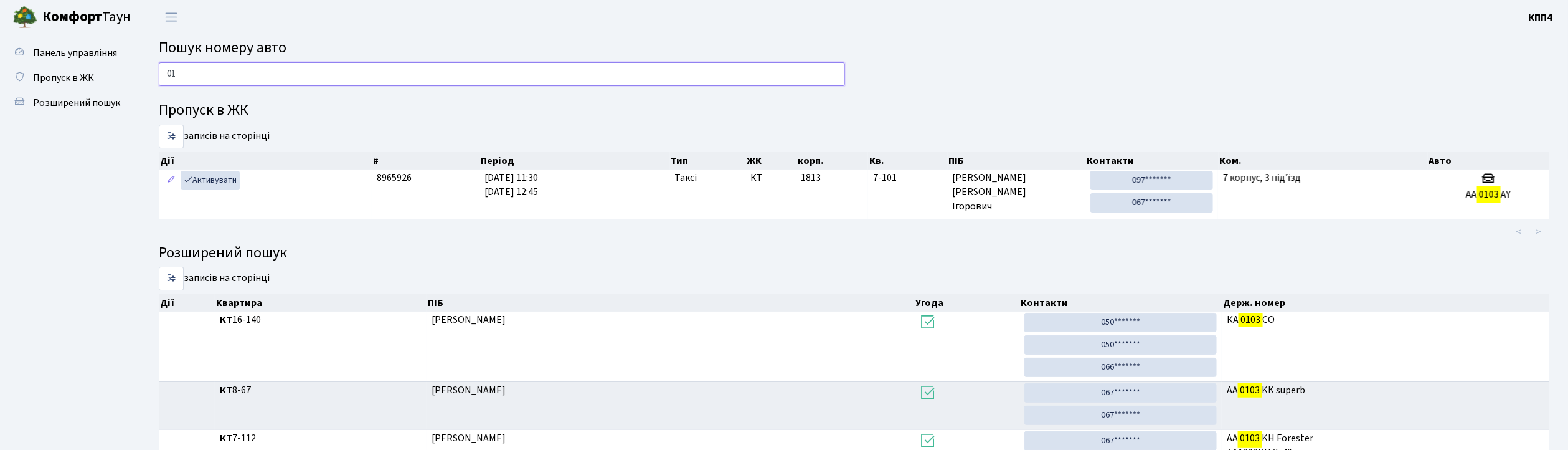
type input "0"
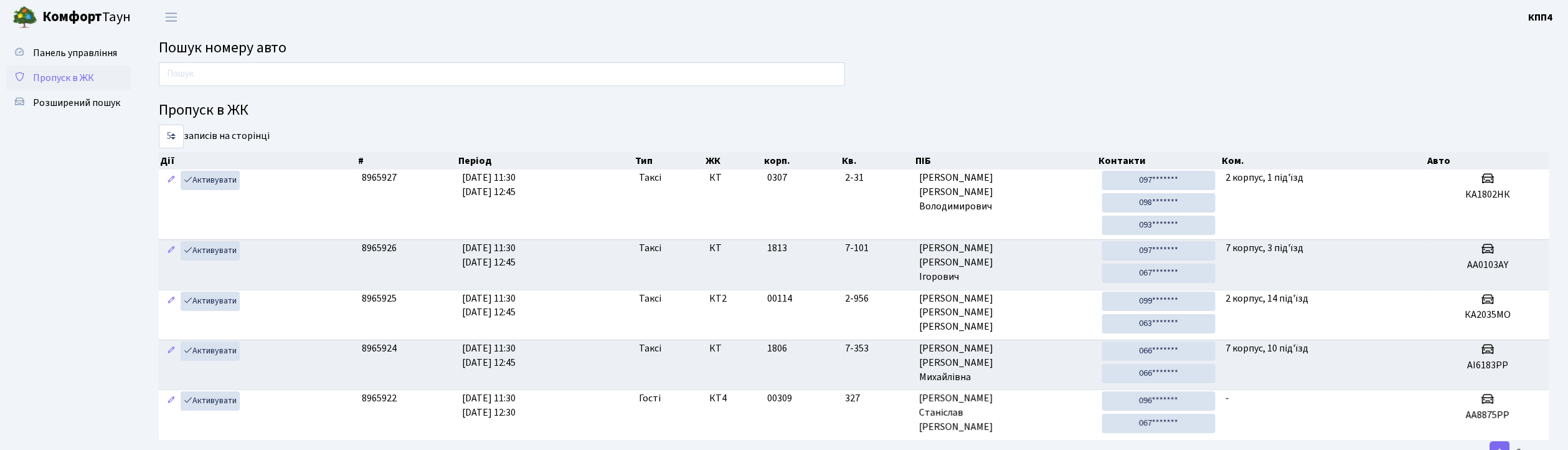
click at [72, 80] on span "Пропуск в ЖК" at bounding box center [63, 78] width 61 height 14
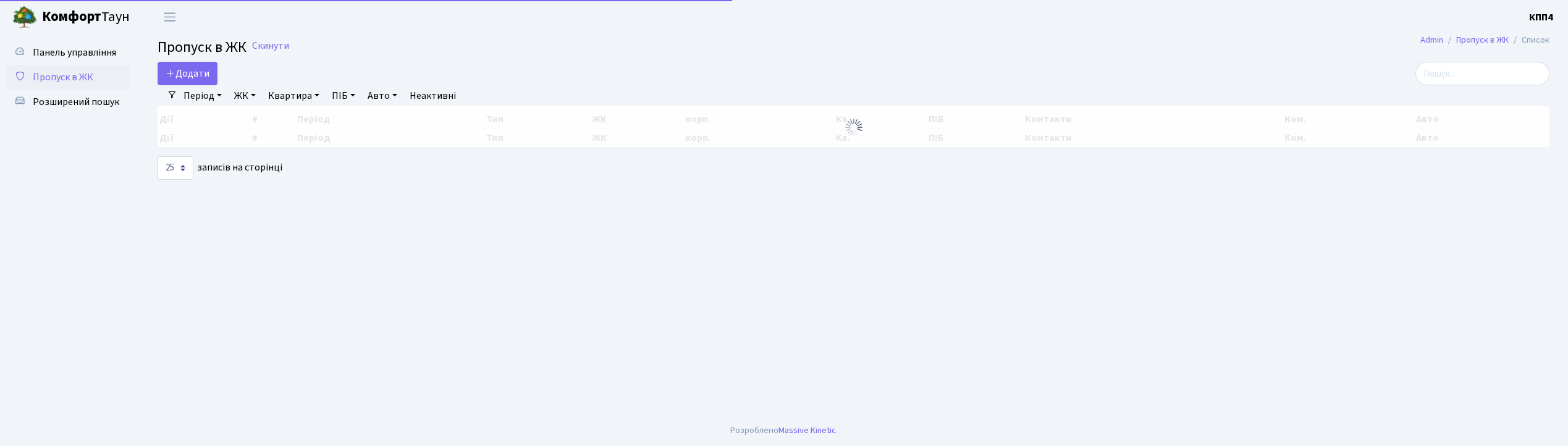
select select "25"
click at [201, 75] on span "Додати" at bounding box center [188, 73] width 44 height 14
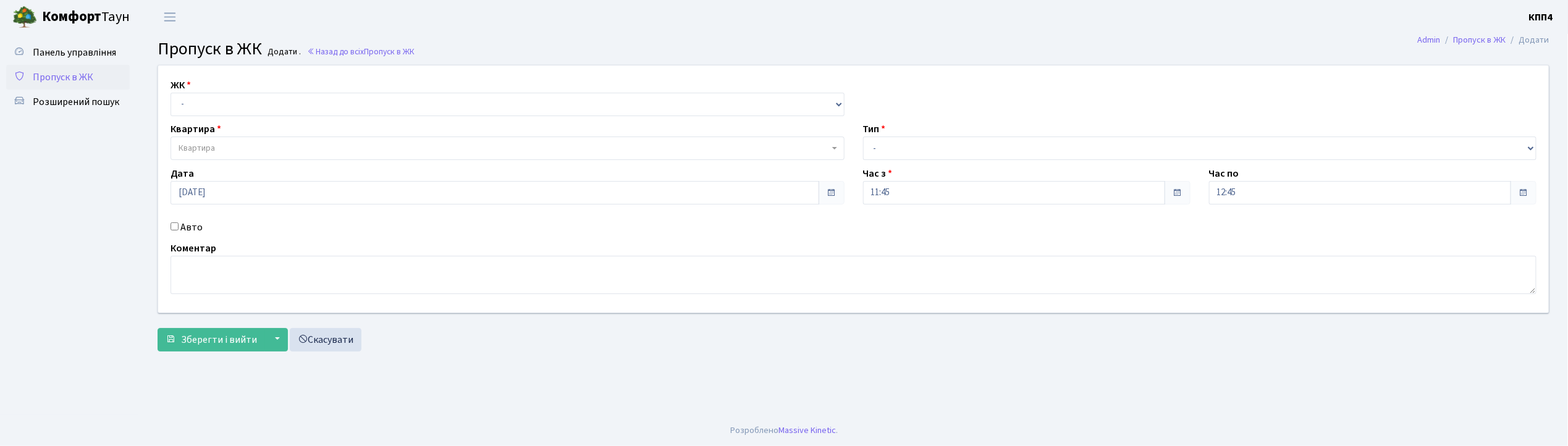
click at [177, 225] on input "Авто" at bounding box center [174, 225] width 8 height 8
checkbox input "true"
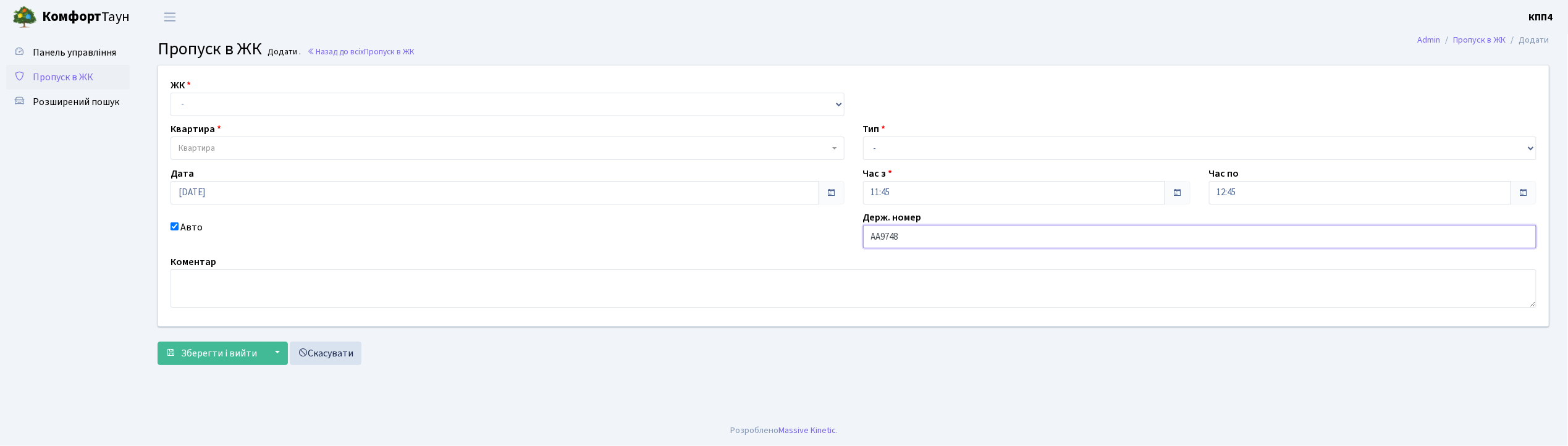
type input "АА9748ІІ"
click at [208, 102] on select "- КТ, вул. Регенераторна, 4 КТ2, просп. Соборності, 17 КТ3, вул. Березнева, 16 …" at bounding box center [507, 104] width 674 height 23
select select "271"
click at [171, 92] on select "- КТ, вул. Регенераторна, 4 КТ2, просп. Соборності, 17 КТ3, вул. Березнева, 16 …" at bounding box center [507, 104] width 674 height 23
select select
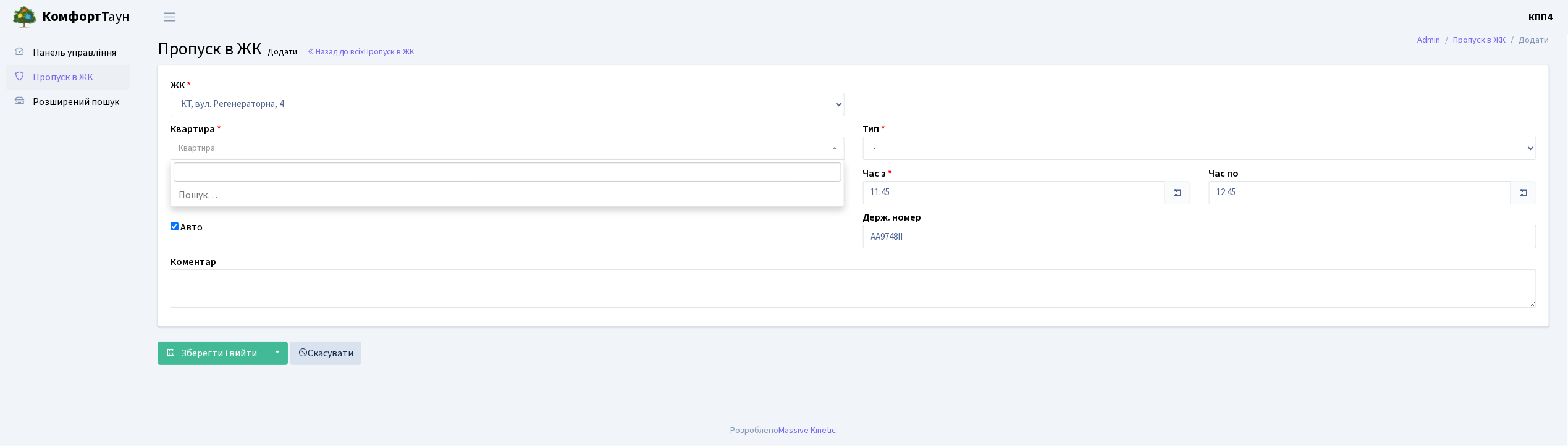
click at [196, 146] on span "Квартира" at bounding box center [196, 148] width 36 height 12
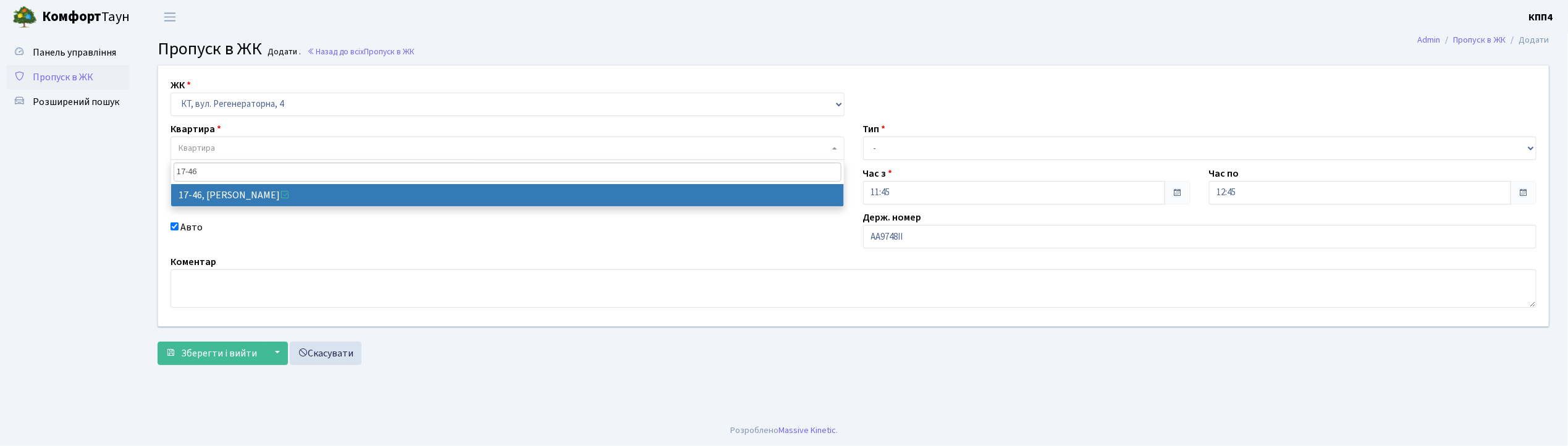
type input "17-46"
select select "9000"
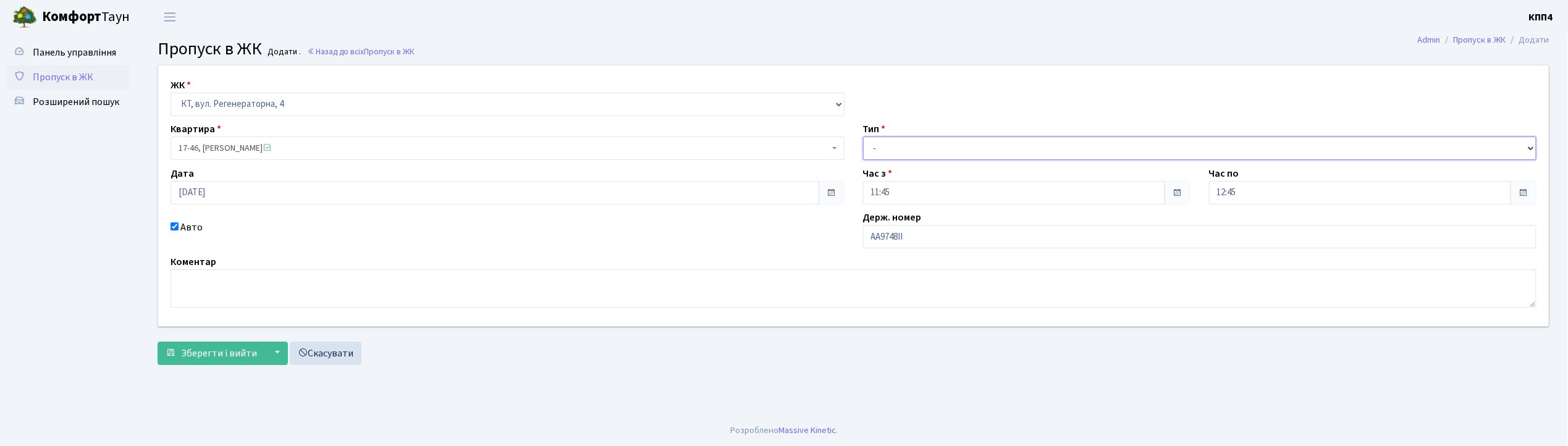
click at [908, 144] on select "- Доставка Таксі Гості Сервіс" at bounding box center [1200, 148] width 674 height 23
select select "1"
click at [863, 137] on select "- Доставка Таксі Гості Сервіс" at bounding box center [1200, 148] width 674 height 23
click at [210, 354] on span "Зберегти і вийти" at bounding box center [219, 353] width 76 height 14
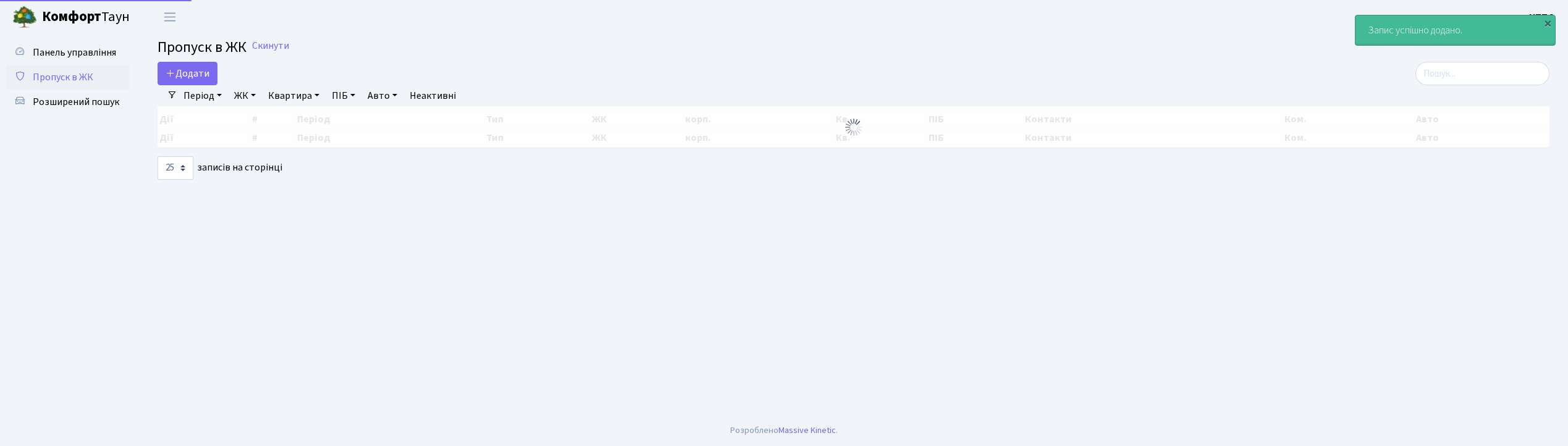
select select "25"
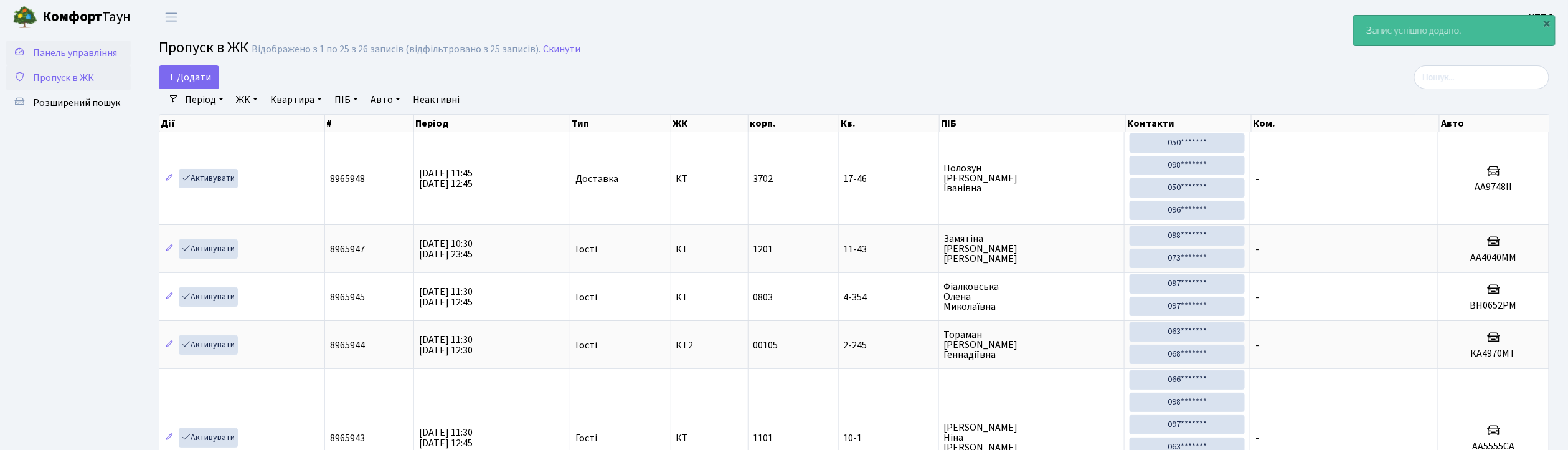
click at [85, 51] on span "Панель управління" at bounding box center [75, 52] width 84 height 14
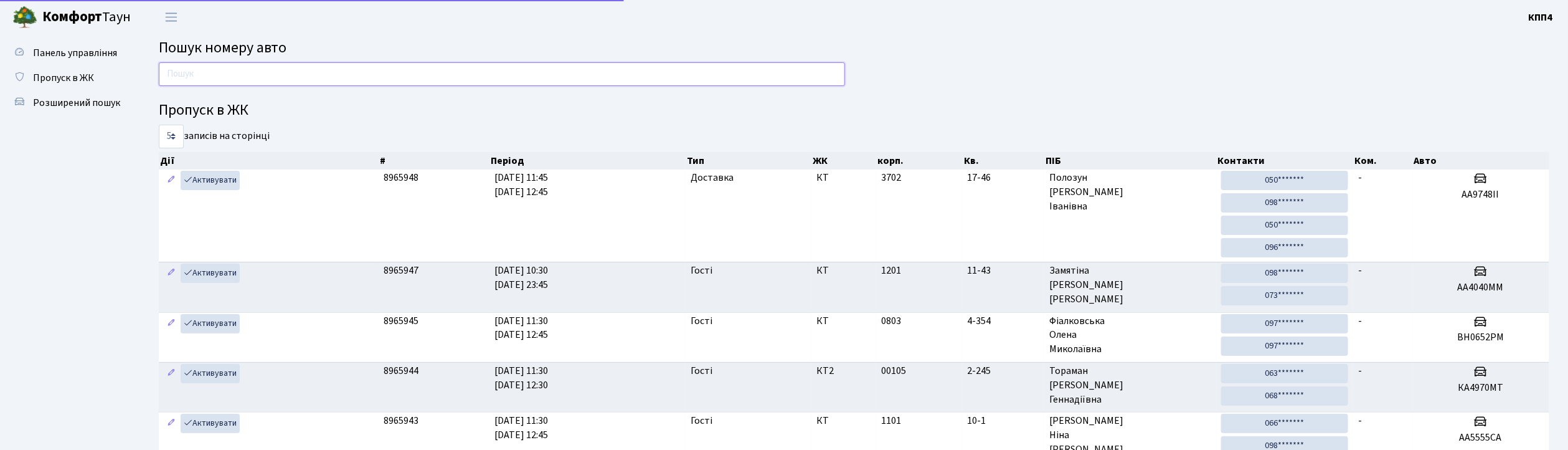
drag, startPoint x: 0, startPoint y: 0, endPoint x: 260, endPoint y: 85, distance: 273.5
click at [260, 85] on input "text" at bounding box center [501, 74] width 686 height 24
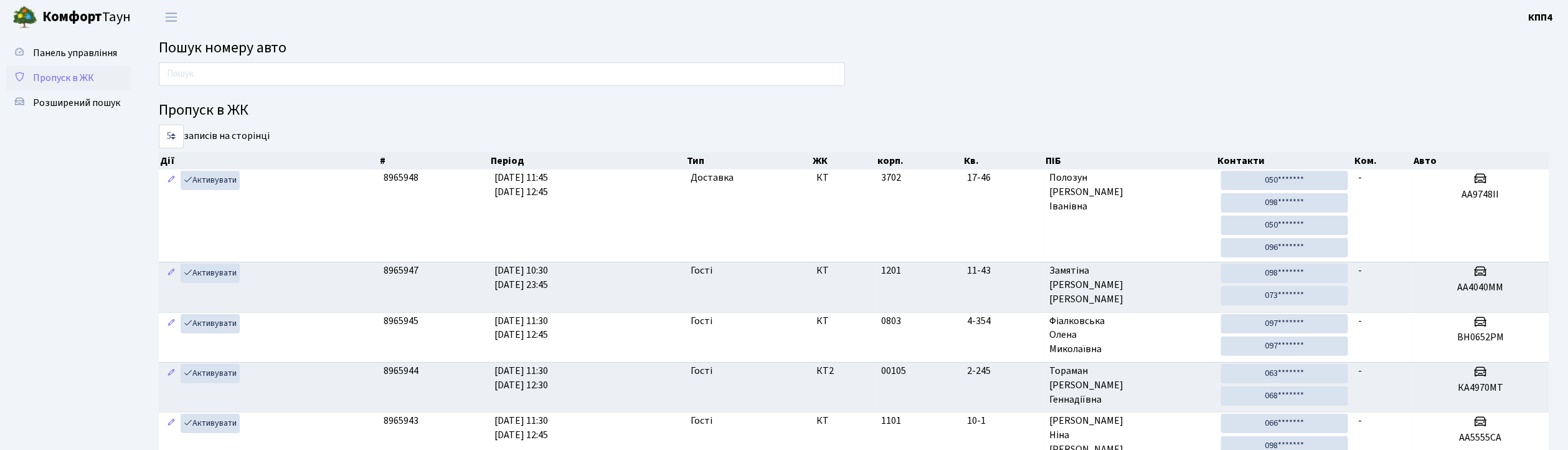
click at [60, 78] on span "Пропуск в ЖК" at bounding box center [63, 78] width 61 height 14
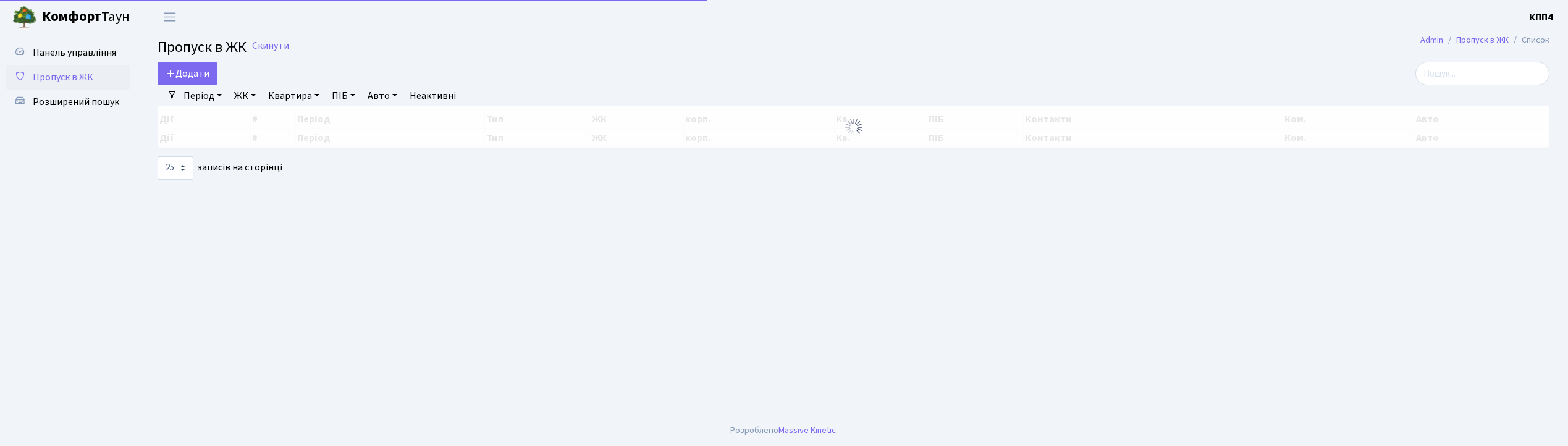
select select "25"
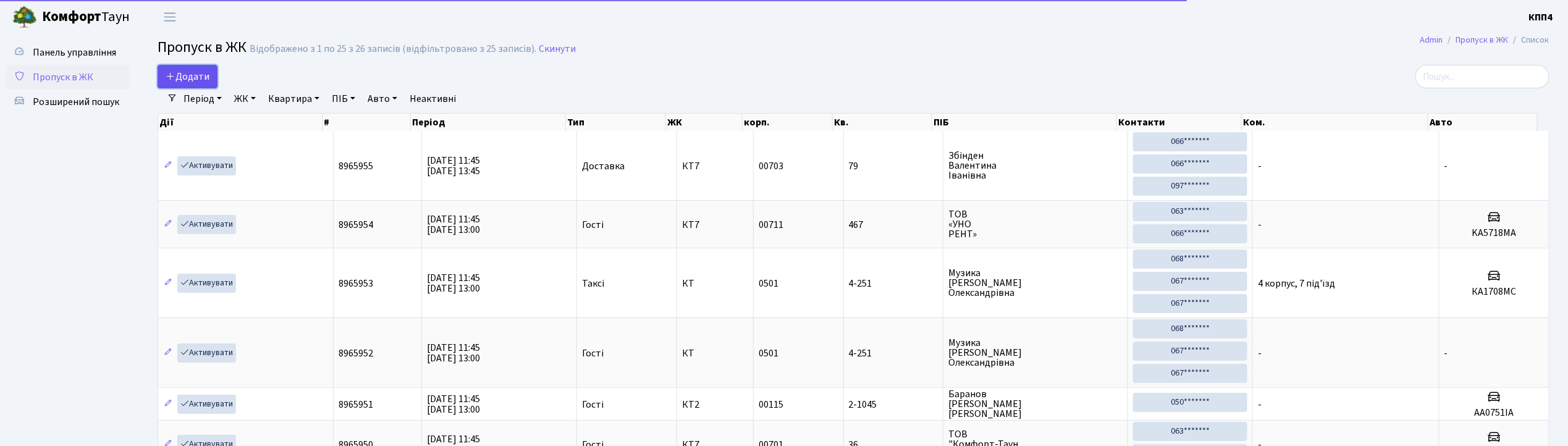
click at [178, 78] on span "Додати" at bounding box center [188, 76] width 44 height 14
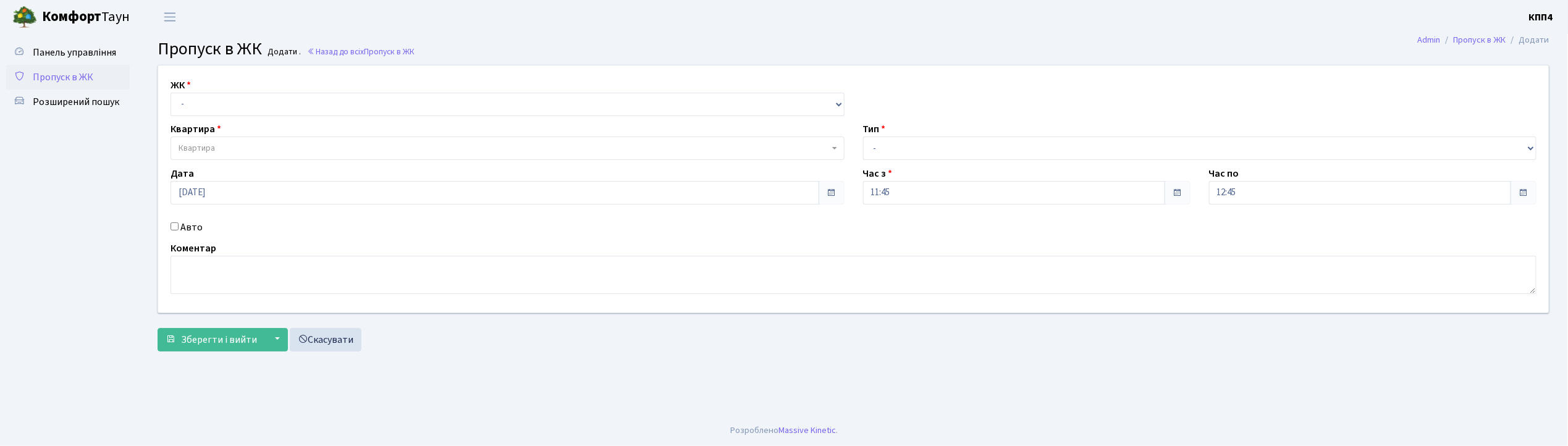
click at [174, 226] on input "Авто" at bounding box center [174, 225] width 8 height 8
checkbox input "true"
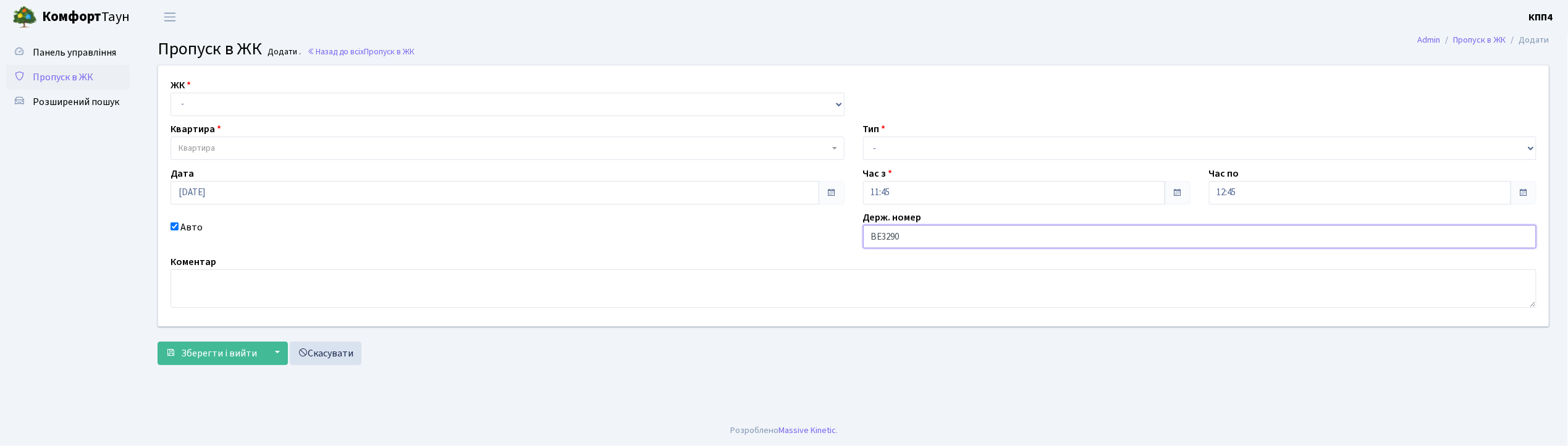
type input "ВЕ3290АО"
click at [210, 104] on select "- КТ, вул. Регенераторна, 4 КТ2, просп. Соборності, 17 КТ3, вул. Березнева, 16 …" at bounding box center [507, 104] width 674 height 23
select select "271"
click at [171, 92] on select "- КТ, вул. Регенераторна, 4 КТ2, просп. Соборності, 17 КТ3, вул. Березнева, 16 …" at bounding box center [507, 104] width 674 height 23
select select
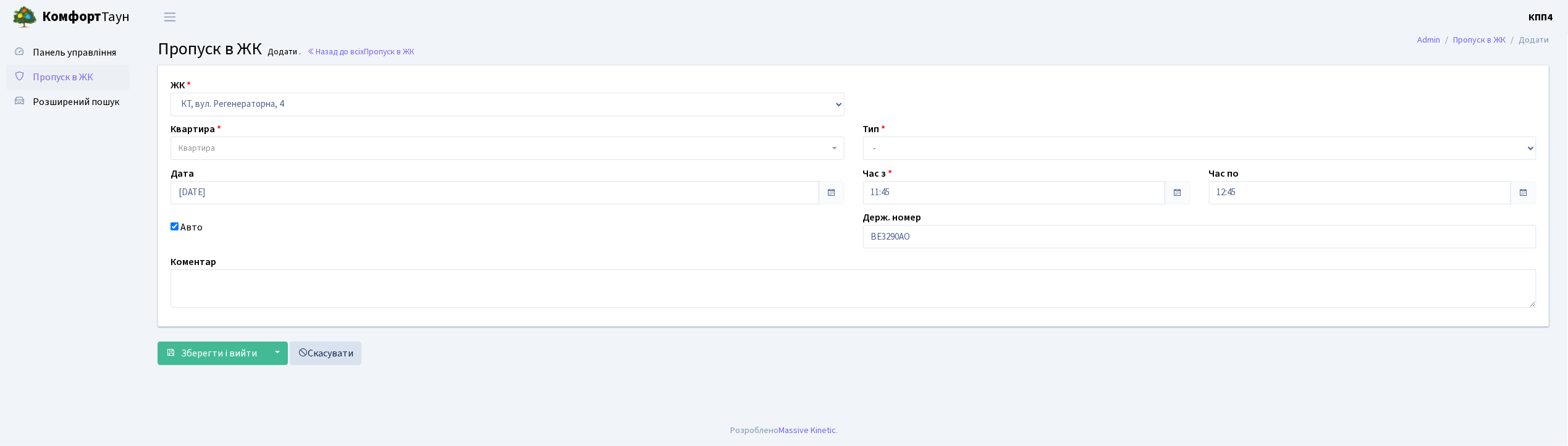
click at [214, 146] on span "Квартира" at bounding box center [196, 148] width 36 height 12
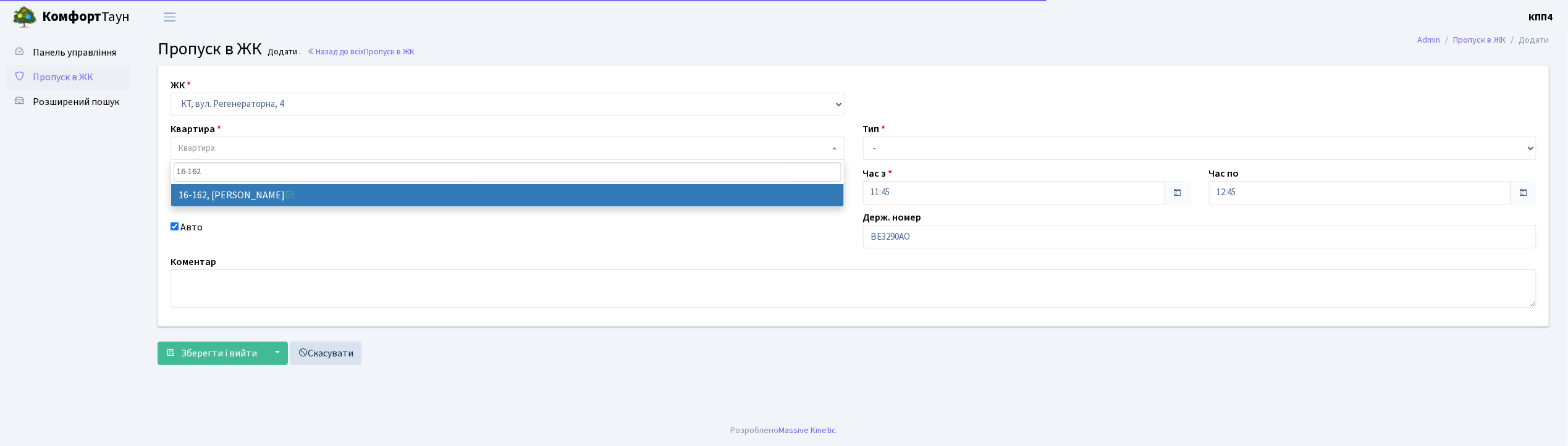
type input "16-162"
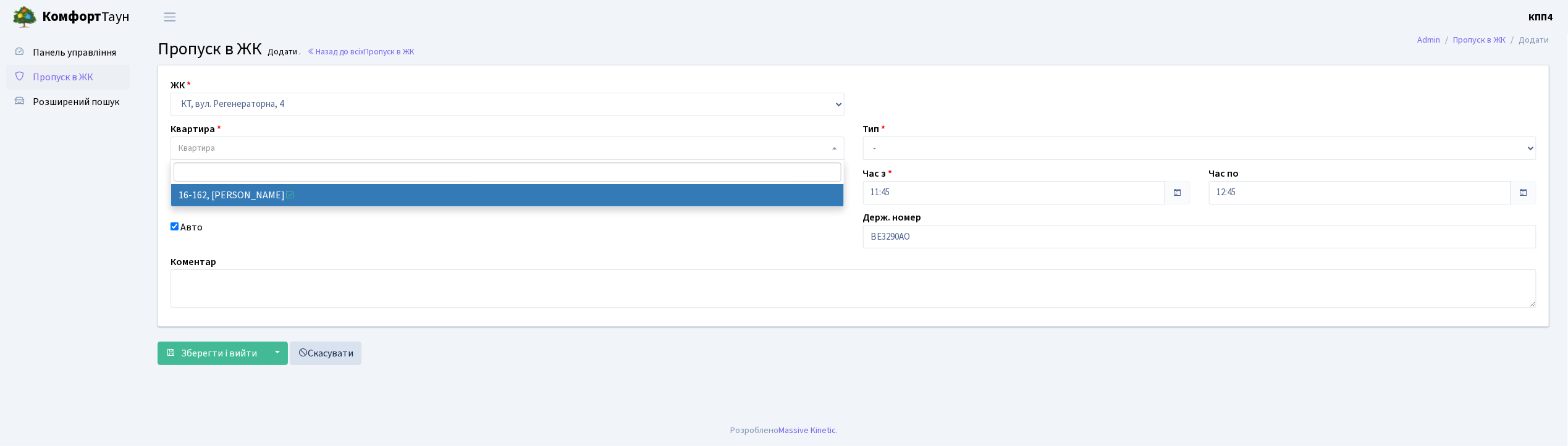
select select "8723"
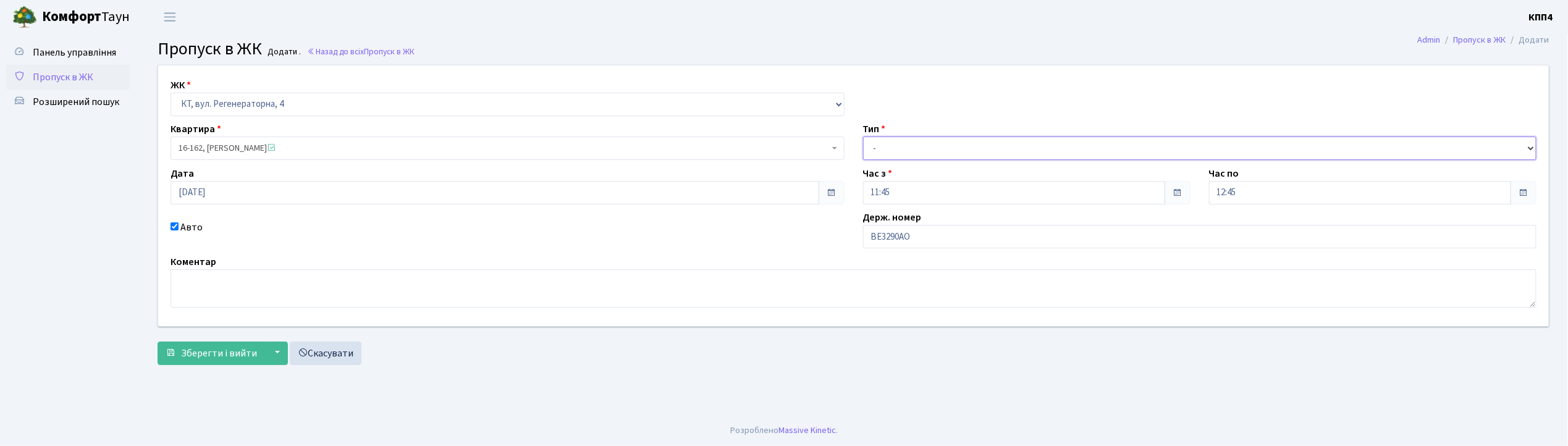
click at [917, 148] on select "- Доставка Таксі Гості Сервіс" at bounding box center [1200, 148] width 674 height 23
select select "2"
click at [863, 137] on select "- Доставка Таксі Гості Сервіс" at bounding box center [1200, 148] width 674 height 23
click at [204, 346] on span "Зберегти і вийти" at bounding box center [219, 353] width 76 height 14
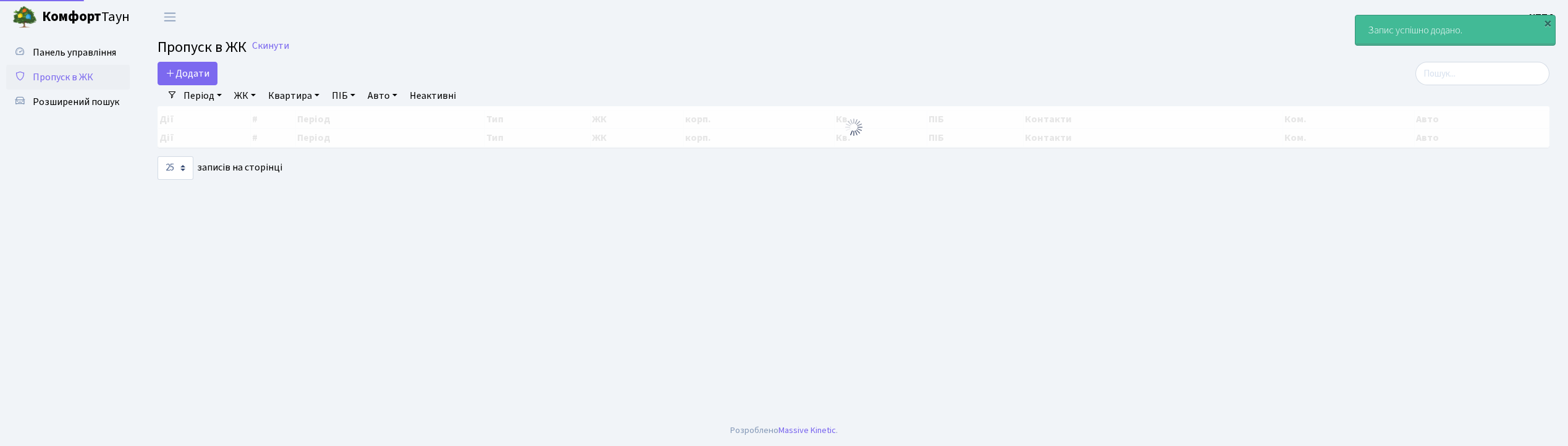
select select "25"
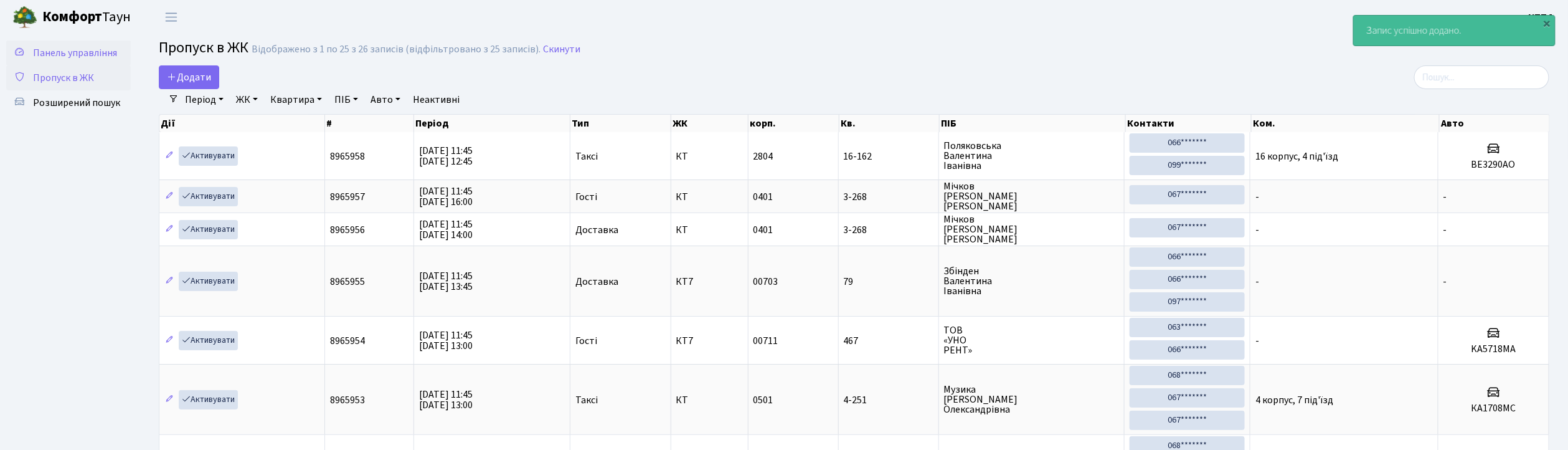
click at [57, 49] on span "Панель управління" at bounding box center [75, 52] width 84 height 14
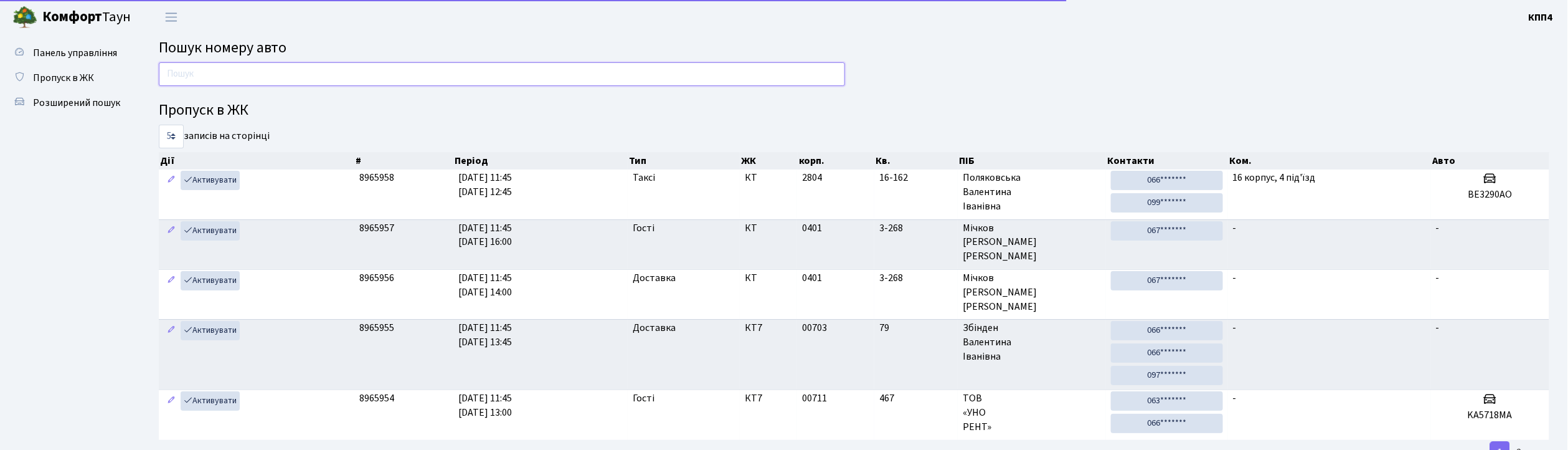
drag, startPoint x: 0, startPoint y: 0, endPoint x: 213, endPoint y: 70, distance: 224.2
click at [213, 70] on input "text" at bounding box center [501, 74] width 686 height 24
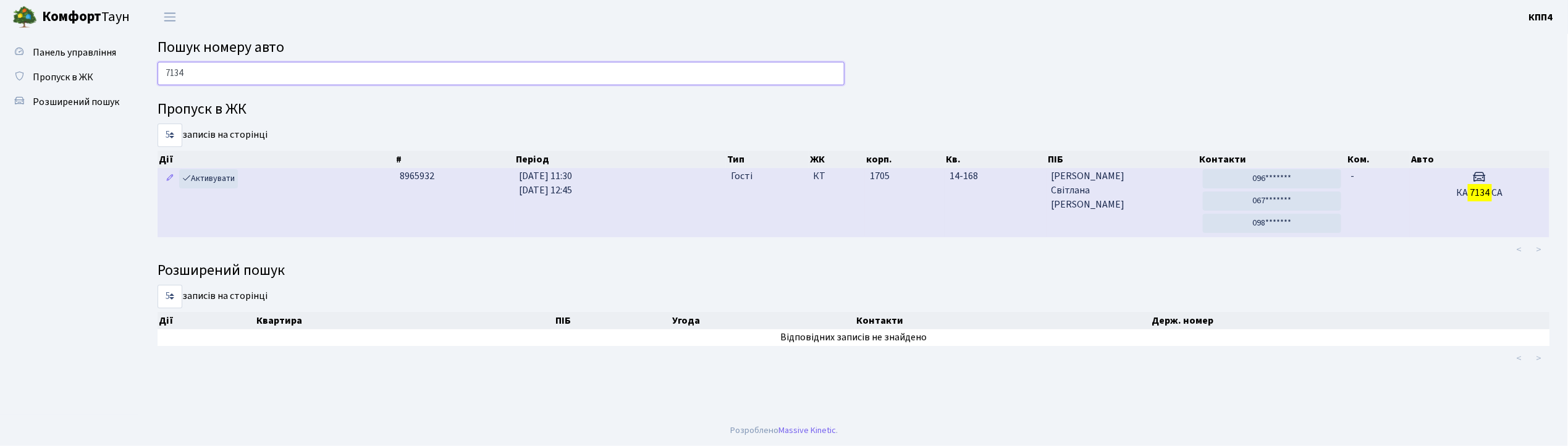
type input "7134"
click at [1150, 191] on span "[PERSON_NAME]" at bounding box center [1122, 191] width 142 height 43
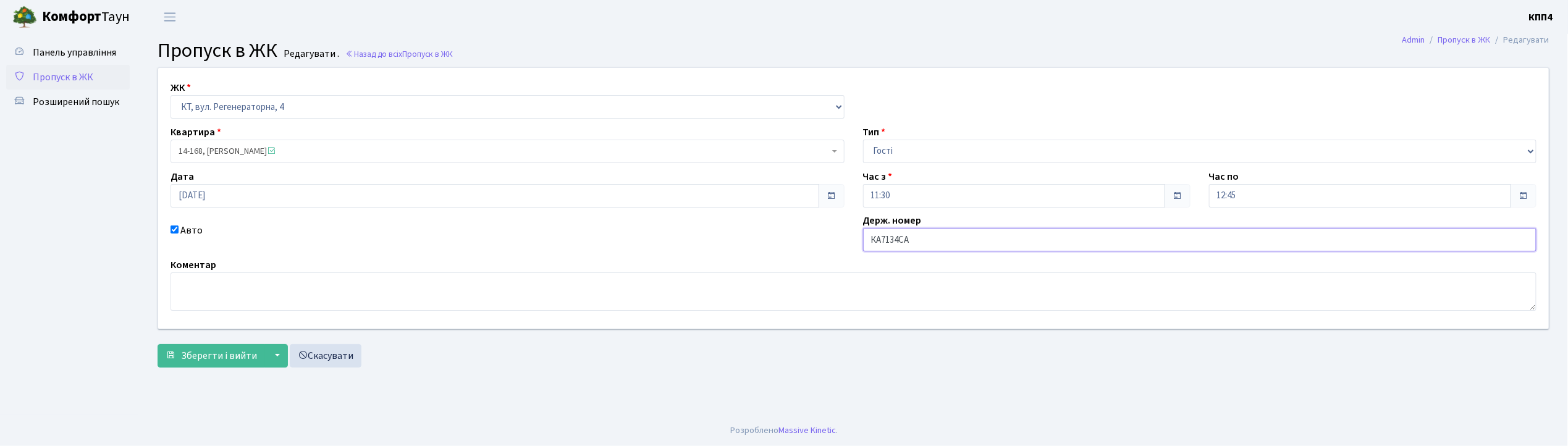
click at [932, 238] on input "КА7134СА" at bounding box center [1200, 239] width 674 height 23
type input "КА7134СО"
click at [204, 354] on span "Зберегти і вийти" at bounding box center [219, 355] width 76 height 14
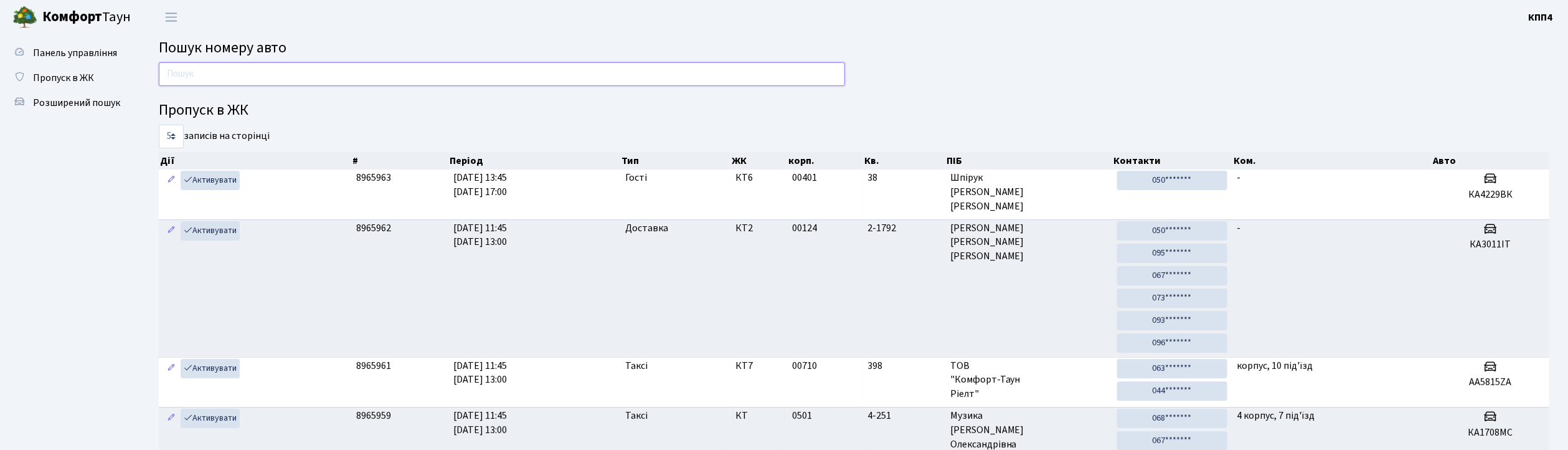
click at [228, 83] on input "text" at bounding box center [501, 74] width 686 height 24
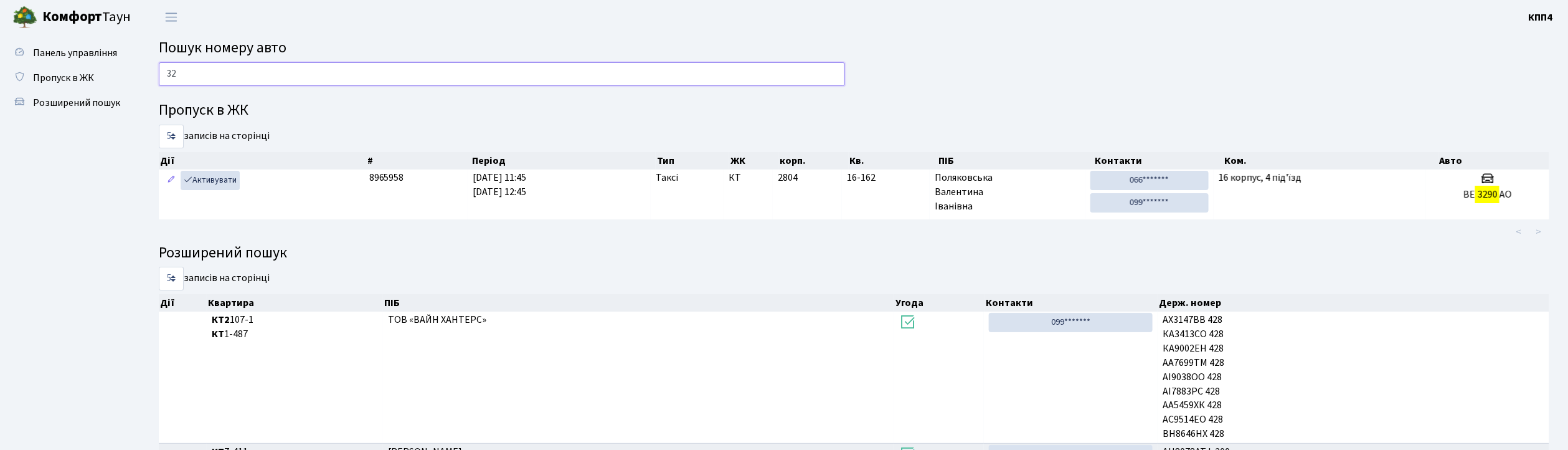
type input "3"
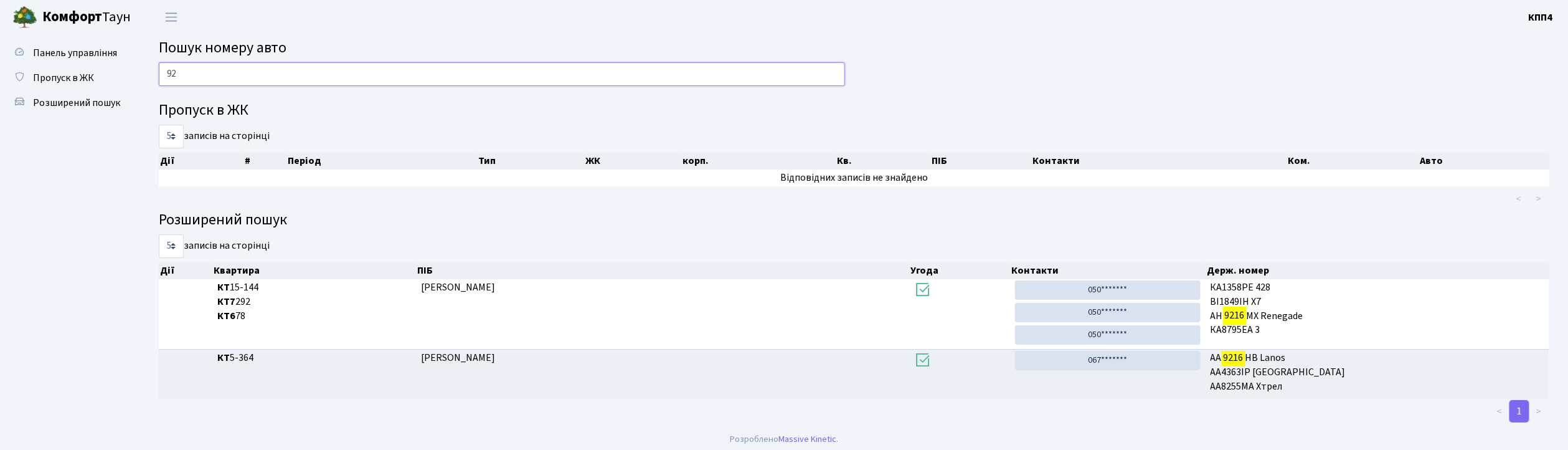
type input "9"
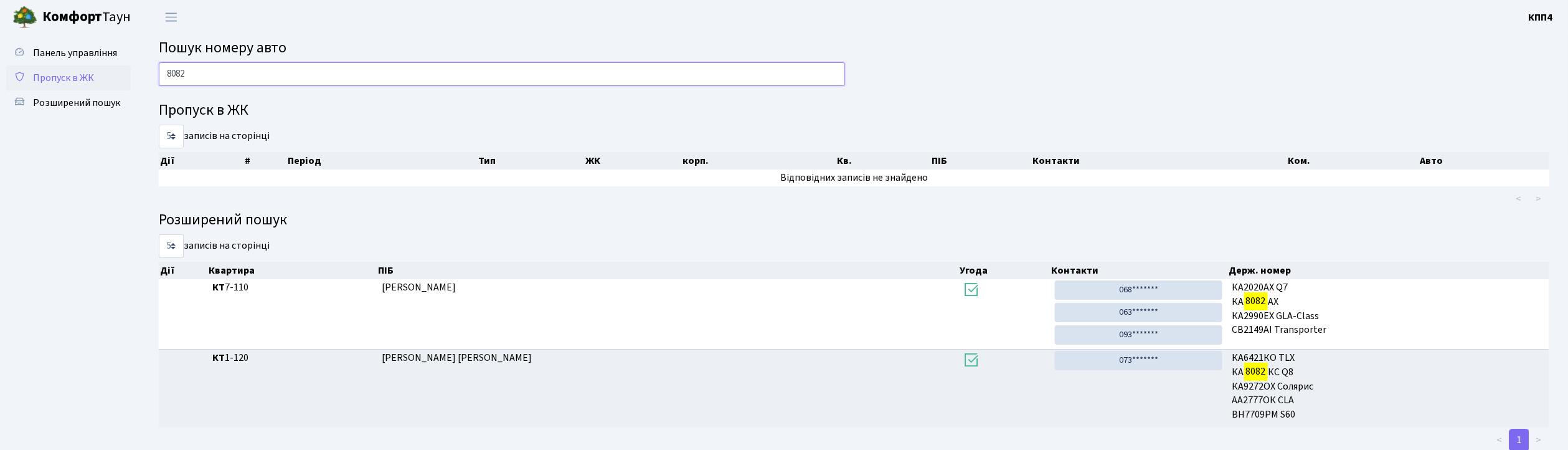
type input "8082"
click at [80, 71] on span "Пропуск в ЖК" at bounding box center [63, 78] width 61 height 14
